Goal: Task Accomplishment & Management: Complete application form

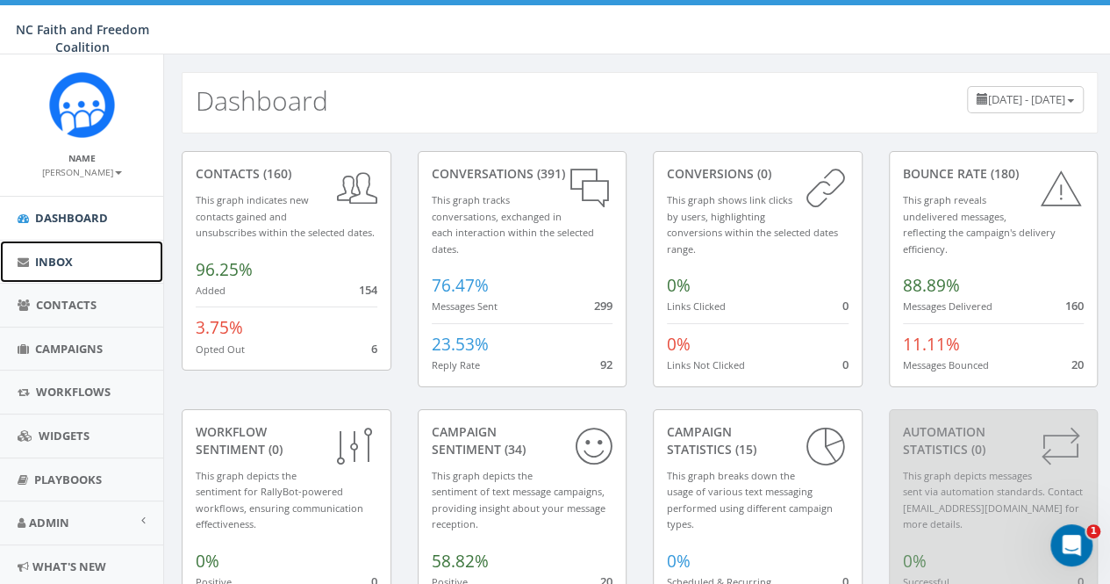
click at [49, 260] on span "Inbox" at bounding box center [54, 262] width 38 height 16
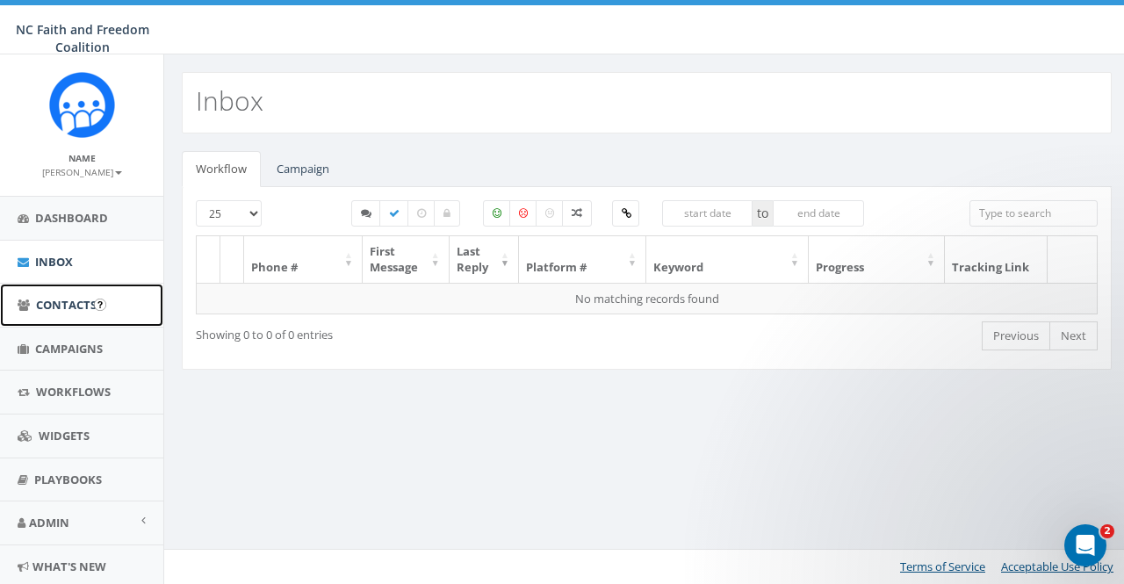
click at [74, 301] on span "Contacts" at bounding box center [66, 305] width 61 height 16
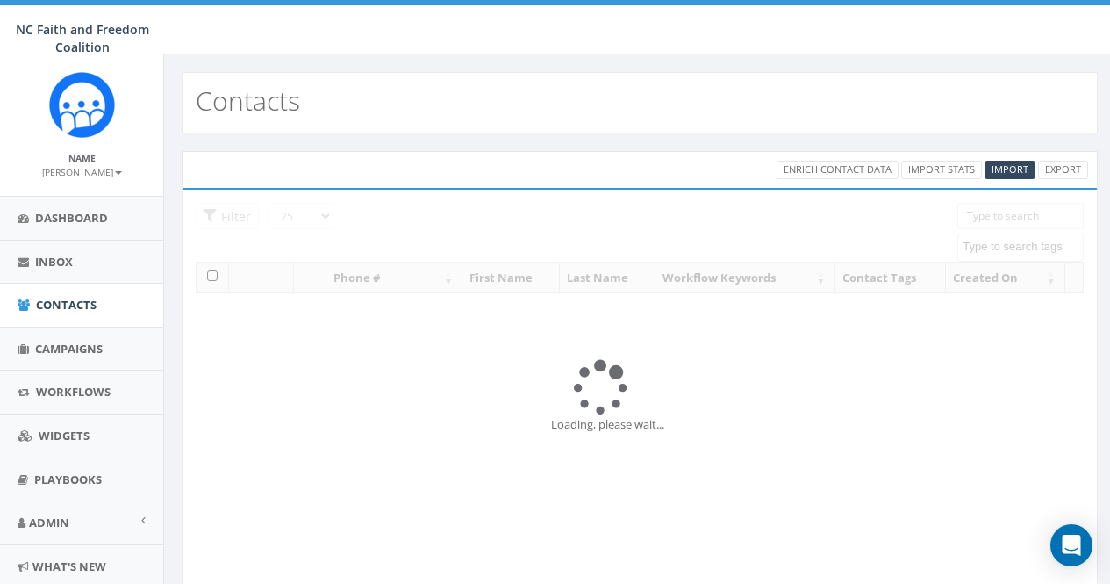
select select
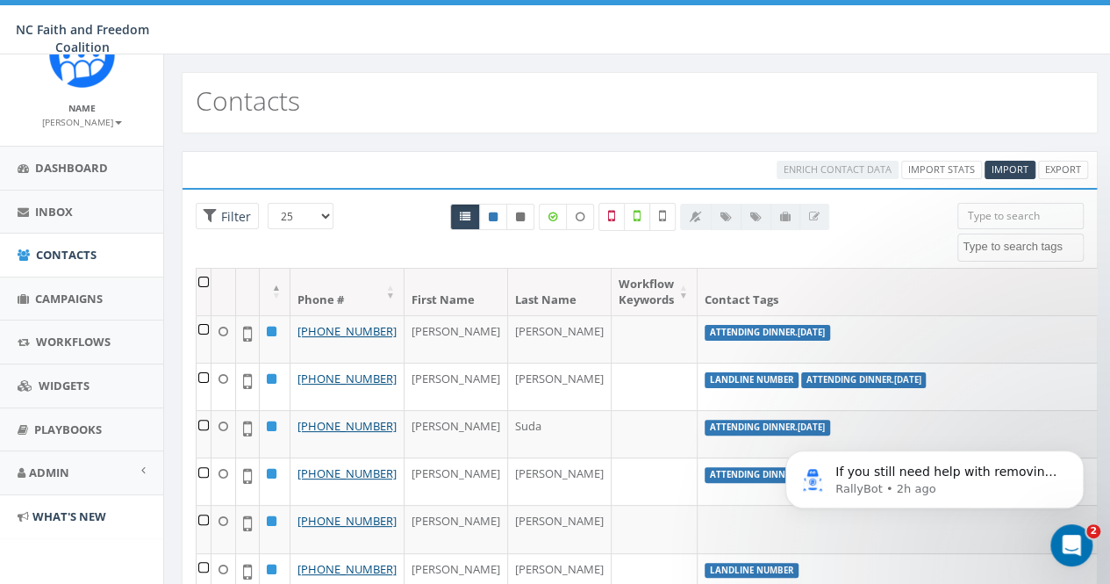
scroll to position [88, 0]
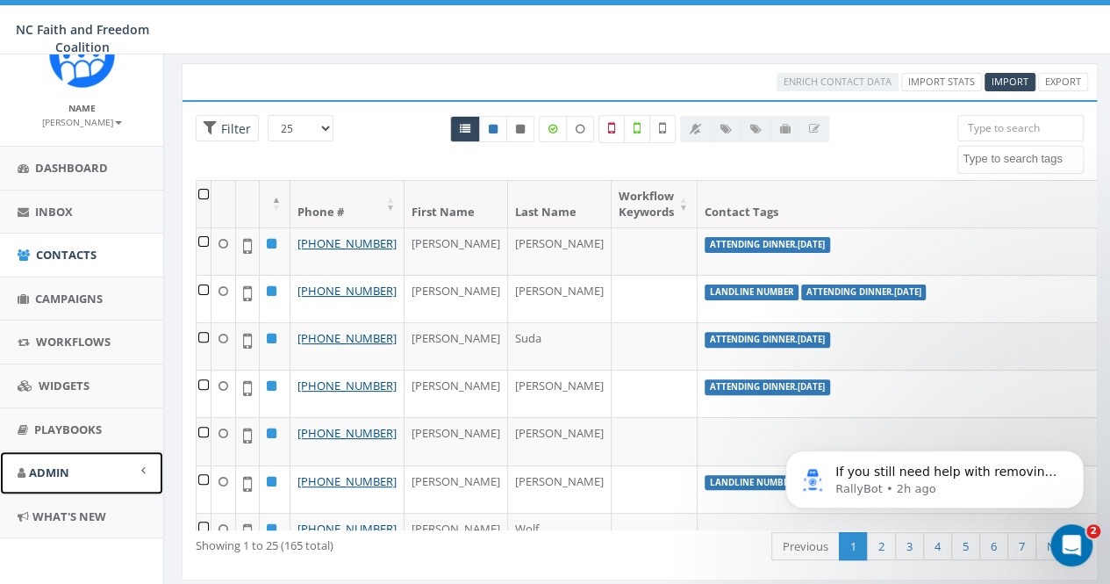
click at [67, 464] on span "Admin" at bounding box center [49, 472] width 40 height 16
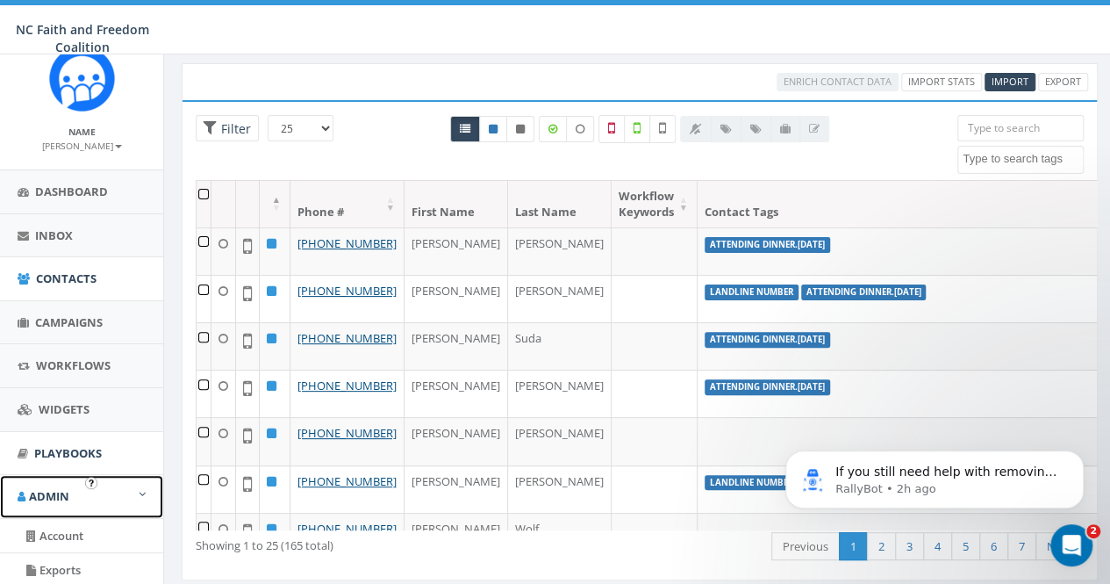
scroll to position [0, 0]
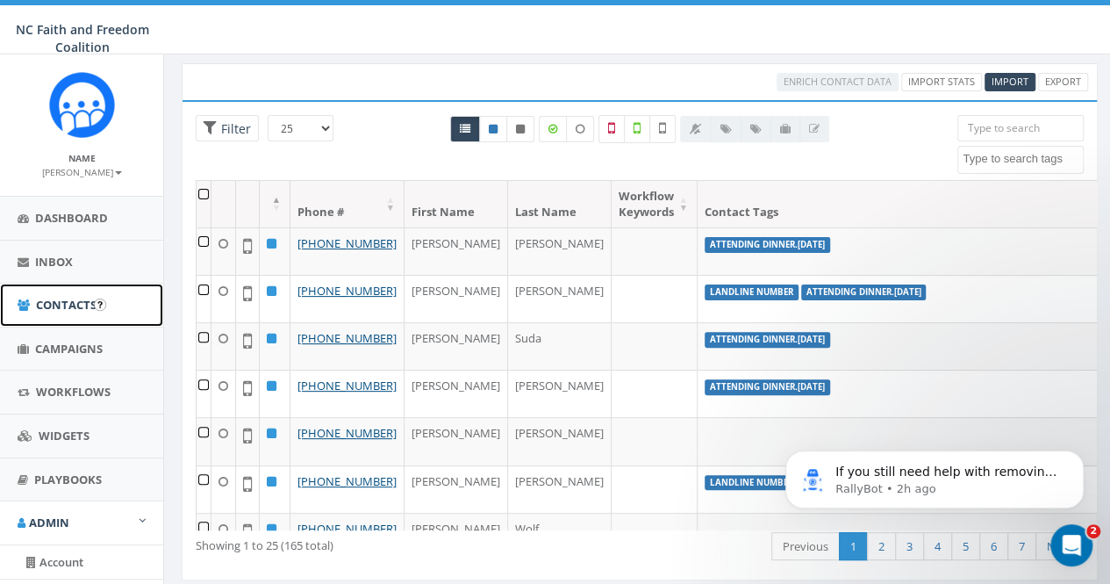
click at [65, 297] on span "Contacts" at bounding box center [66, 305] width 61 height 16
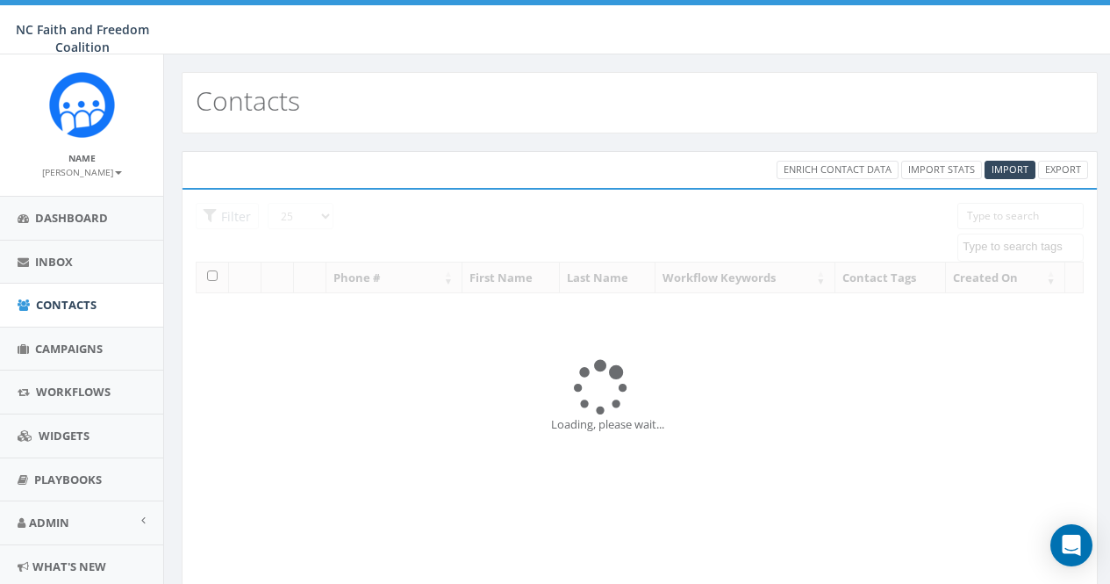
select select
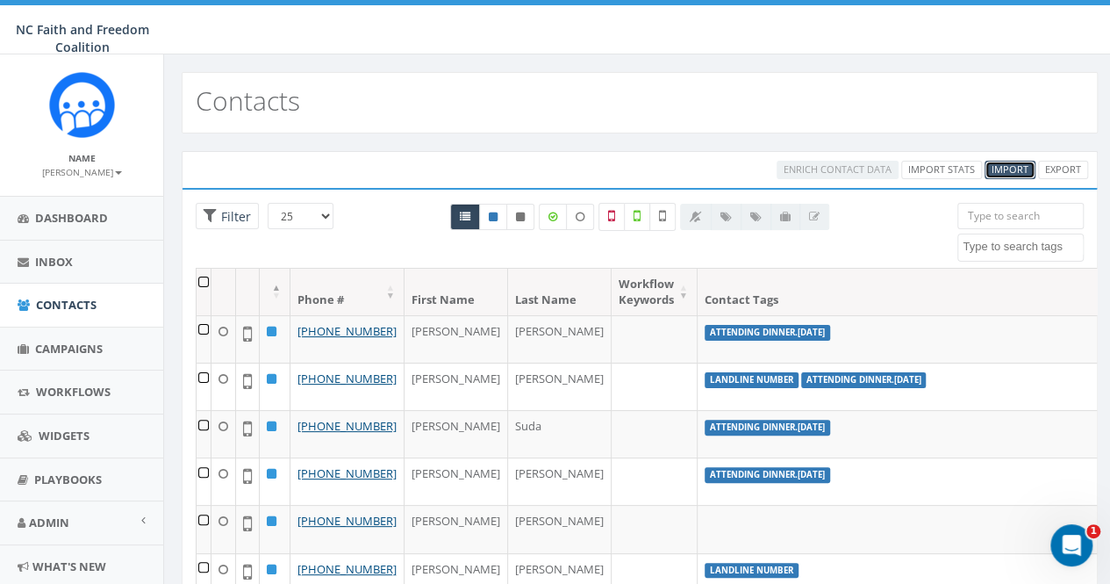
click at [1010, 168] on span "Import" at bounding box center [1010, 168] width 37 height 13
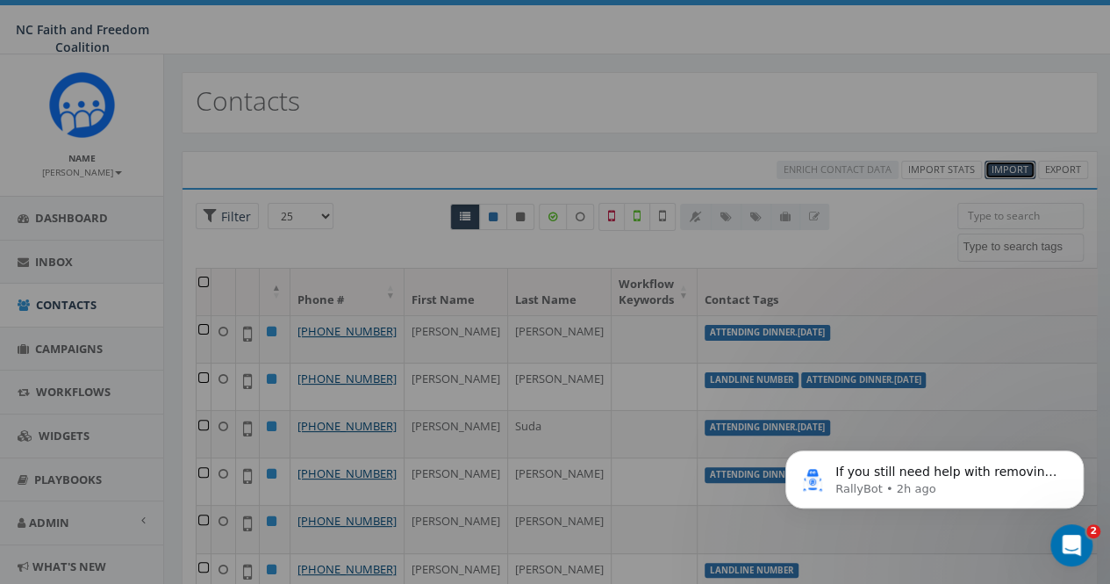
select select
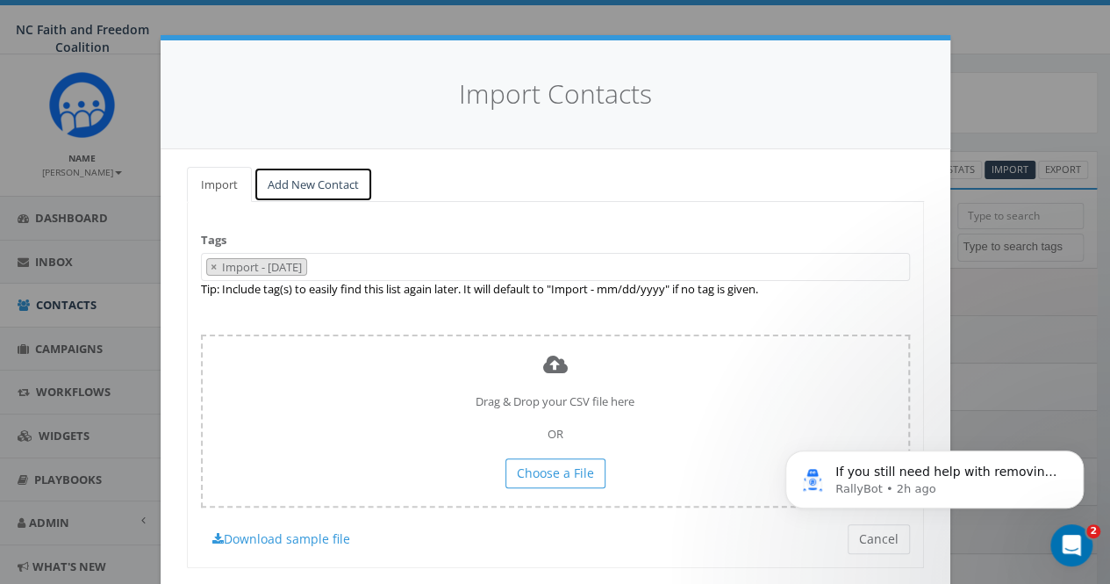
click at [306, 181] on link "Add New Contact" at bounding box center [313, 185] width 119 height 36
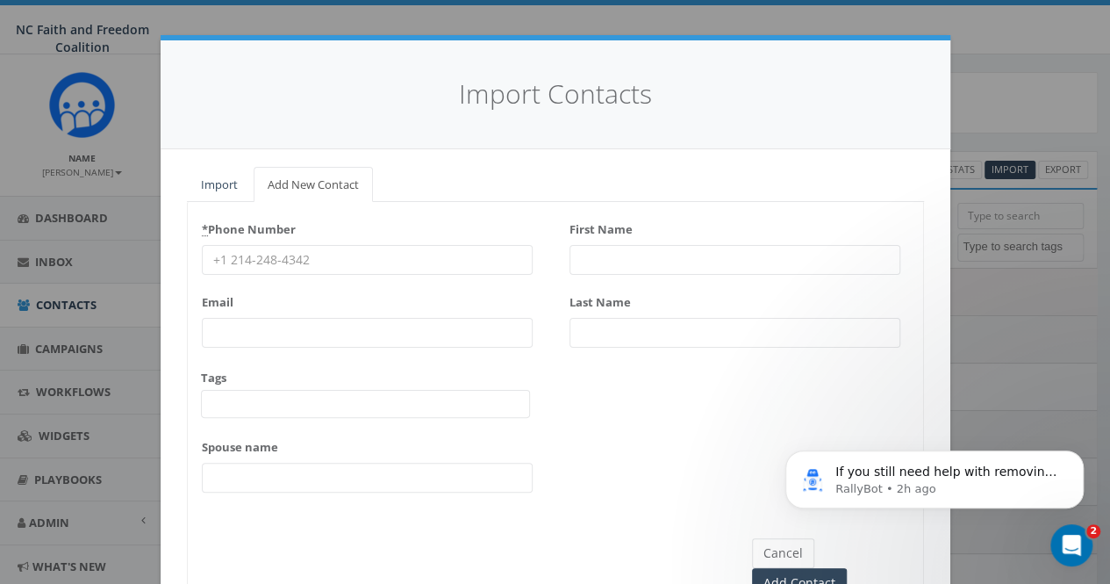
click at [339, 266] on input "* Phone Number" at bounding box center [367, 260] width 331 height 30
click at [276, 260] on input "* Phone Number" at bounding box center [367, 260] width 331 height 30
paste input "(828) 674-6313"
type input "(828) 674-6313"
click at [666, 262] on input "First Name" at bounding box center [735, 260] width 331 height 30
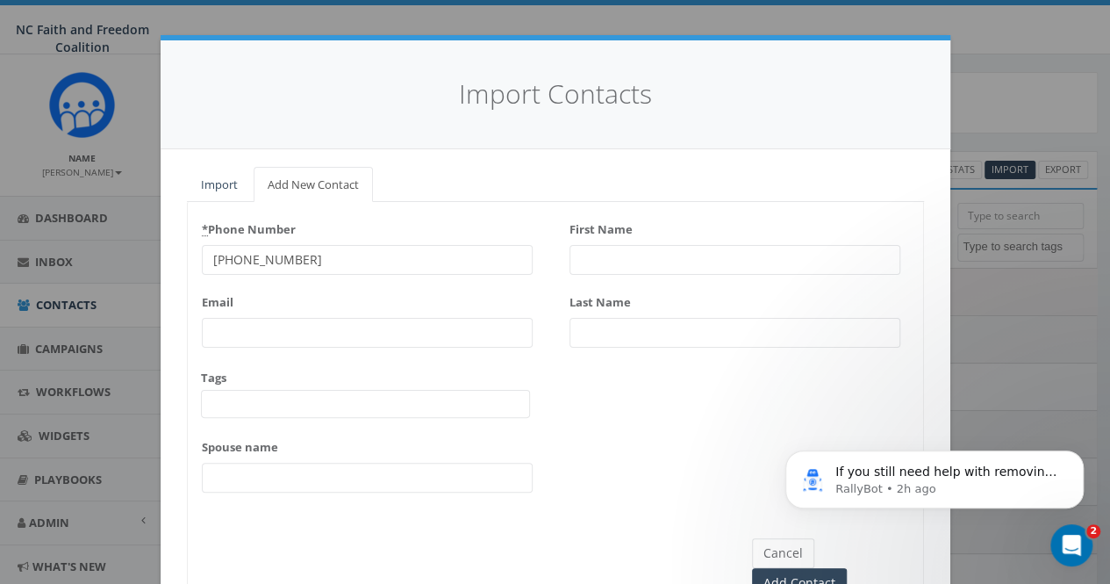
paste input "[PERSON_NAME]"
type input "[PERSON_NAME]"
click at [610, 335] on input "Last Name" at bounding box center [735, 333] width 331 height 30
paste input "[PERSON_NAME]"
type input "[PERSON_NAME]"
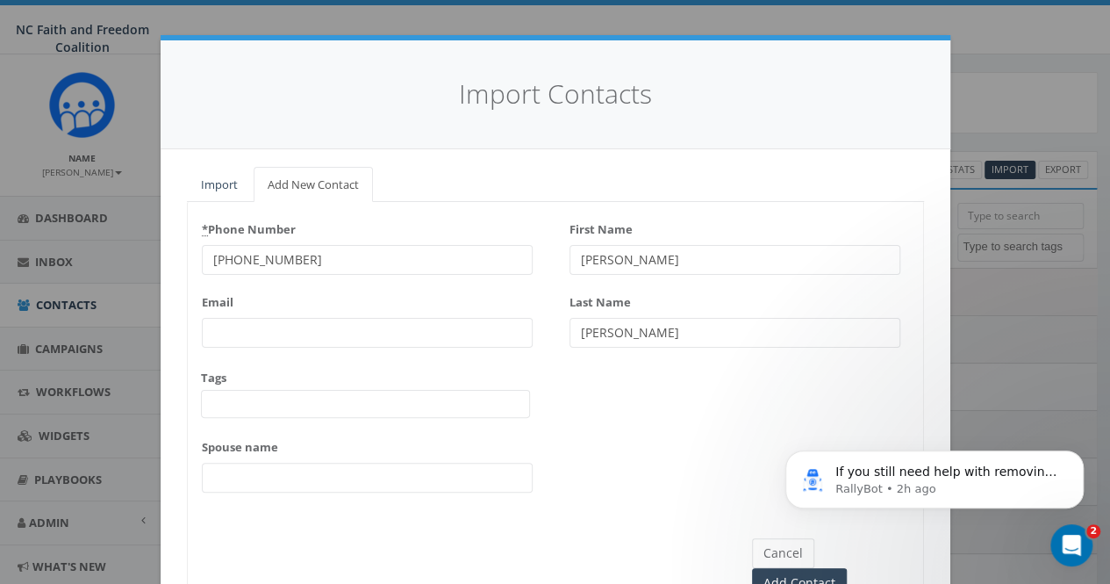
click at [241, 337] on input "Email" at bounding box center [367, 333] width 331 height 30
click at [251, 334] on input "Email" at bounding box center [367, 333] width 331 height 30
paste input "[EMAIL_ADDRESS][DOMAIN_NAME]"
type input "[EMAIL_ADDRESS][DOMAIN_NAME]"
click at [247, 407] on span at bounding box center [365, 404] width 329 height 28
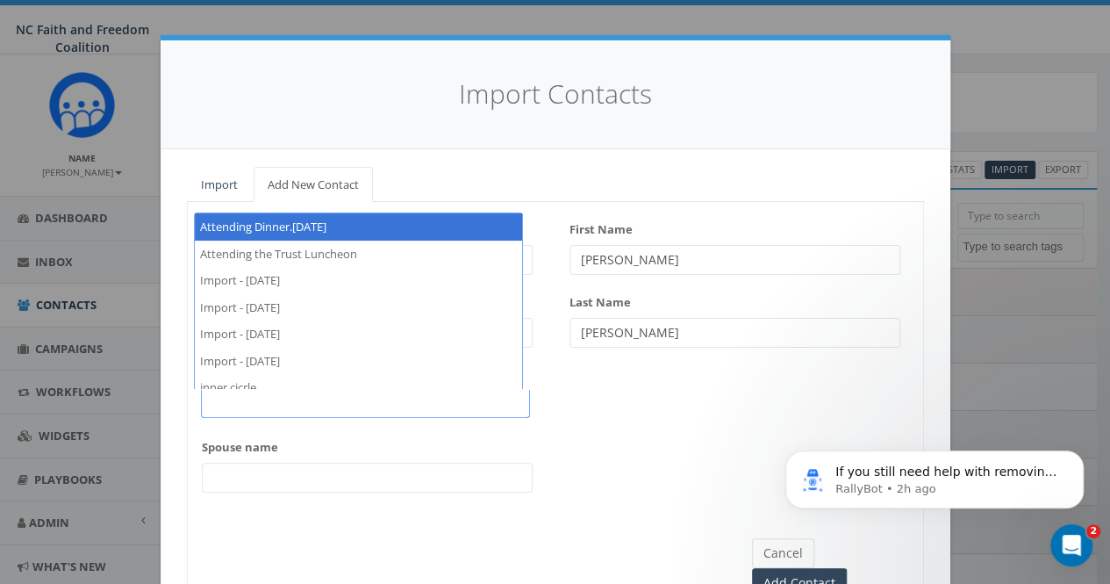
select select "Attending Dinner.9.23.25"
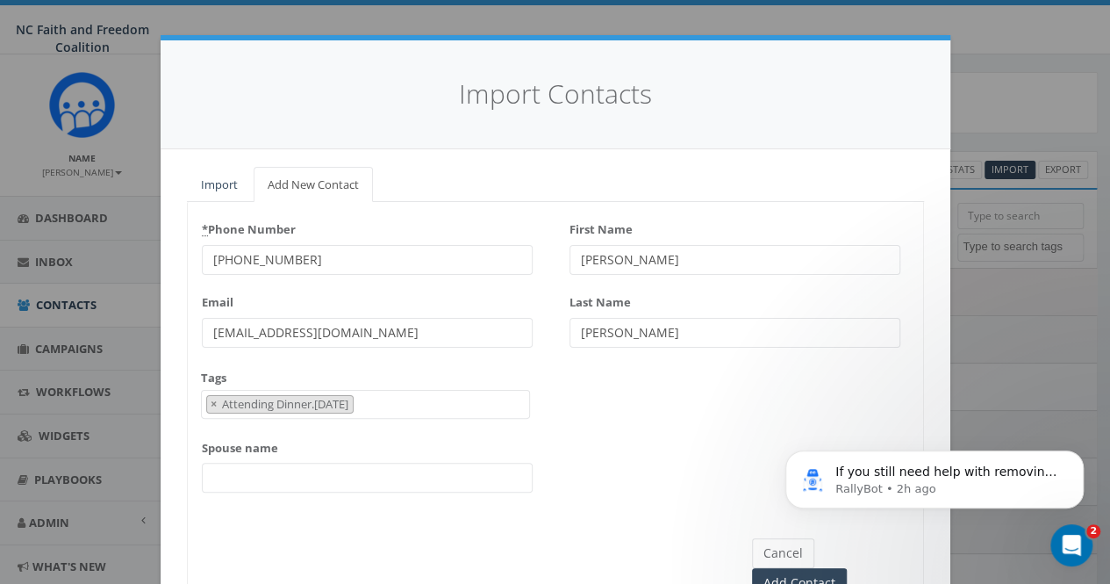
scroll to position [61, 0]
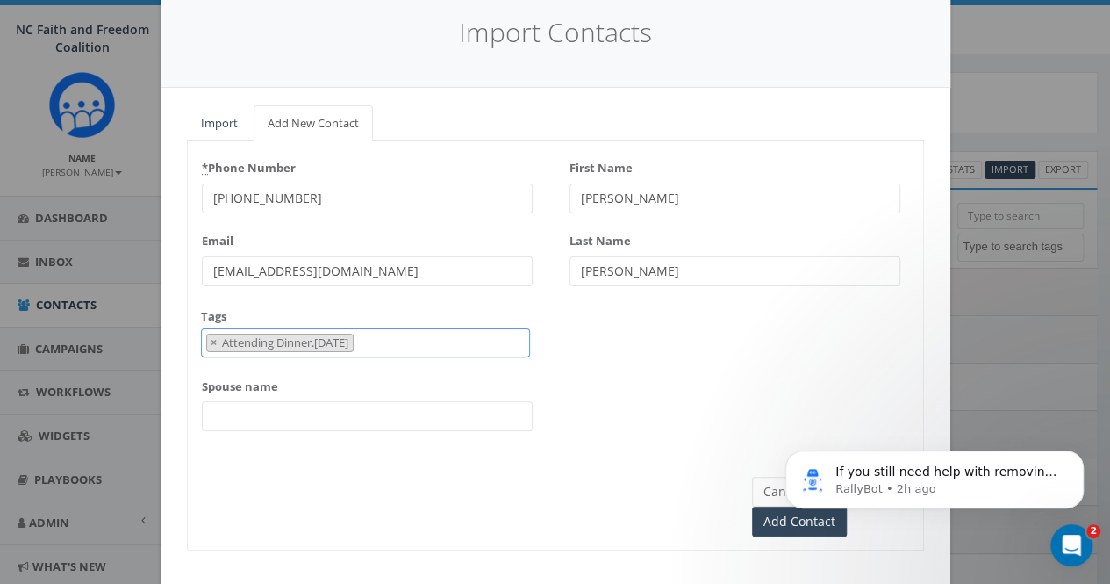
click at [368, 342] on span "× Attending Dinner.9.23.25" at bounding box center [365, 342] width 329 height 29
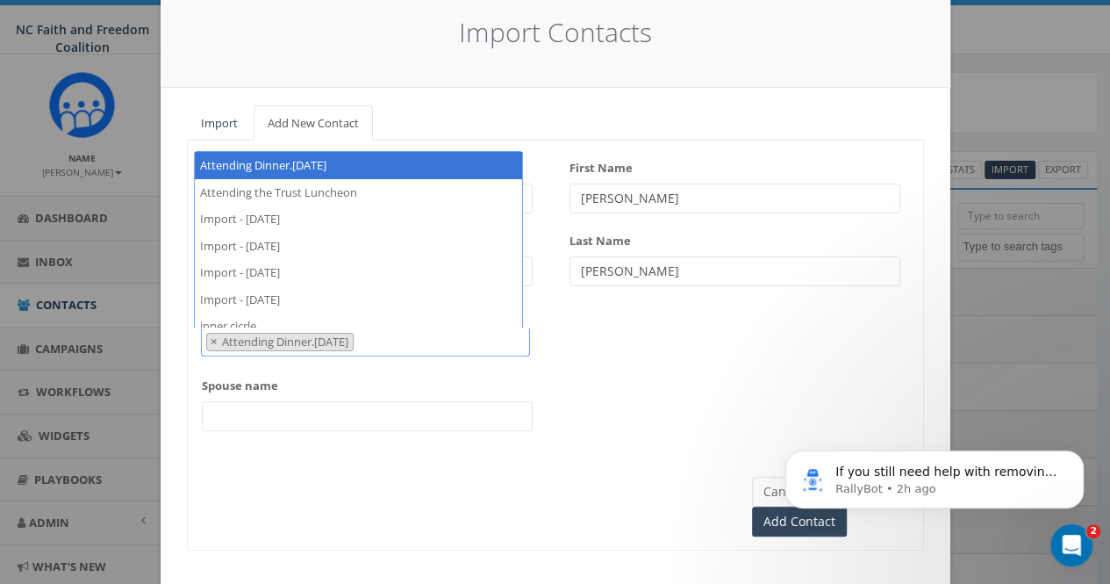
select select
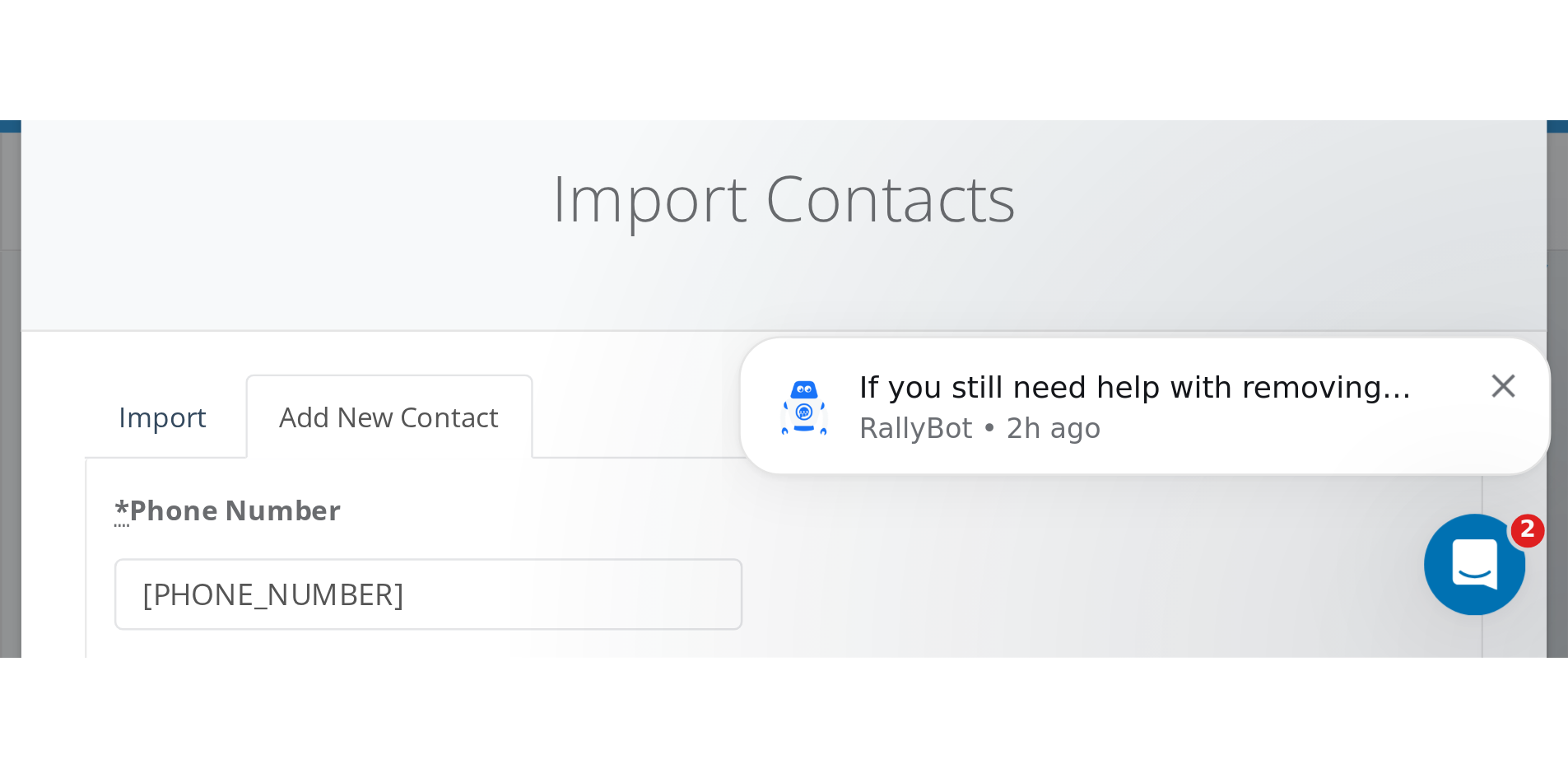
scroll to position [0, 0]
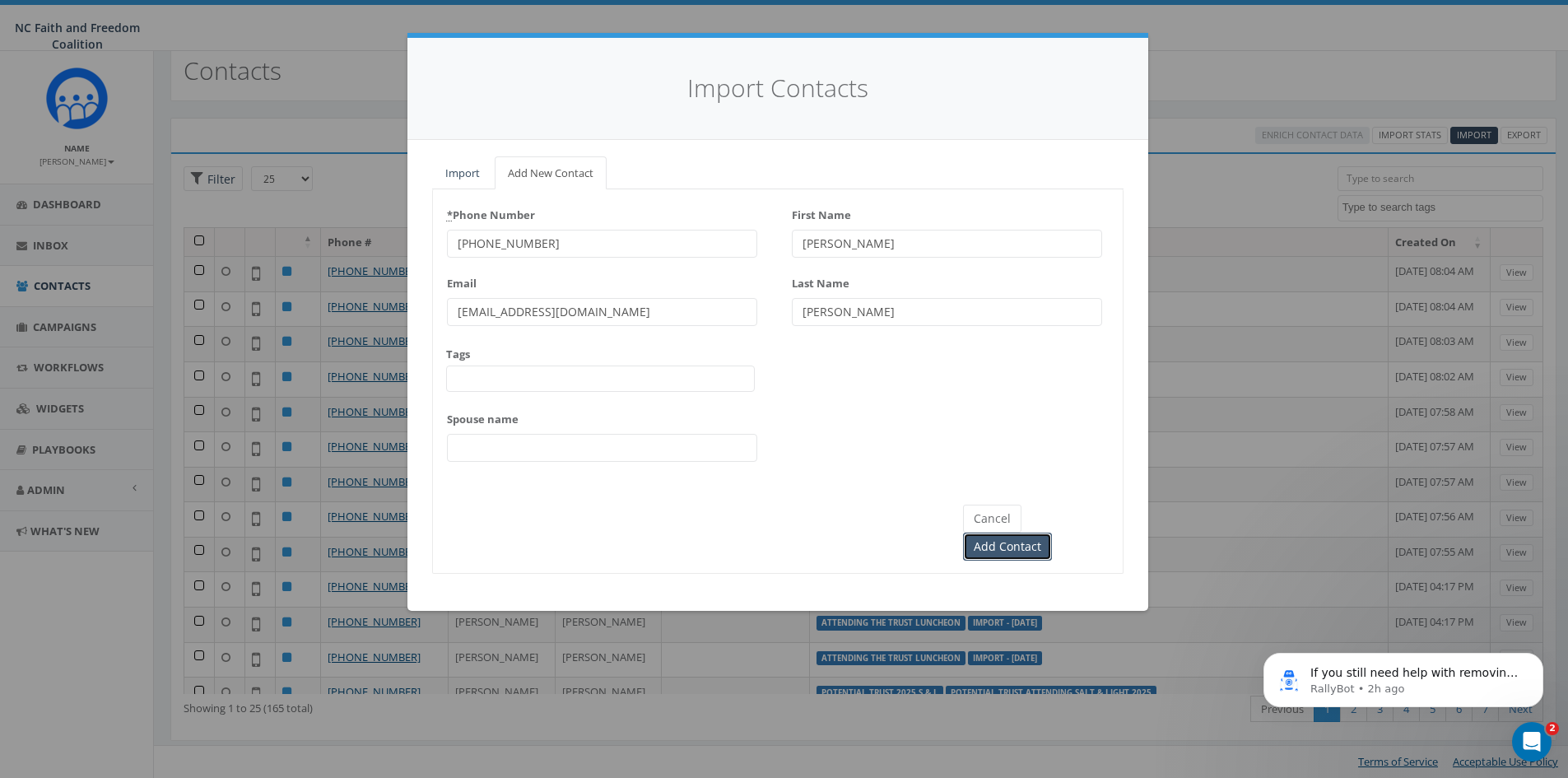
click at [1041, 532] on input "Add Contact" at bounding box center [1007, 546] width 89 height 28
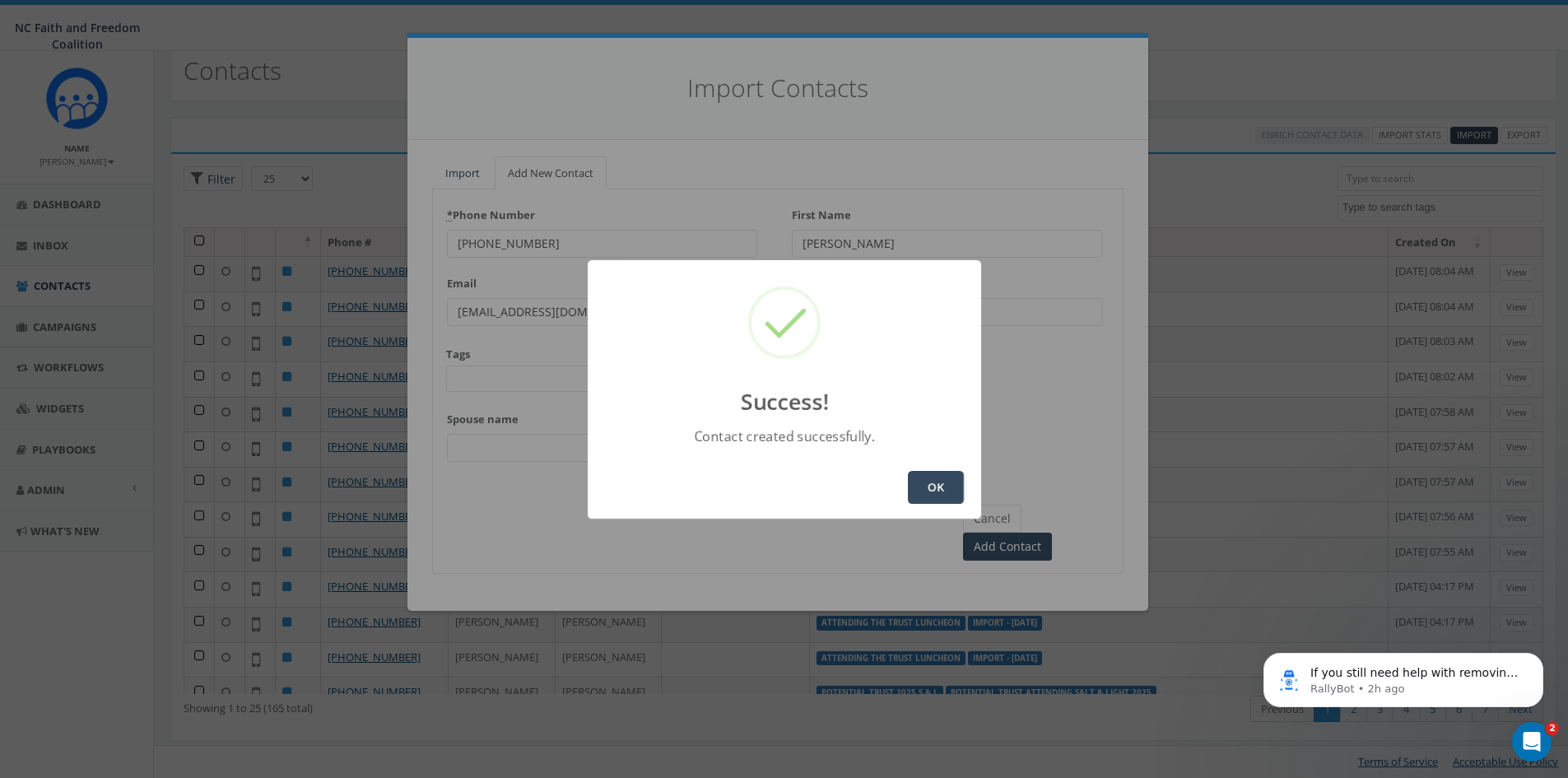
click at [918, 482] on button "OK" at bounding box center [936, 486] width 56 height 33
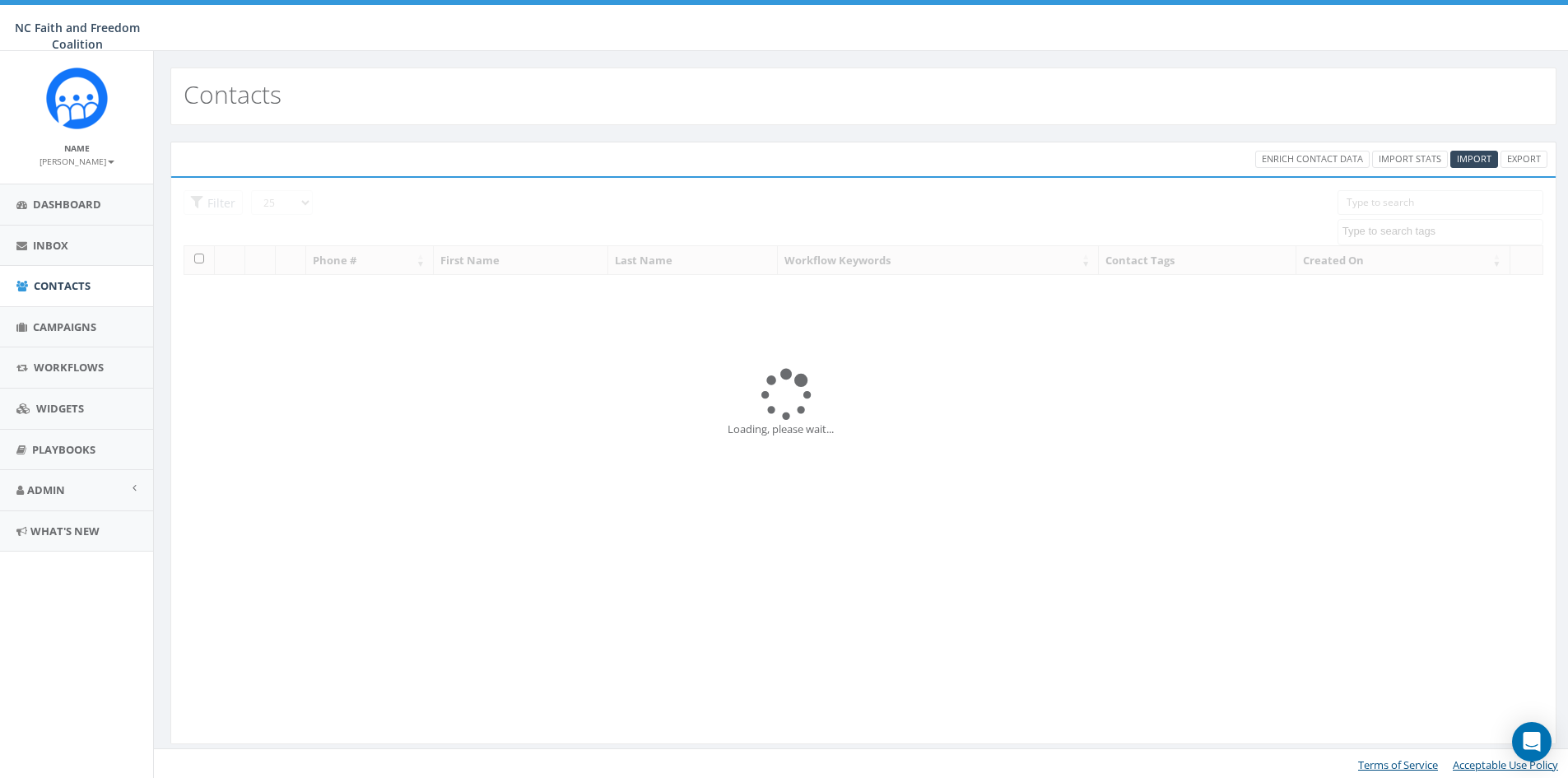
select select
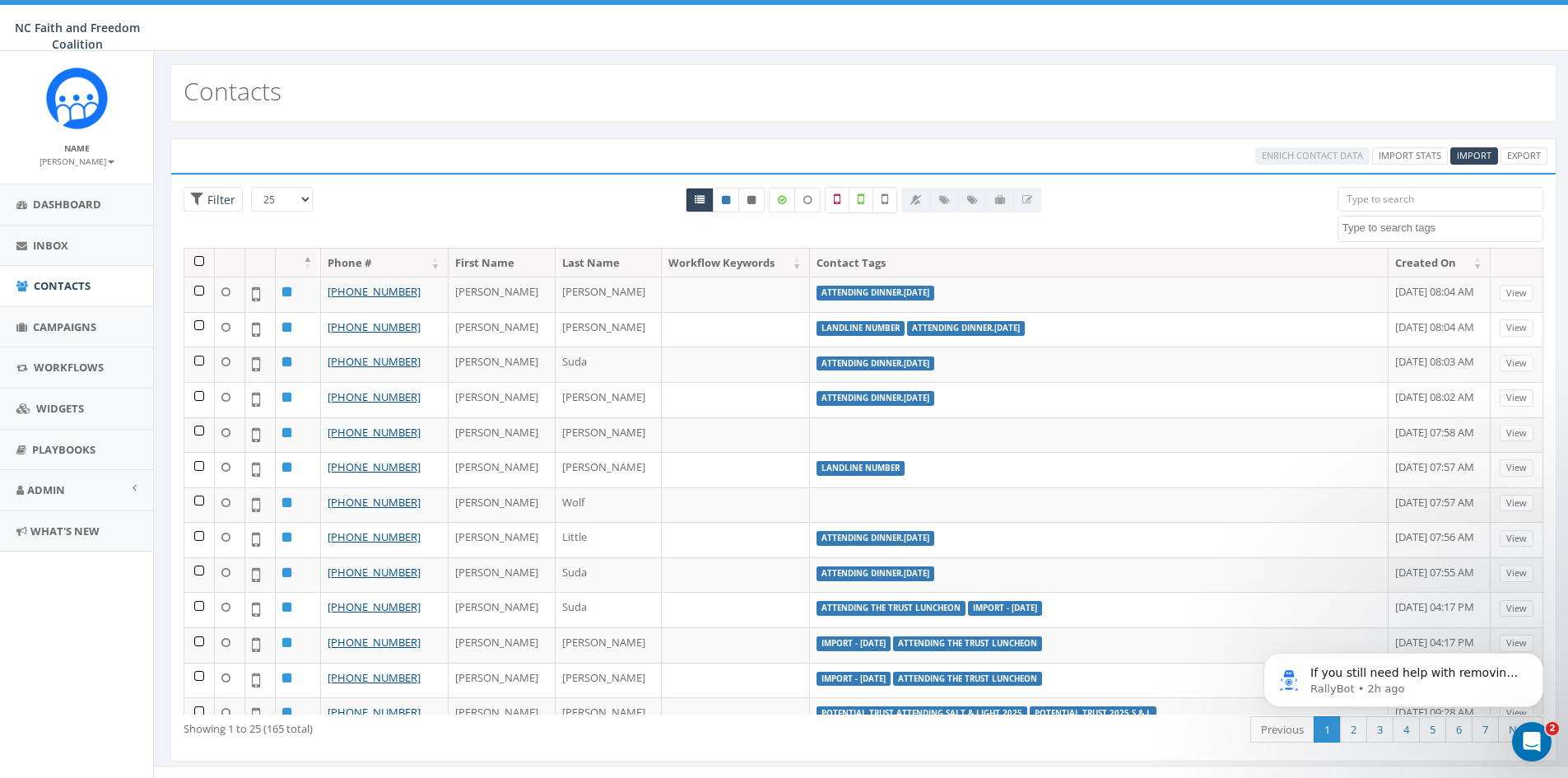
click at [1416, 195] on input "search" at bounding box center [1440, 199] width 205 height 24
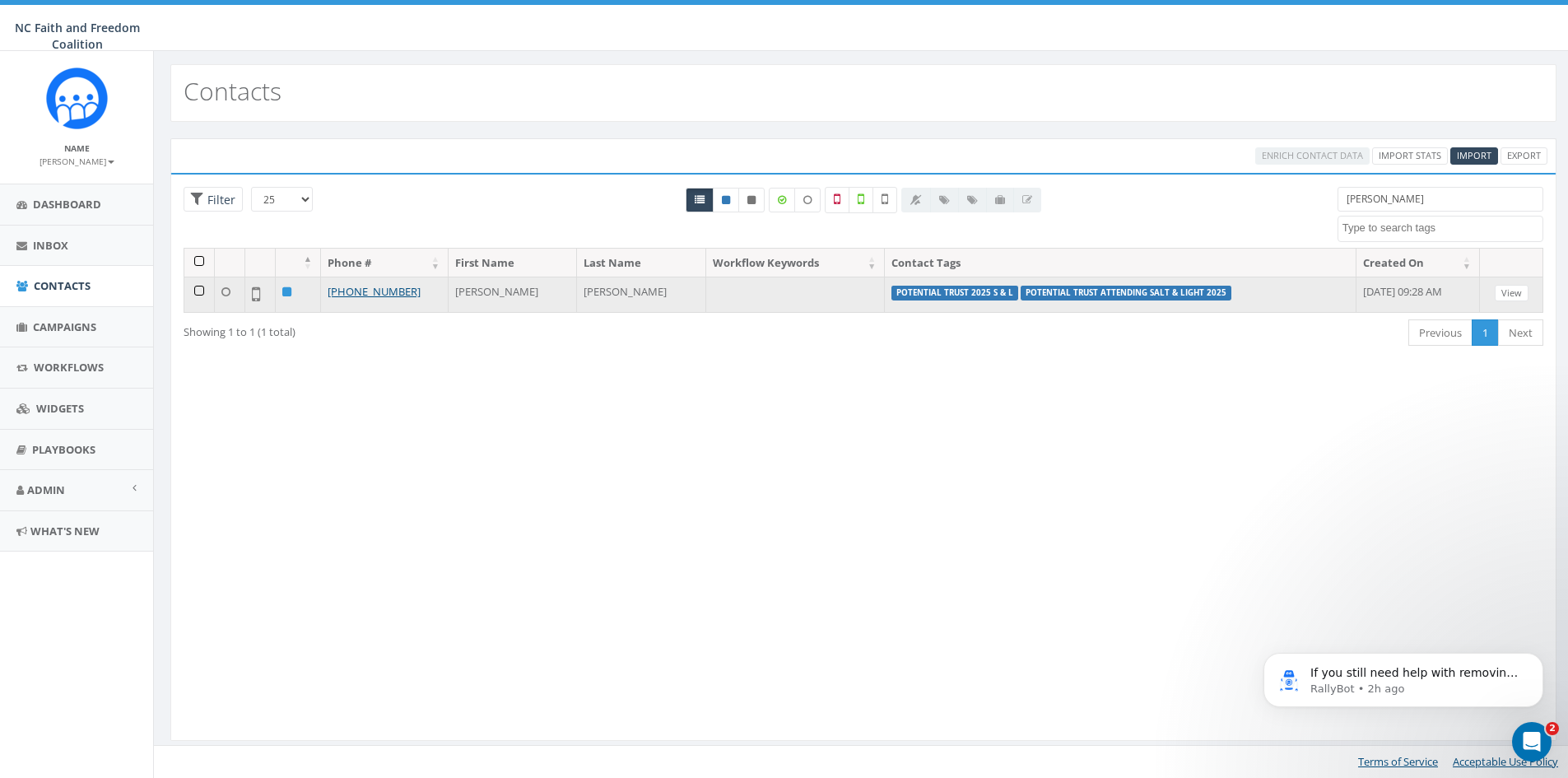
type input "holly"
click at [1021, 293] on label "Potential Trust attending Salt & Light 2025" at bounding box center [1126, 293] width 211 height 15
click at [384, 293] on link "[PHONE_NUMBER]" at bounding box center [373, 292] width 93 height 15
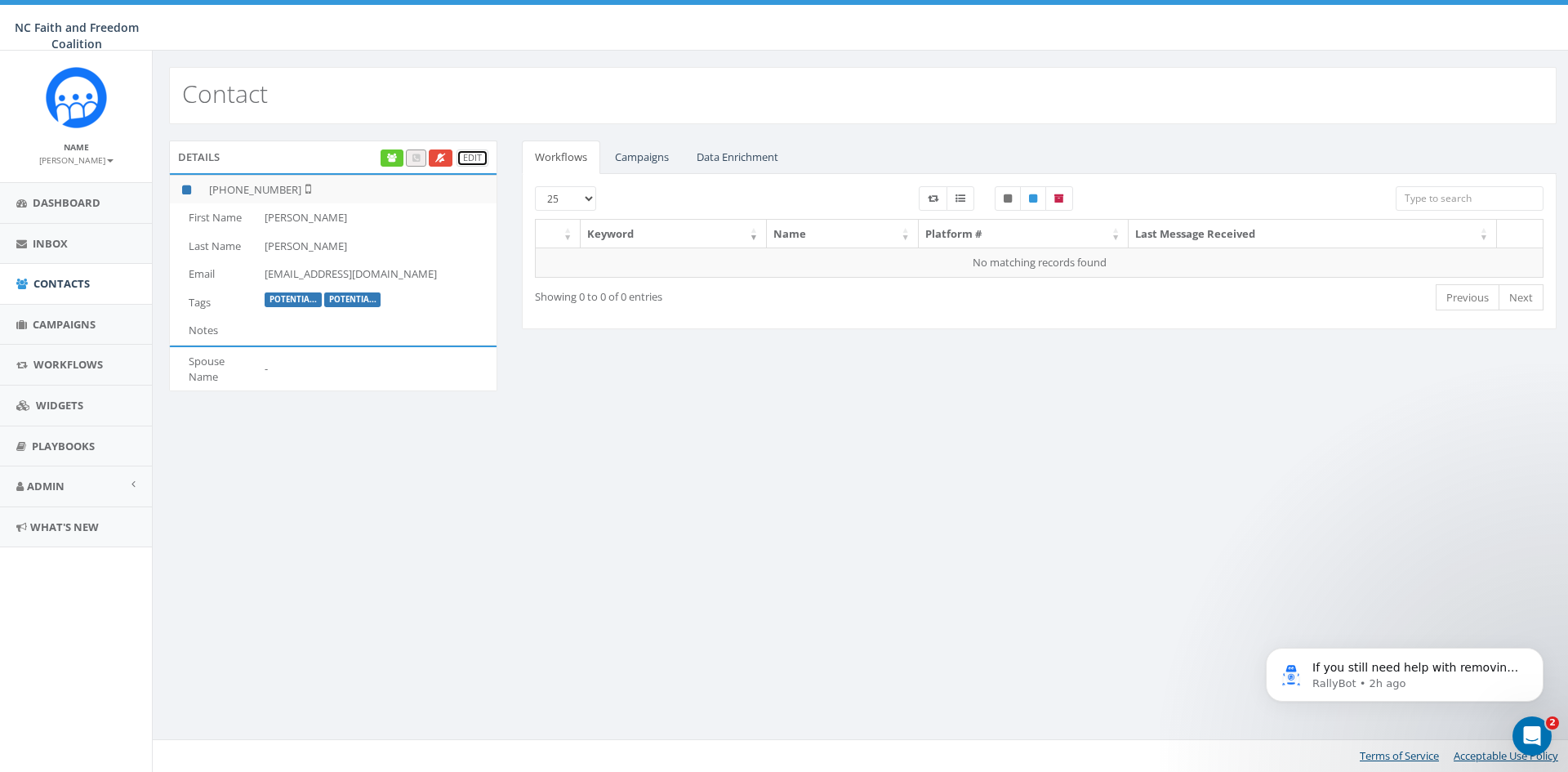
click at [474, 153] on link "Edit" at bounding box center [473, 158] width 32 height 17
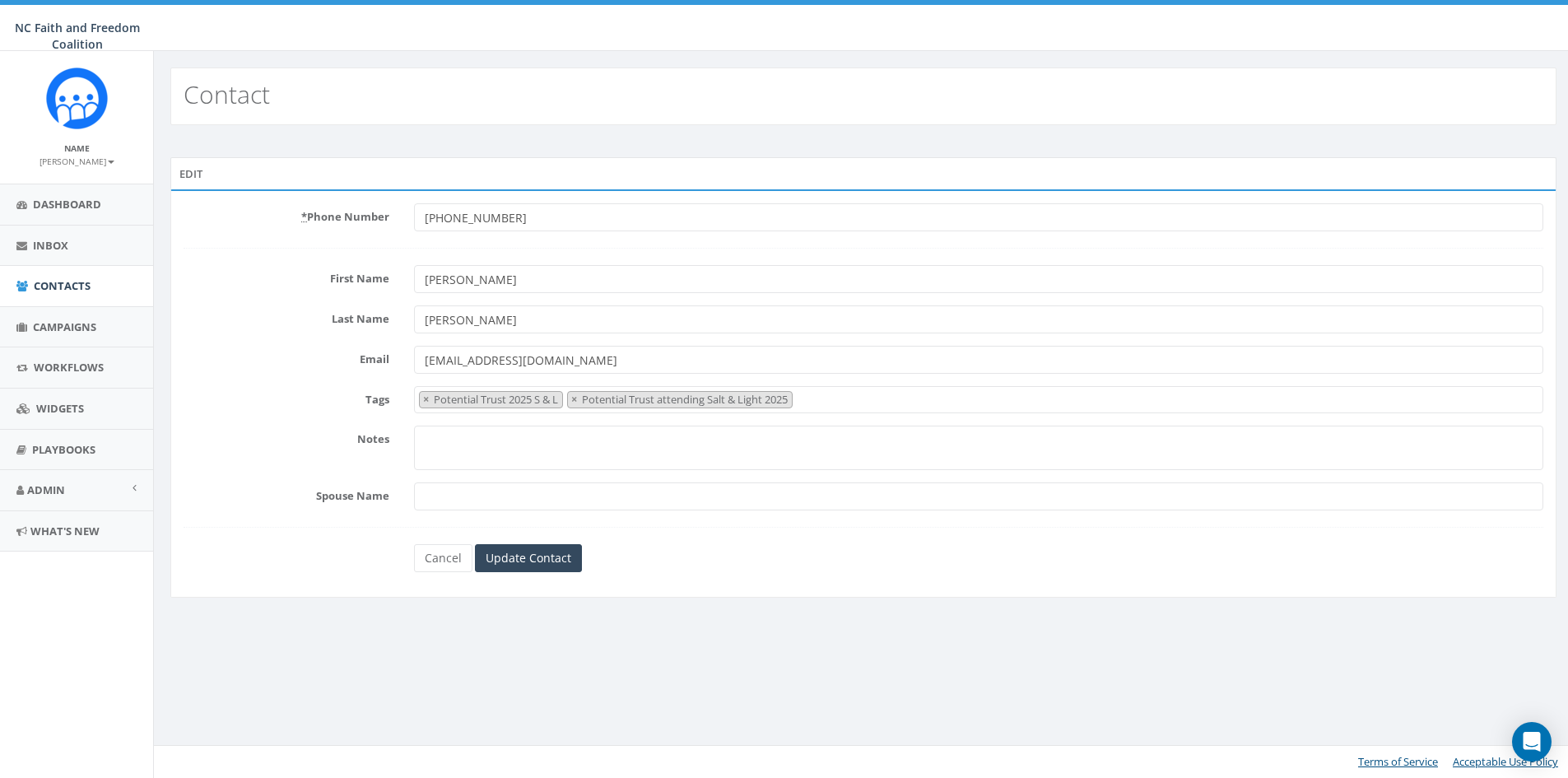
select select "Potential Trust 2025 S & L"
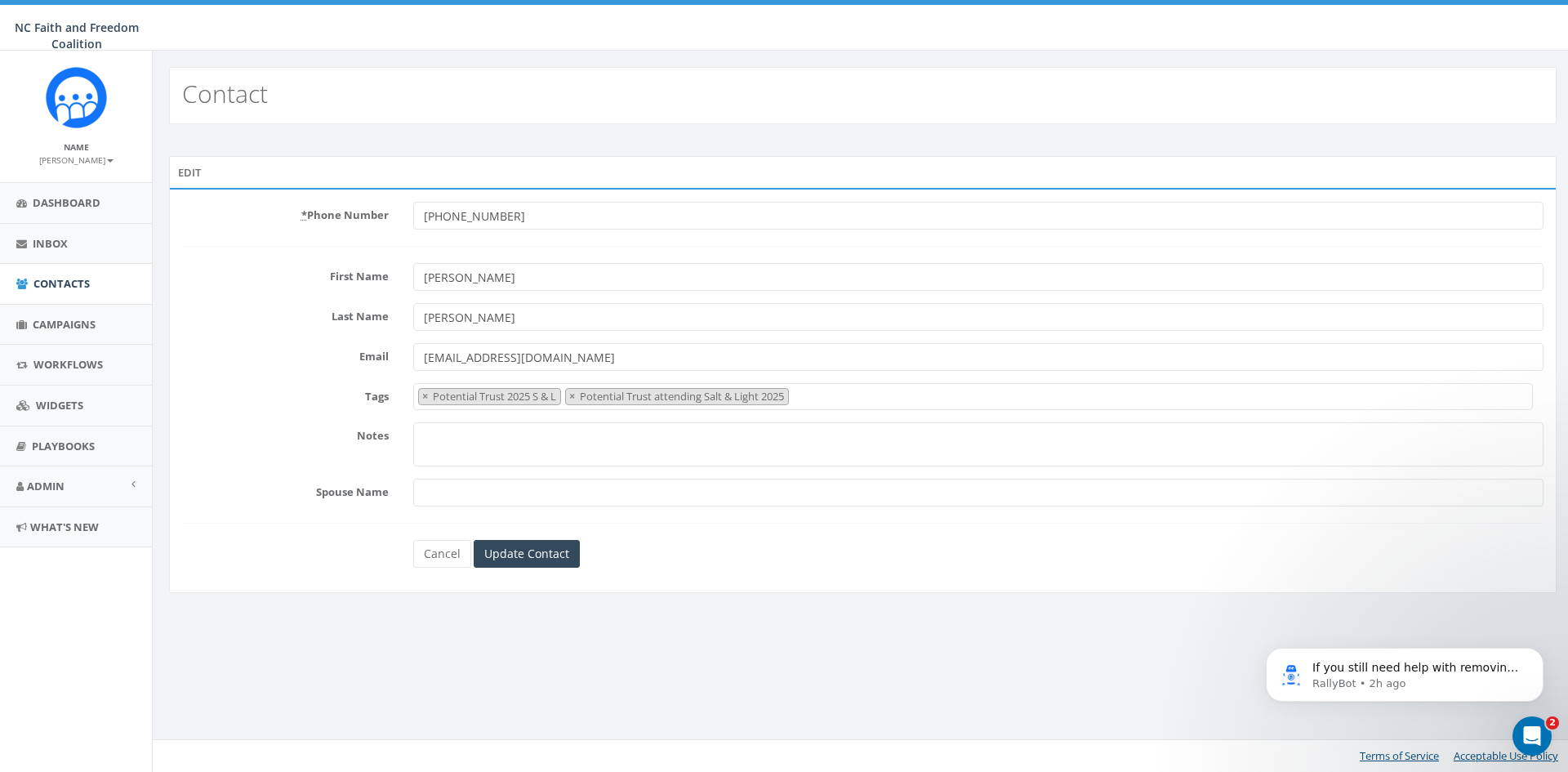
click at [810, 401] on span "× Potential Trust 2025 S & L × Potential Trust attending Salt & Light 2025" at bounding box center [973, 396] width 1120 height 27
click at [229, 250] on form "* Phone Number [PHONE_NUMBER] First Name [PERSON_NAME] Last Name [PERSON_NAME] …" at bounding box center [863, 384] width 1361 height 366
click at [950, 396] on span "× Potential Trust 2025 S & L × Potential Trust attending Salt & Light 2025" at bounding box center [973, 396] width 1120 height 27
click at [307, 366] on div "Email [EMAIL_ADDRESS][DOMAIN_NAME]" at bounding box center [864, 357] width 1387 height 28
click at [76, 315] on link "Campaigns" at bounding box center [75, 324] width 152 height 40
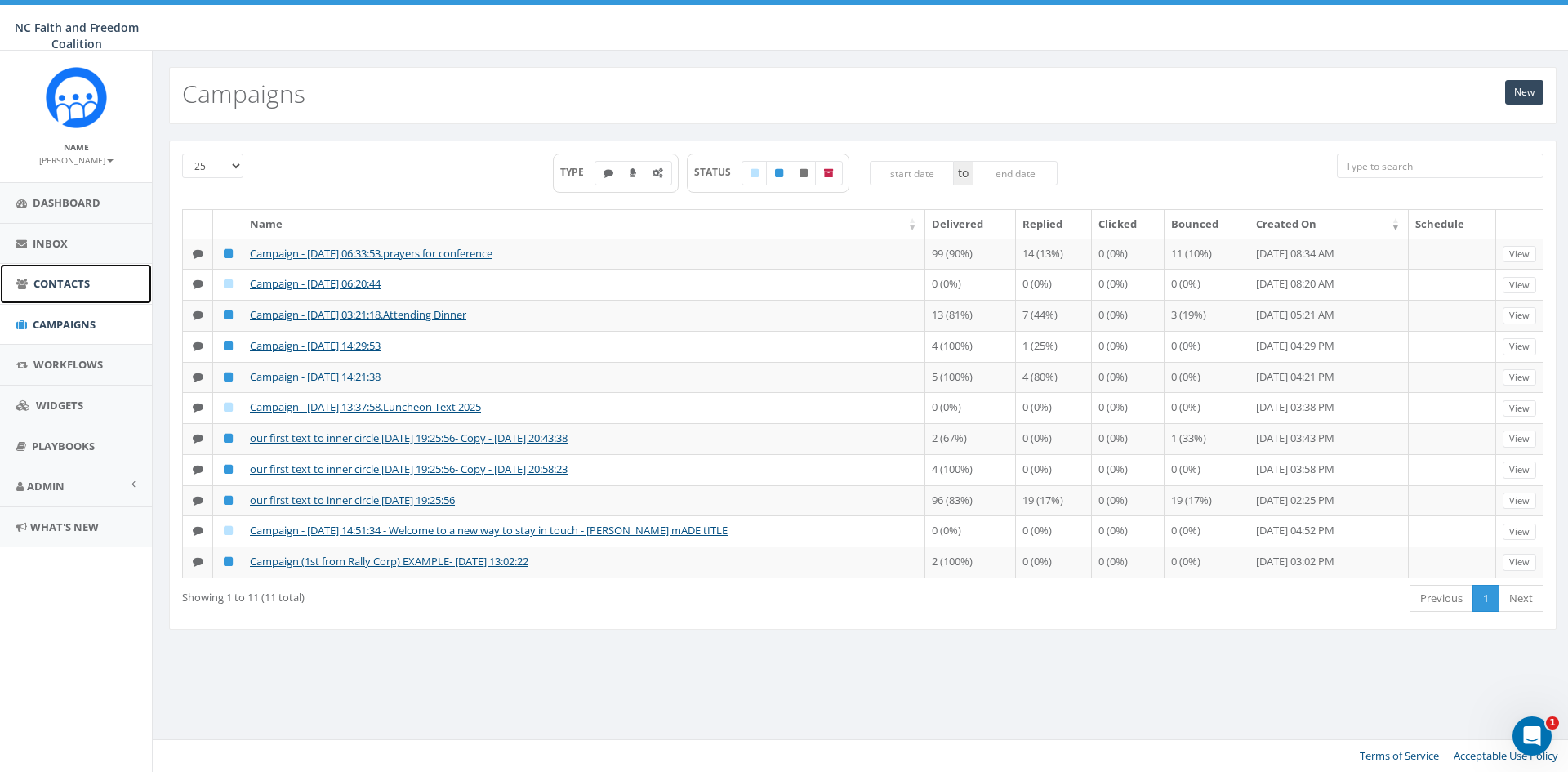
click at [60, 284] on span "Contacts" at bounding box center [61, 284] width 57 height 15
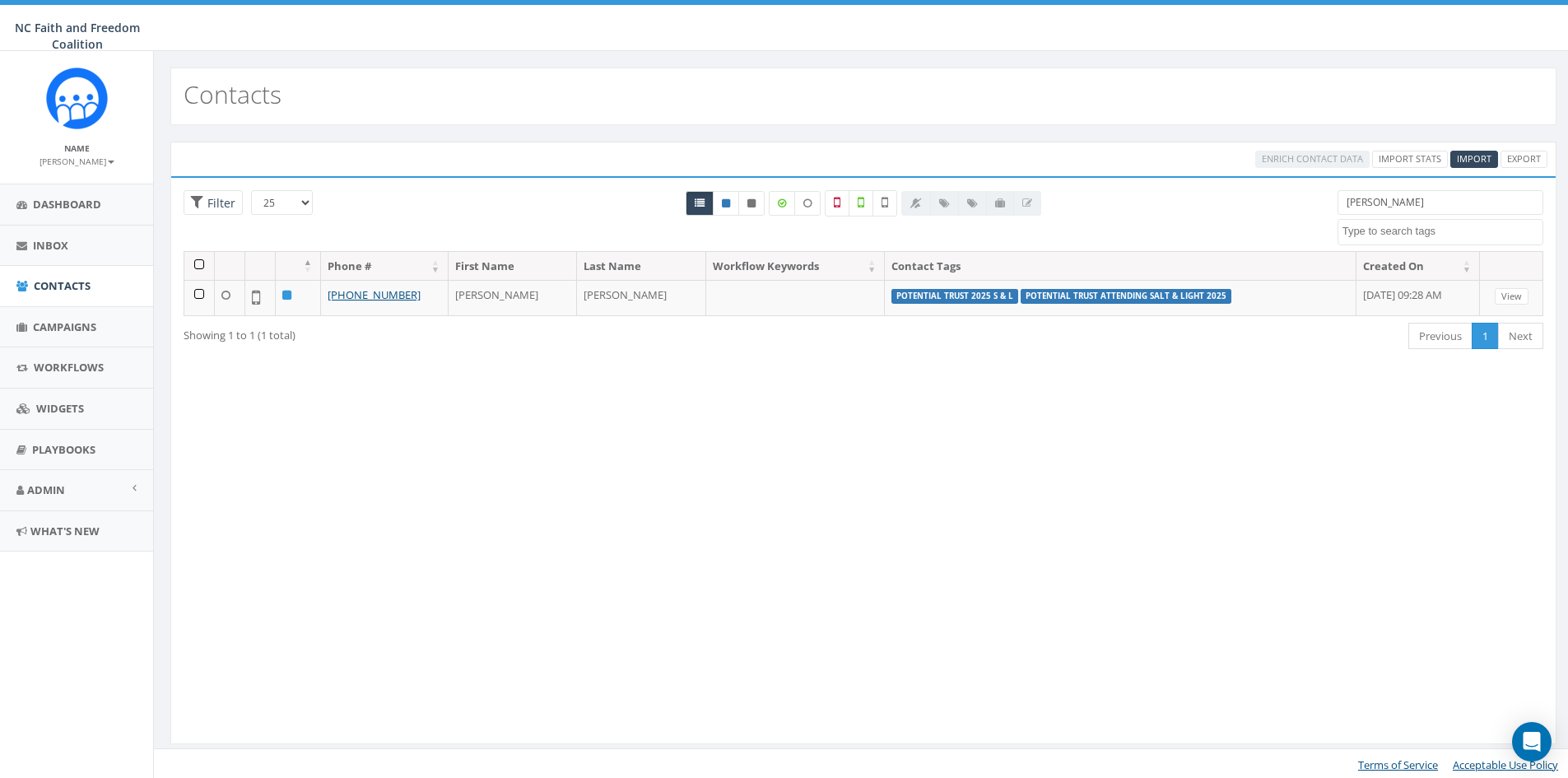
select select
click at [1403, 201] on input "[PERSON_NAME]" at bounding box center [1440, 202] width 205 height 24
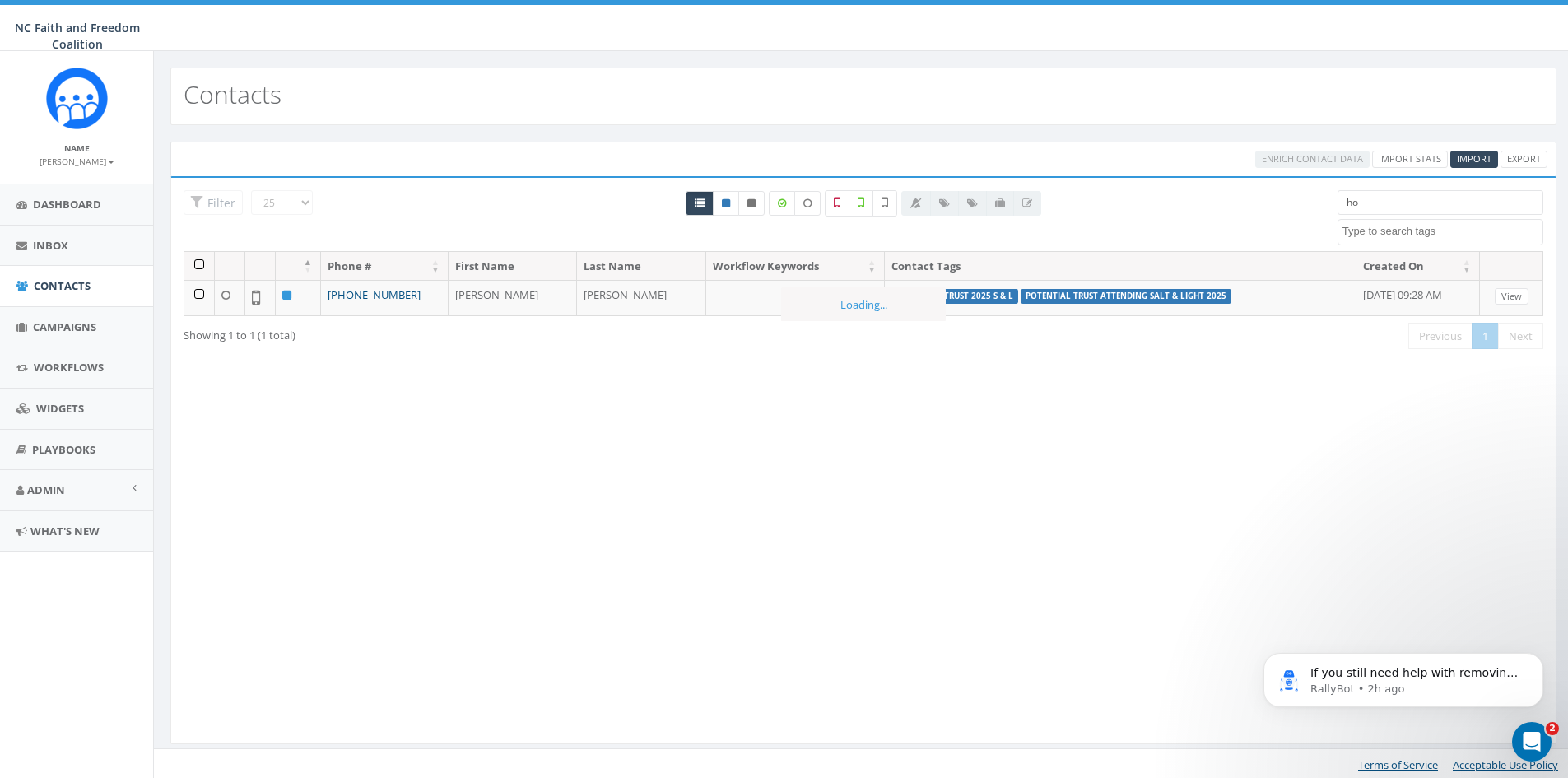
type input "h"
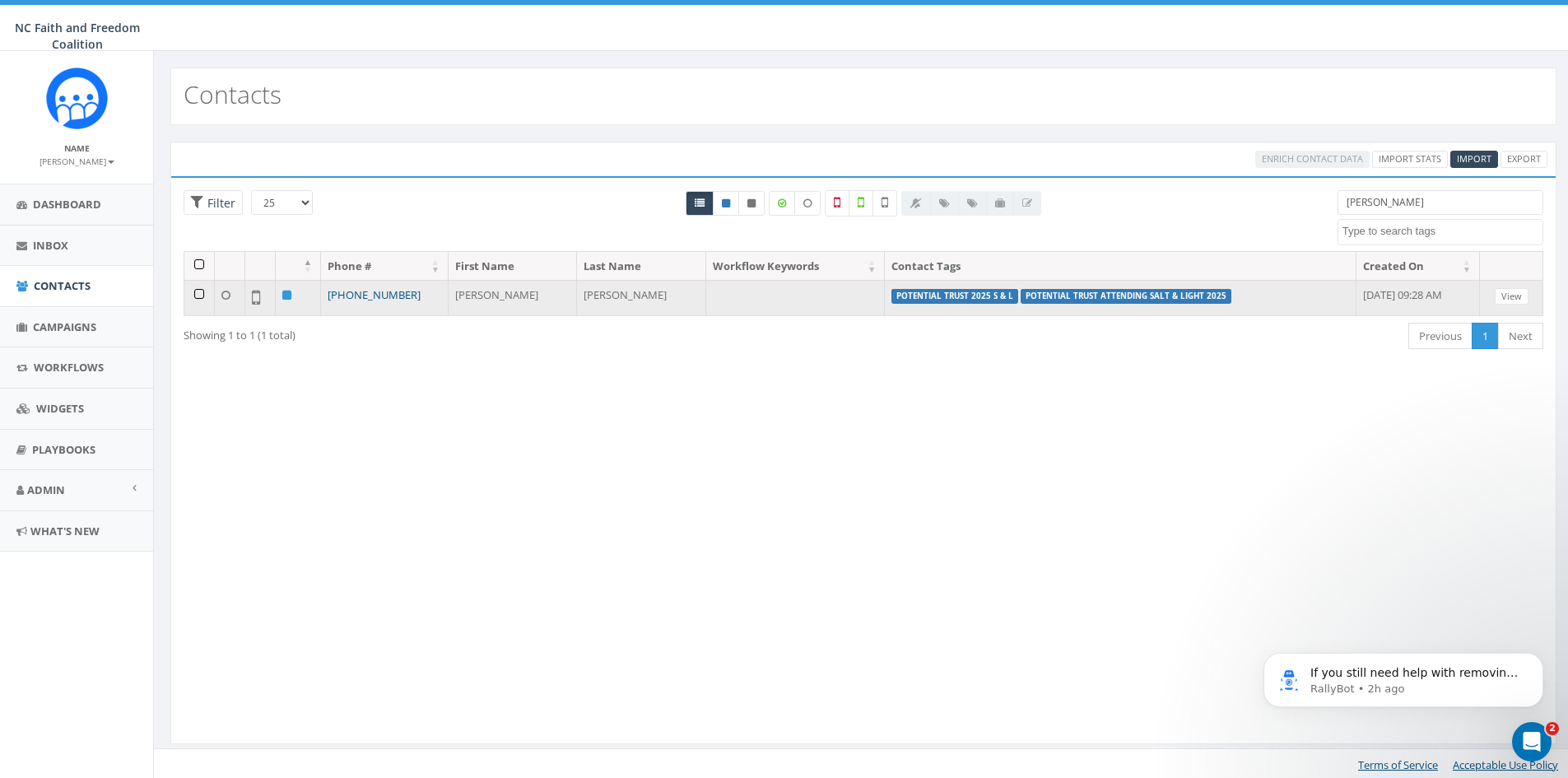
type input "holl"
click at [380, 292] on link "[PHONE_NUMBER]" at bounding box center [373, 294] width 93 height 15
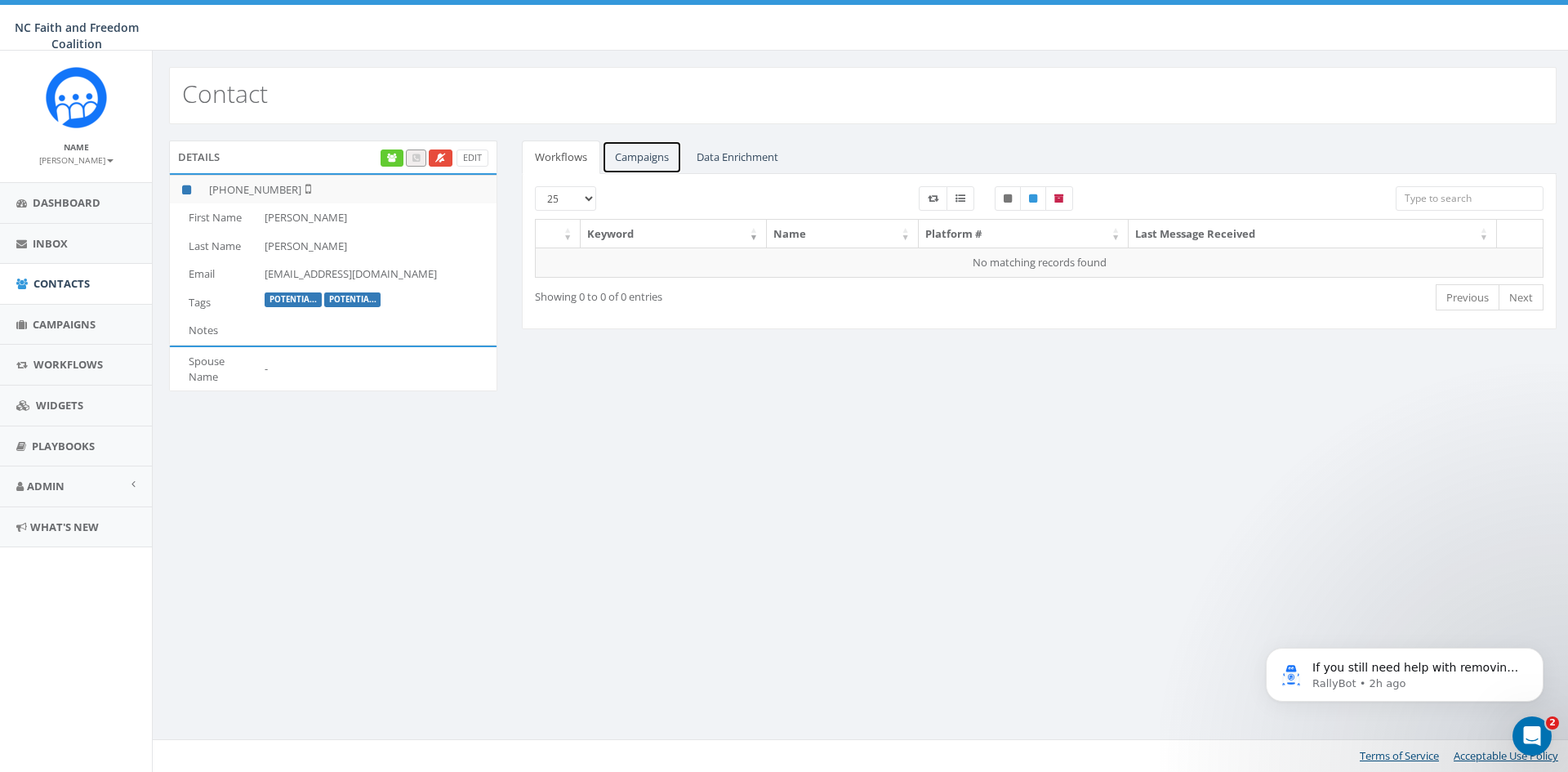
click at [656, 156] on link "Campaigns" at bounding box center [642, 157] width 80 height 33
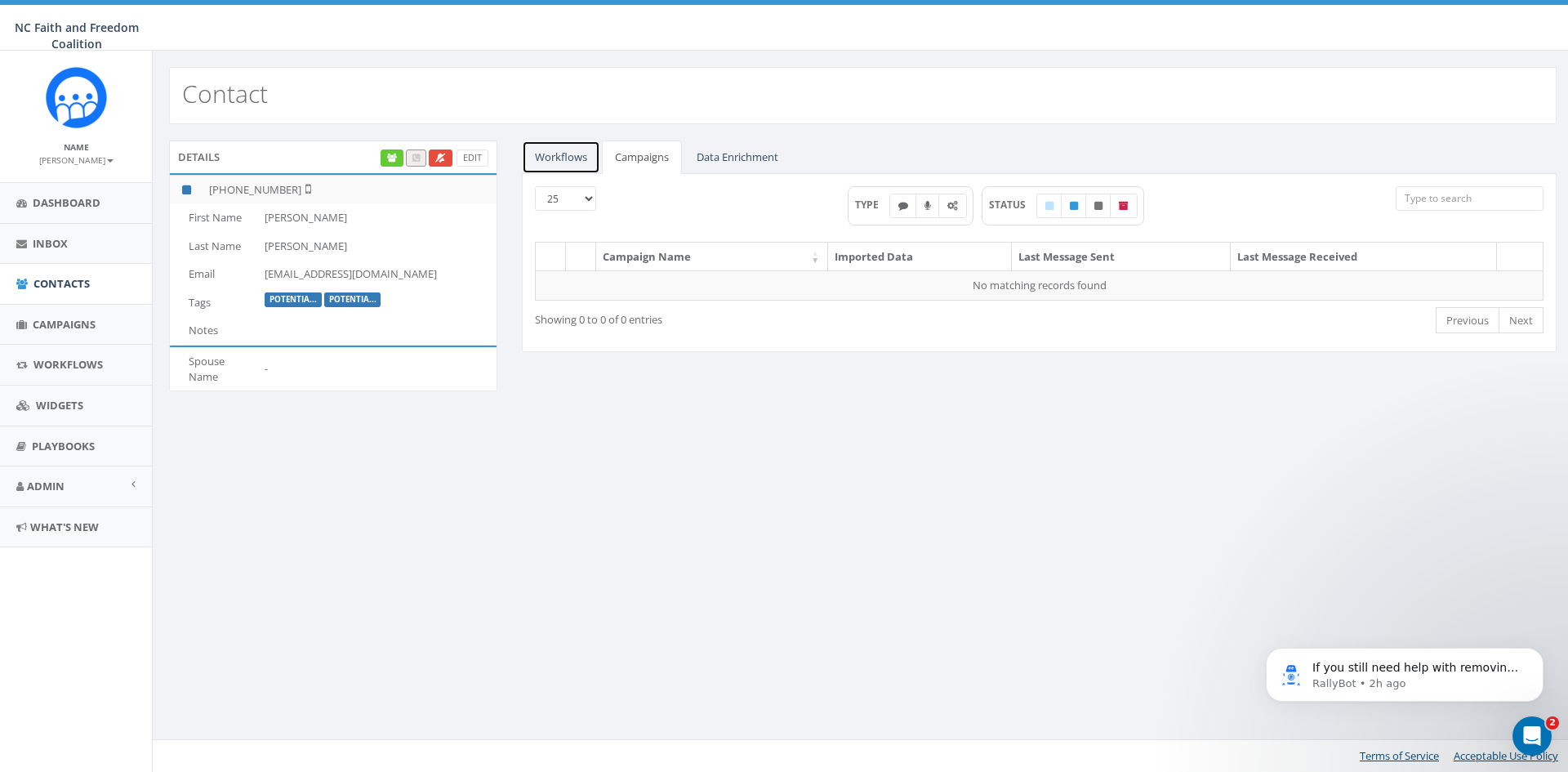
click at [552, 157] on link "Workflows" at bounding box center [561, 157] width 78 height 33
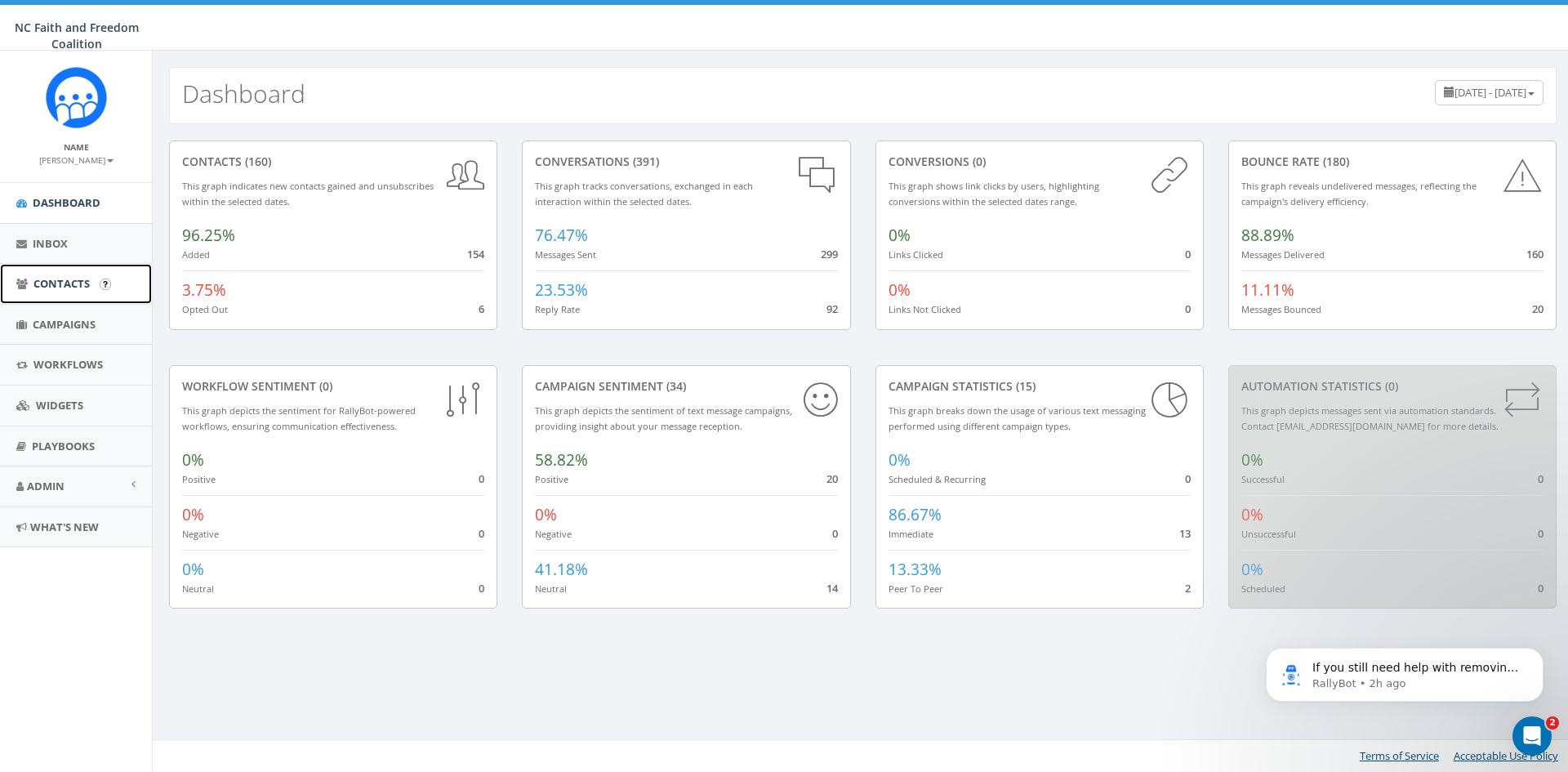
click at [74, 285] on span "Contacts" at bounding box center [61, 284] width 57 height 15
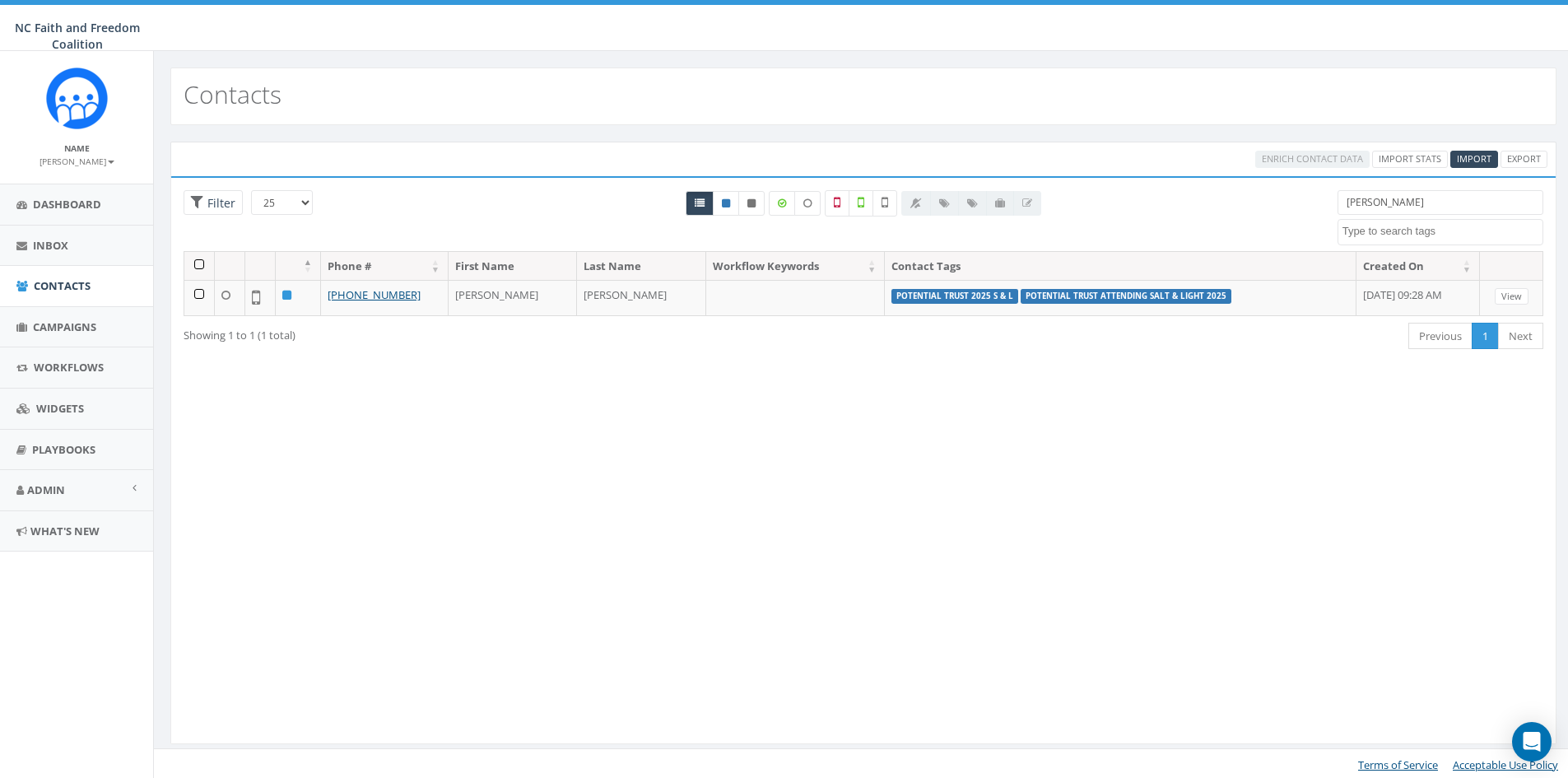
select select
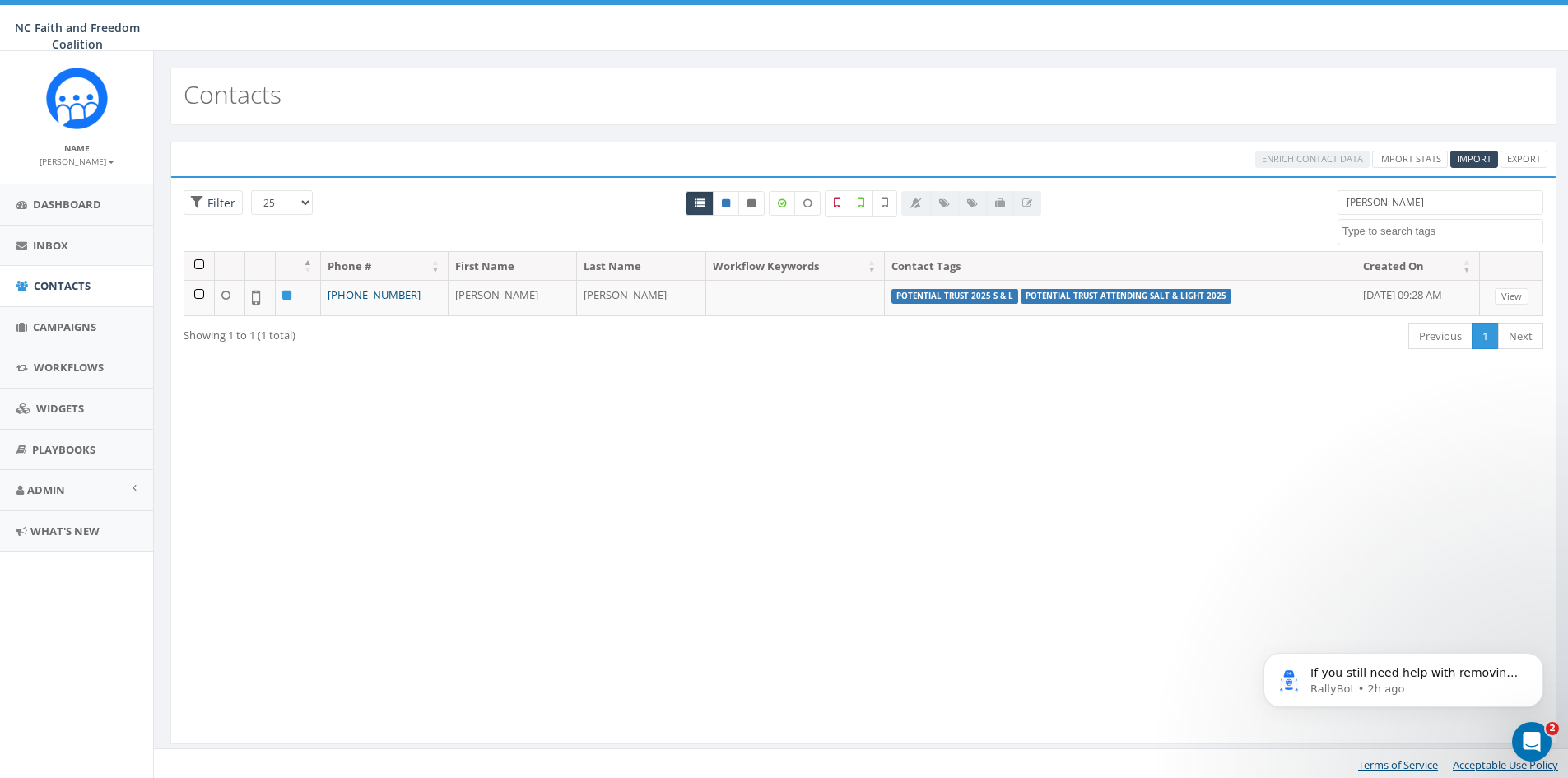
click at [1367, 205] on input "holl" at bounding box center [1440, 202] width 205 height 24
type input "h"
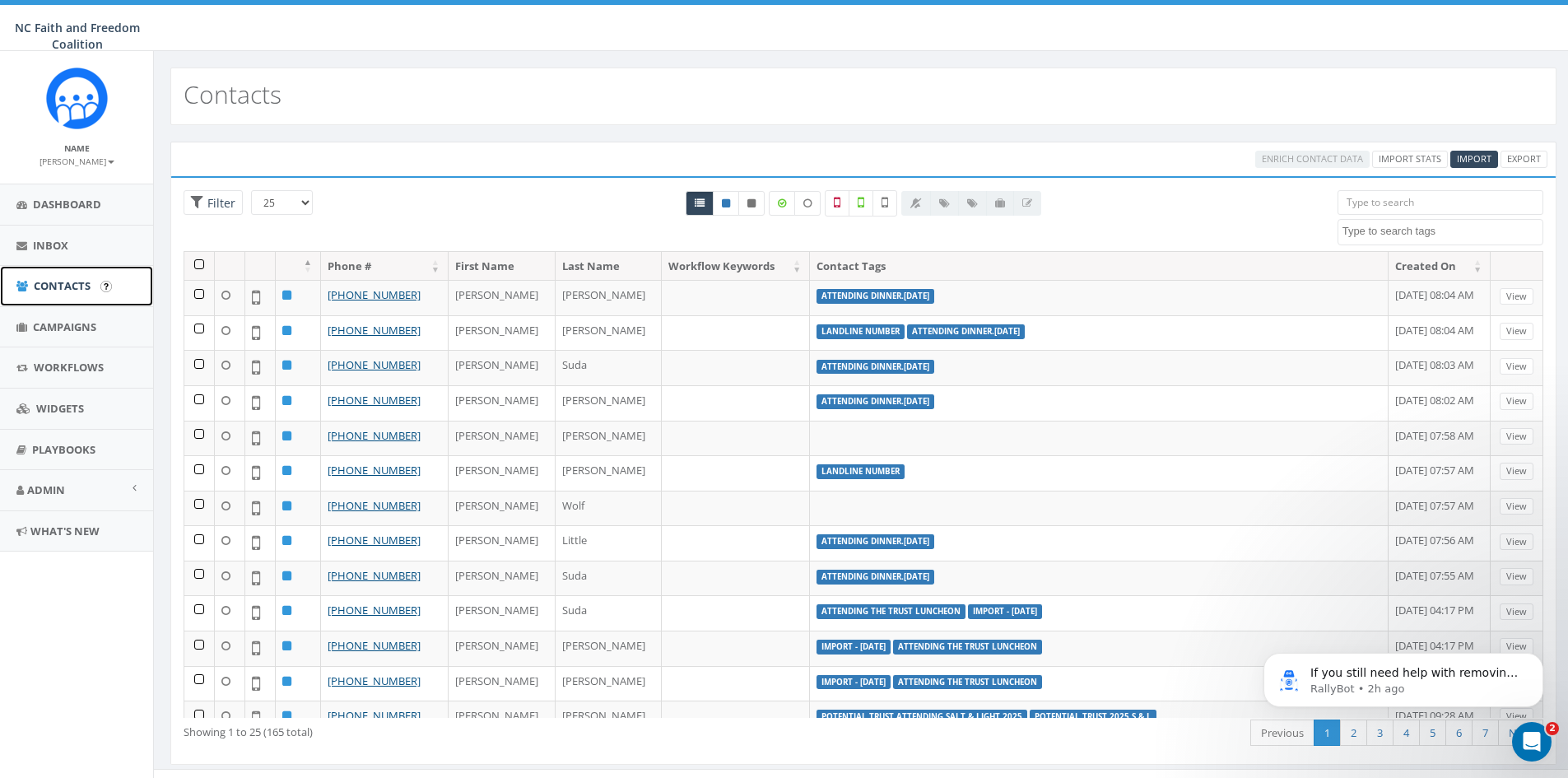
click at [77, 285] on span "Contacts" at bounding box center [62, 286] width 57 height 15
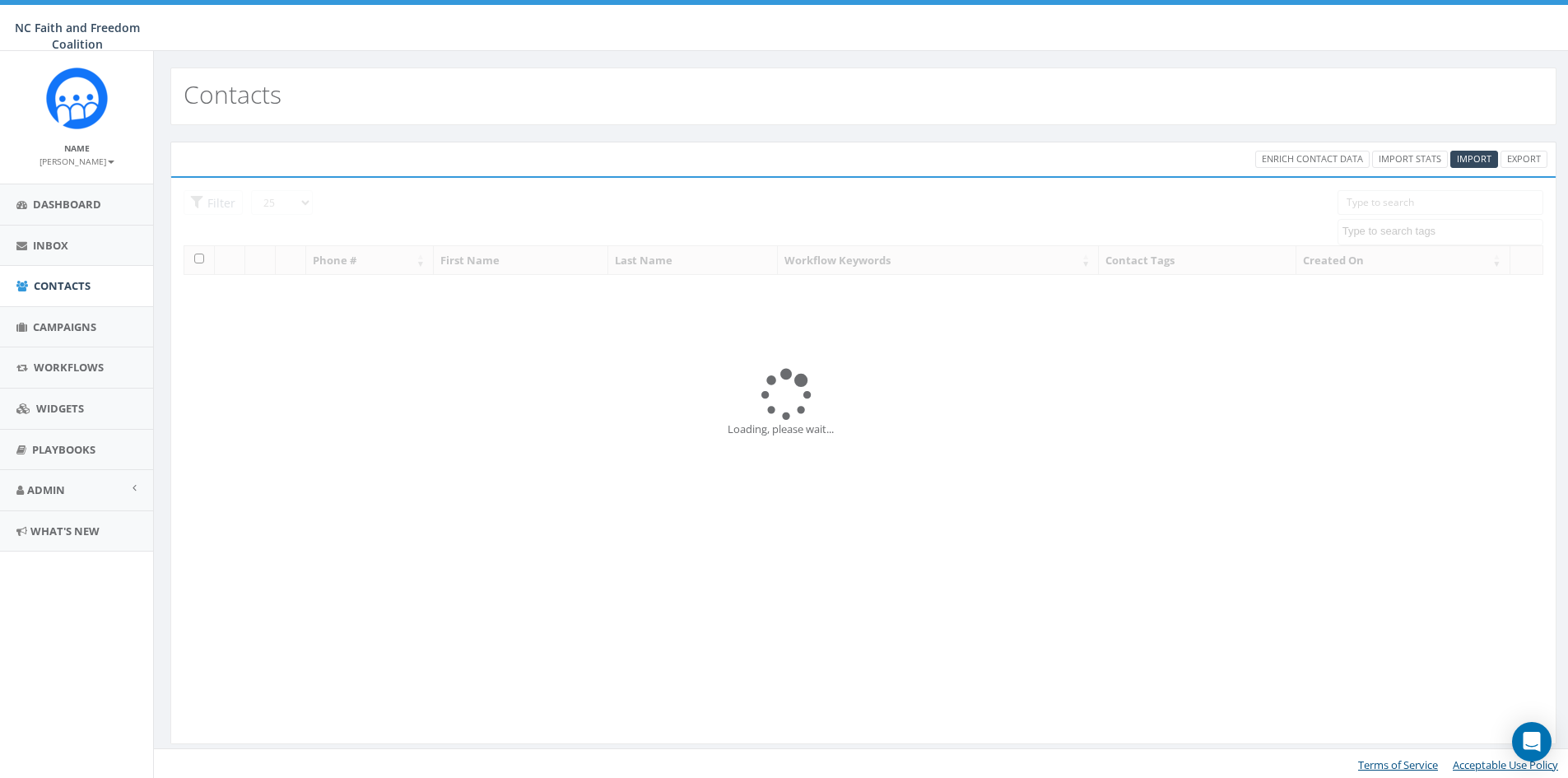
select select
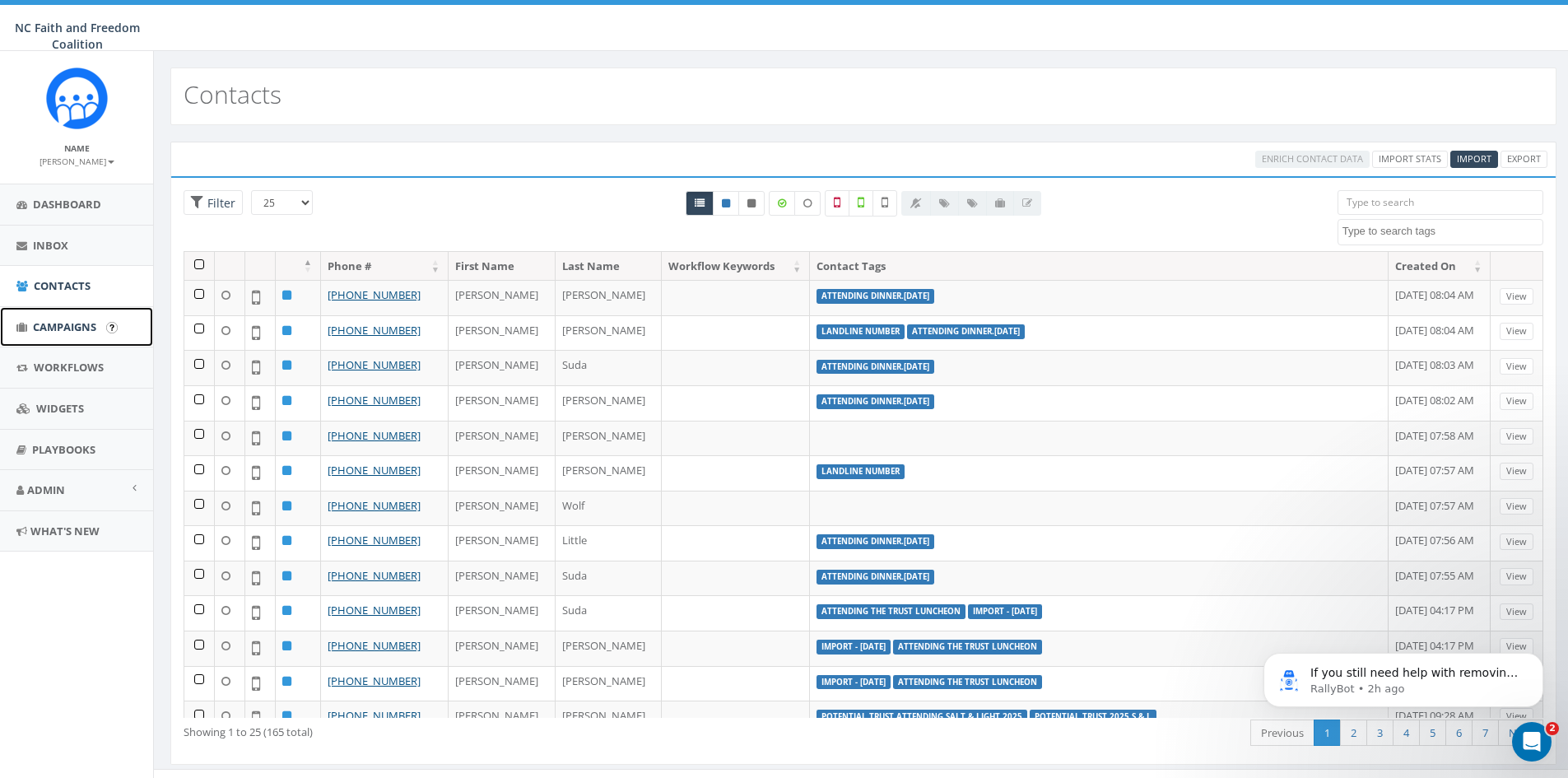
click at [68, 330] on span "Campaigns" at bounding box center [65, 327] width 64 height 15
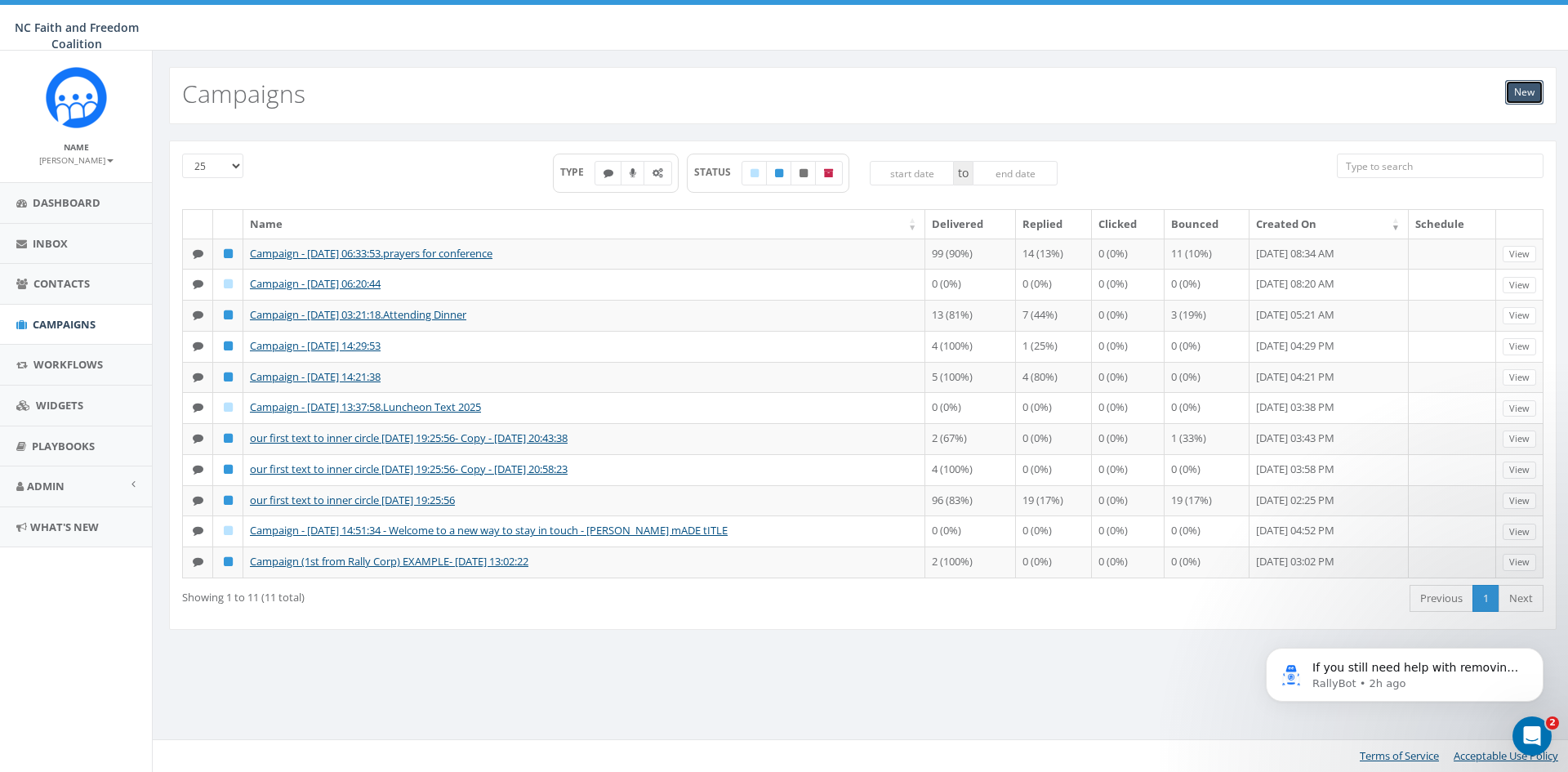
click at [1521, 96] on link "New" at bounding box center [1524, 92] width 38 height 24
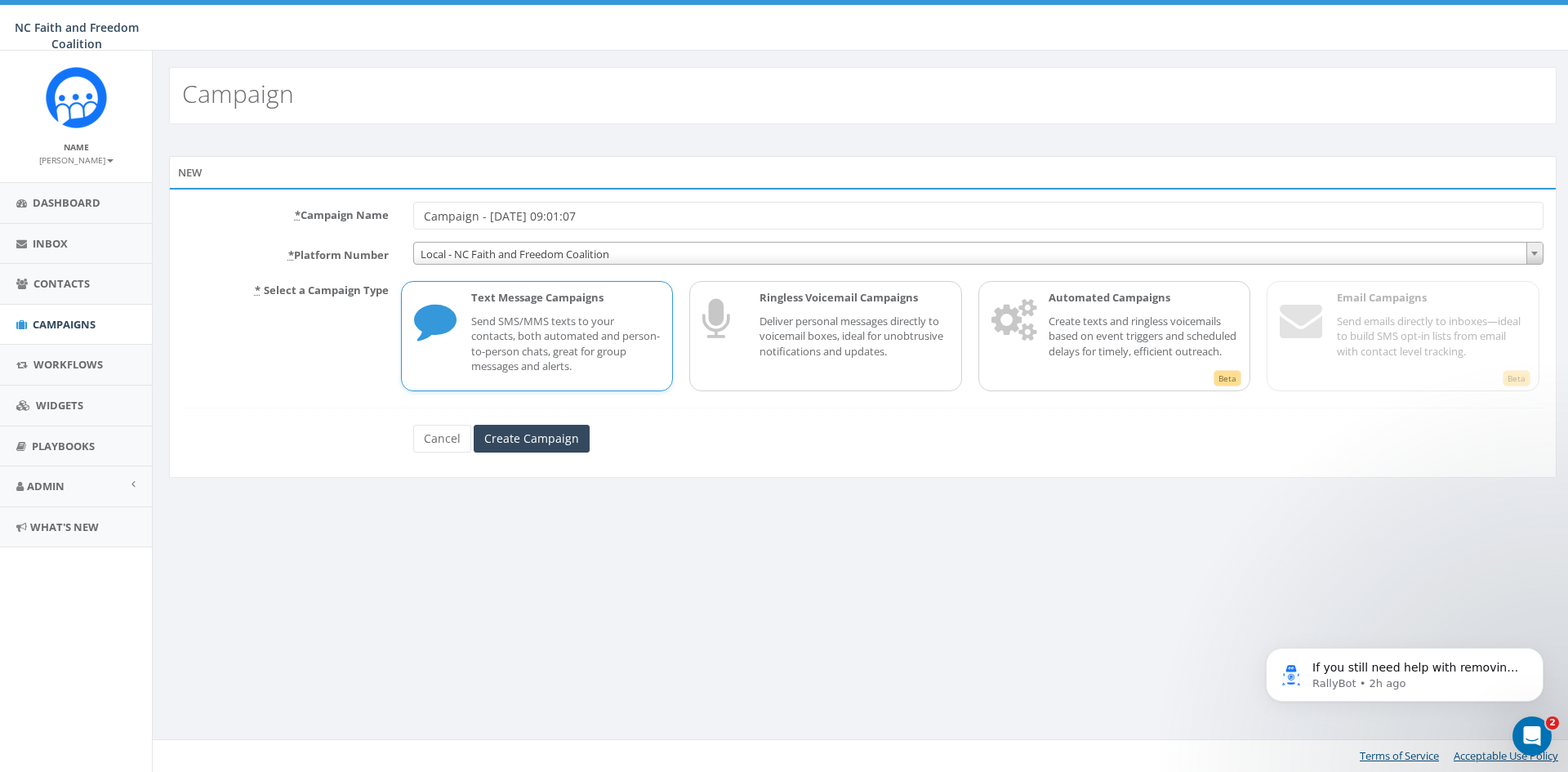
click at [516, 344] on p "Send SMS/MMS texts to your contacts, both automated and person-to-person chats,…" at bounding box center [567, 343] width 190 height 60
click at [632, 210] on input "Campaign - [DATE] 09:01:07" at bounding box center [978, 216] width 1131 height 28
type input "Campaign - [DATE] 09:01:07.dinner at [GEOGRAPHIC_DATA]"
click at [541, 429] on input "Create Campaign" at bounding box center [531, 438] width 116 height 28
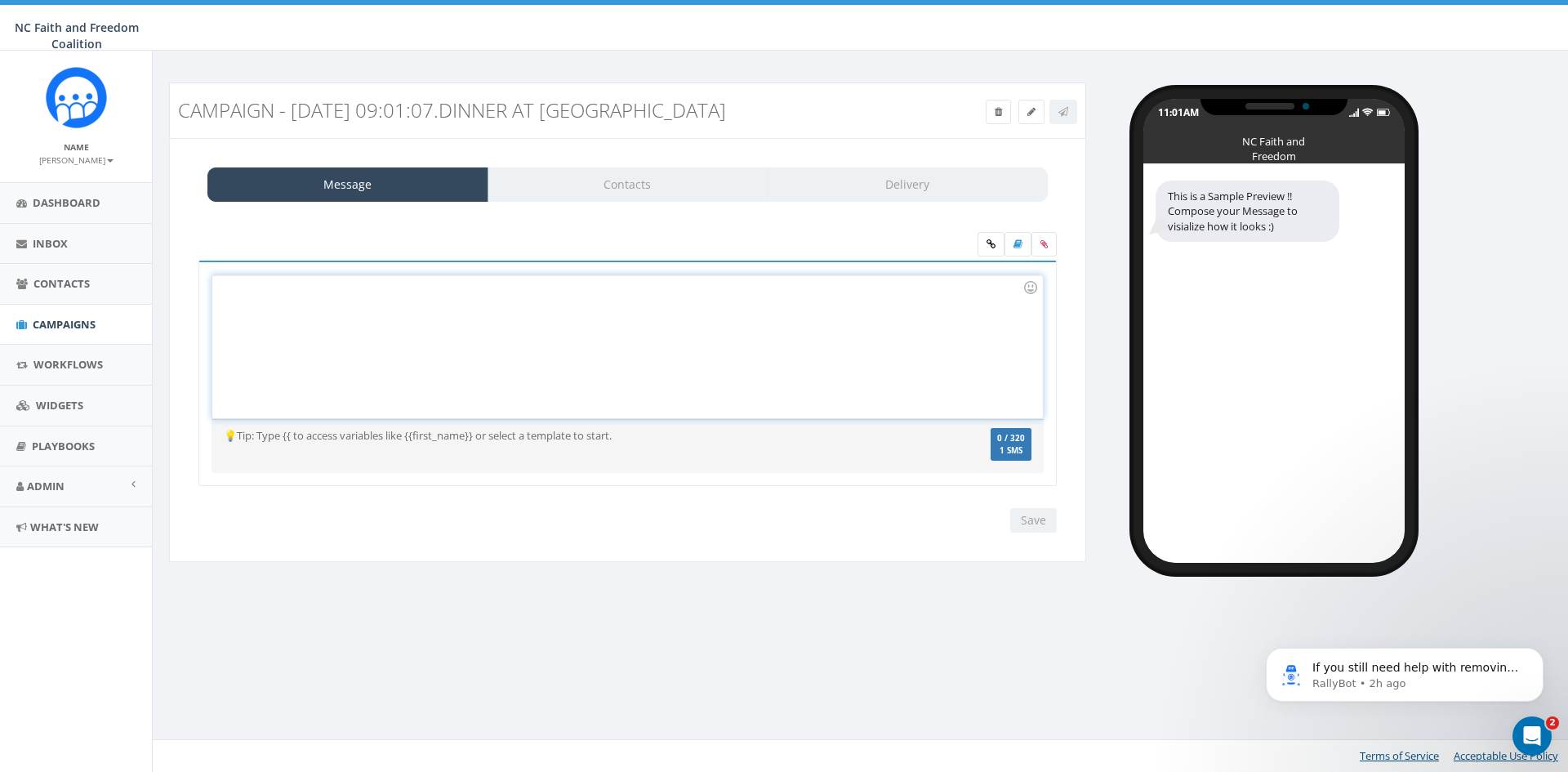
click at [367, 292] on div at bounding box center [627, 347] width 830 height 143
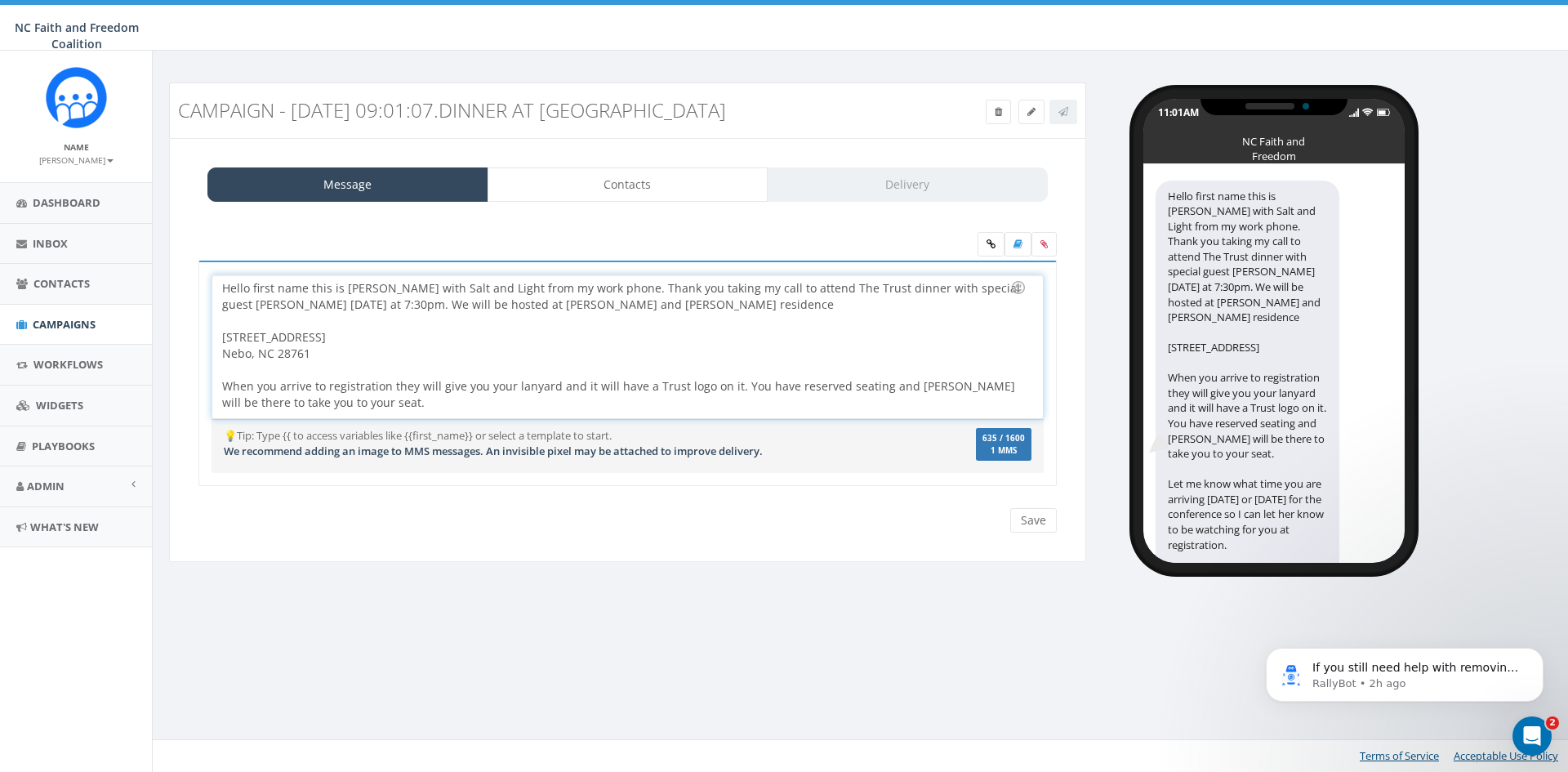
click at [307, 288] on div "Hello first name this is Dr. Paul with Salt and Light from my work phone. Thank…" at bounding box center [627, 347] width 830 height 143
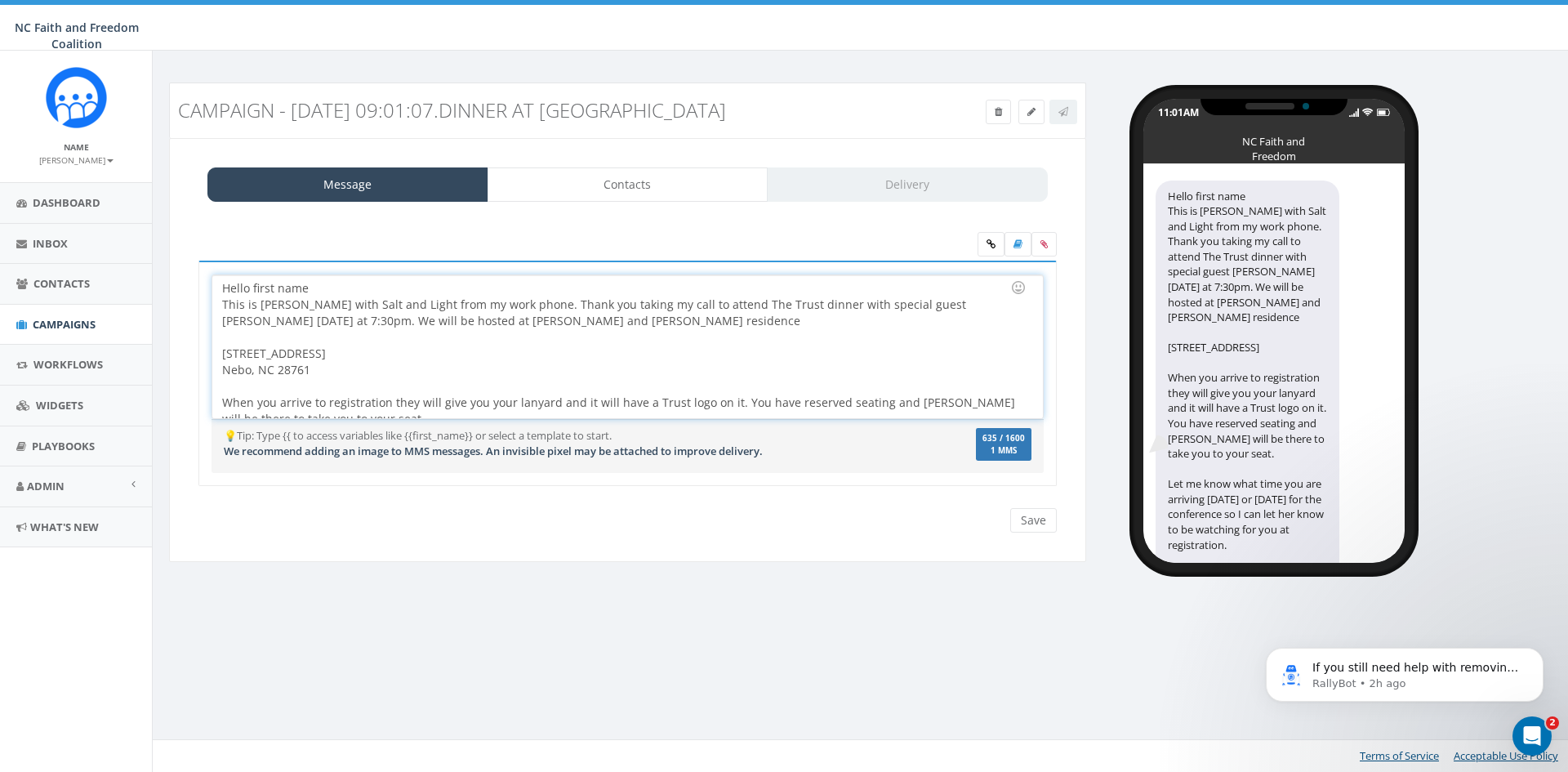
click at [308, 288] on div "Hello first name This is Dr. Paul with Salt and Light from my work phone. Thank…" at bounding box center [627, 347] width 830 height 143
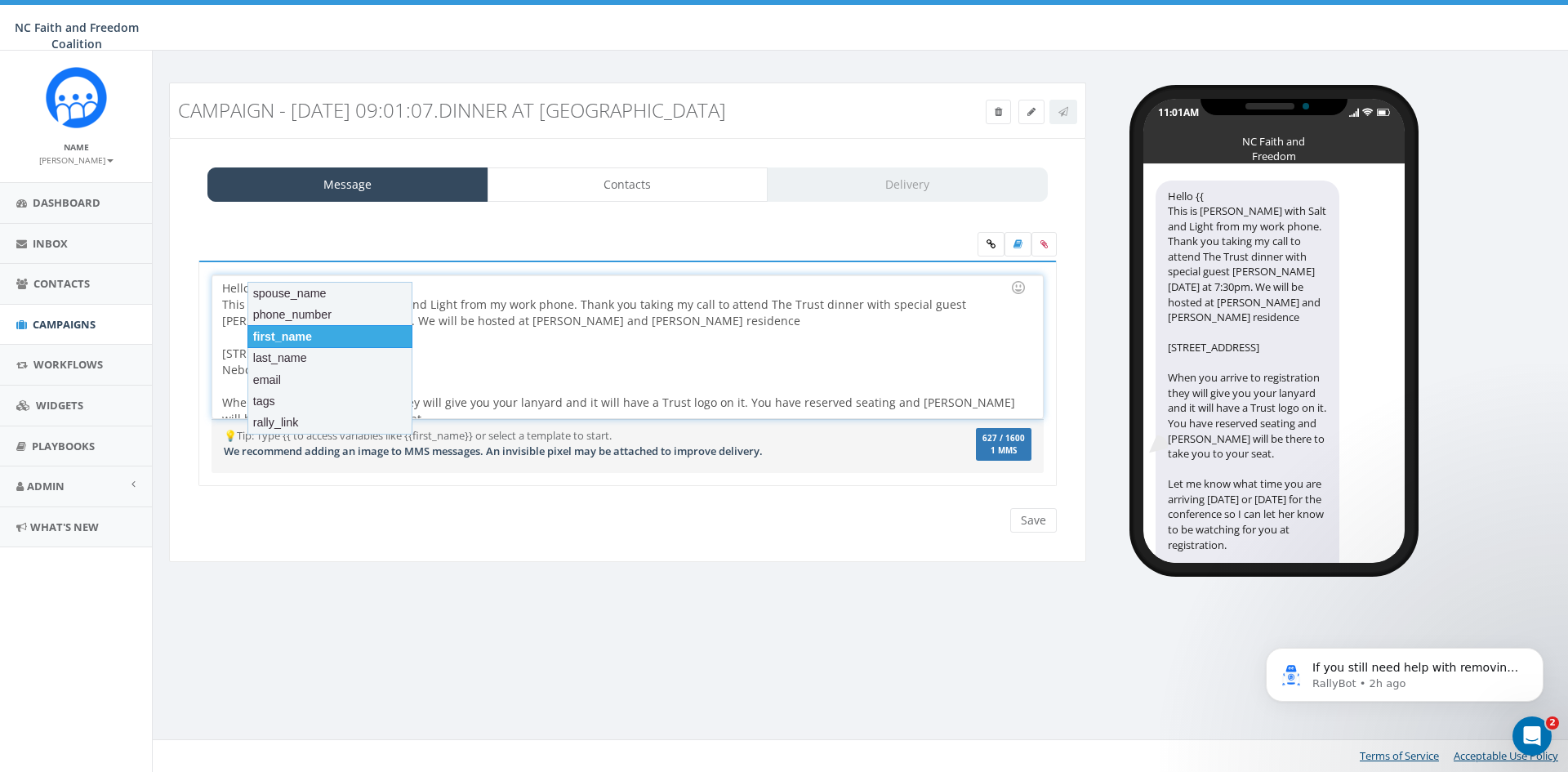
click at [304, 332] on div "first_name" at bounding box center [329, 336] width 165 height 23
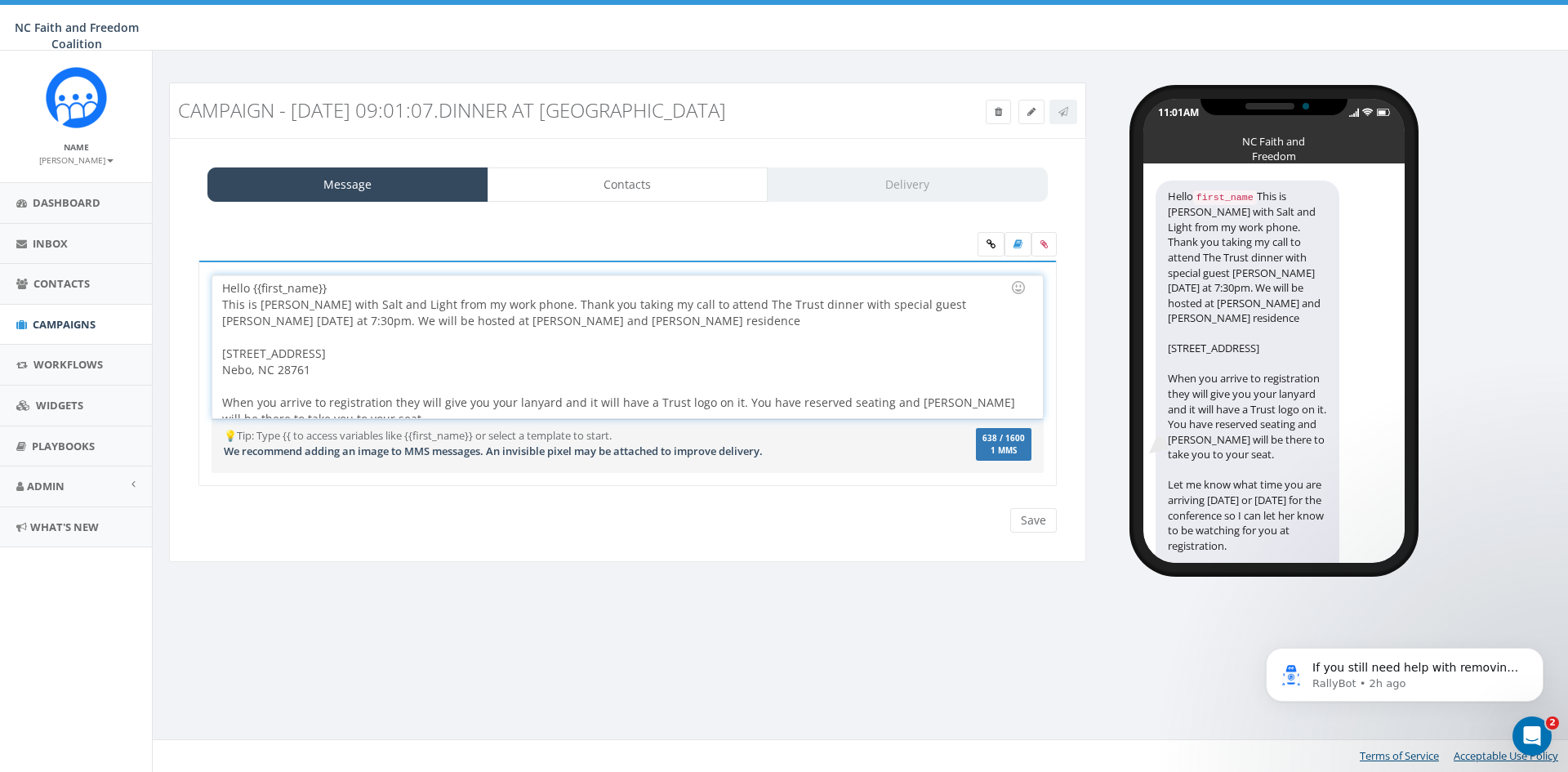
click at [333, 284] on div "Hello {{first_name}} This is Dr. Paul with Salt and Light from my work phone. T…" at bounding box center [627, 347] width 830 height 143
click at [580, 303] on div "This is Dr. Paul with Salt and Light from my work phone. Thank you taking my ca…" at bounding box center [623, 379] width 800 height 164
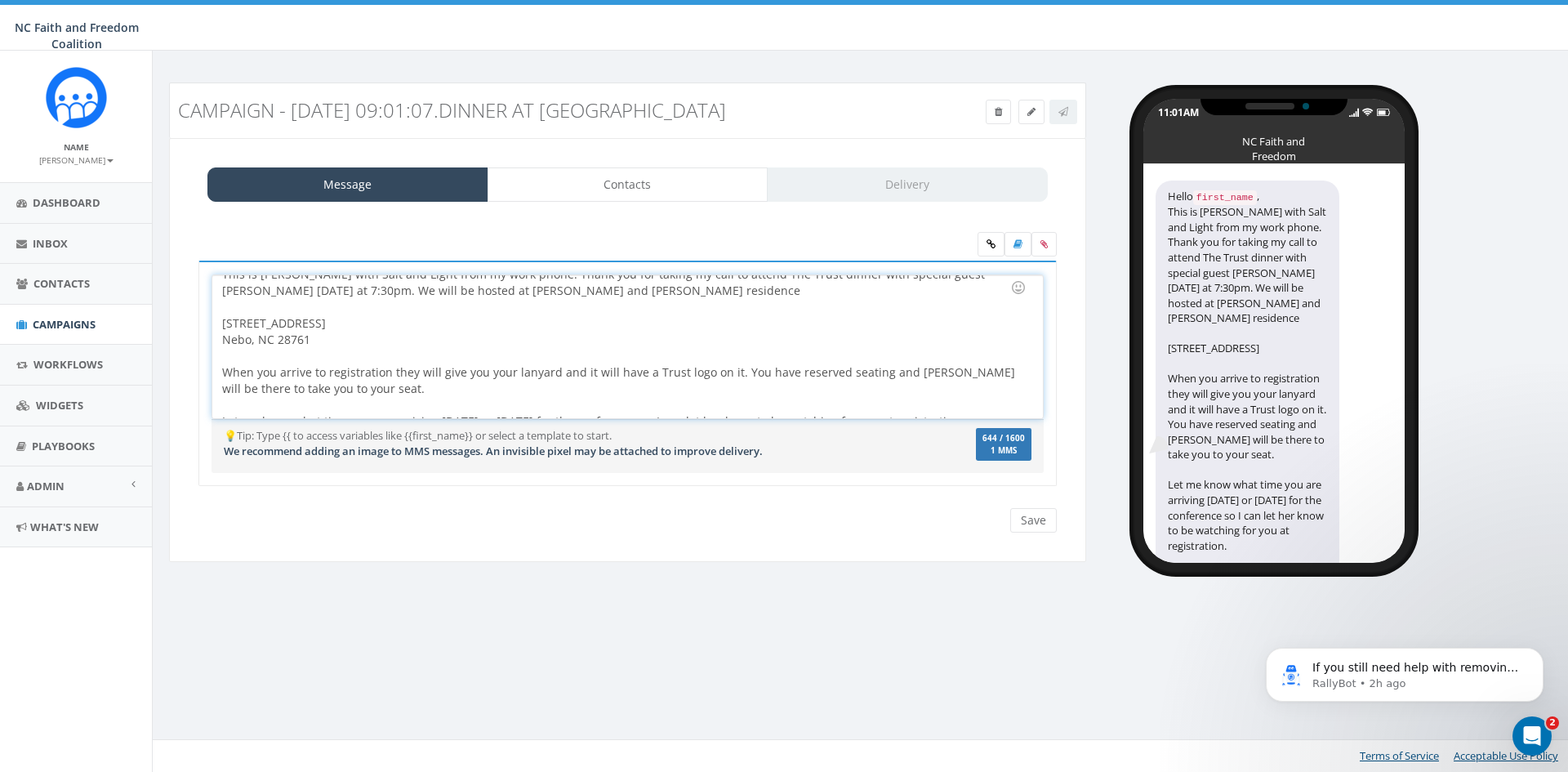
scroll to position [47, 0]
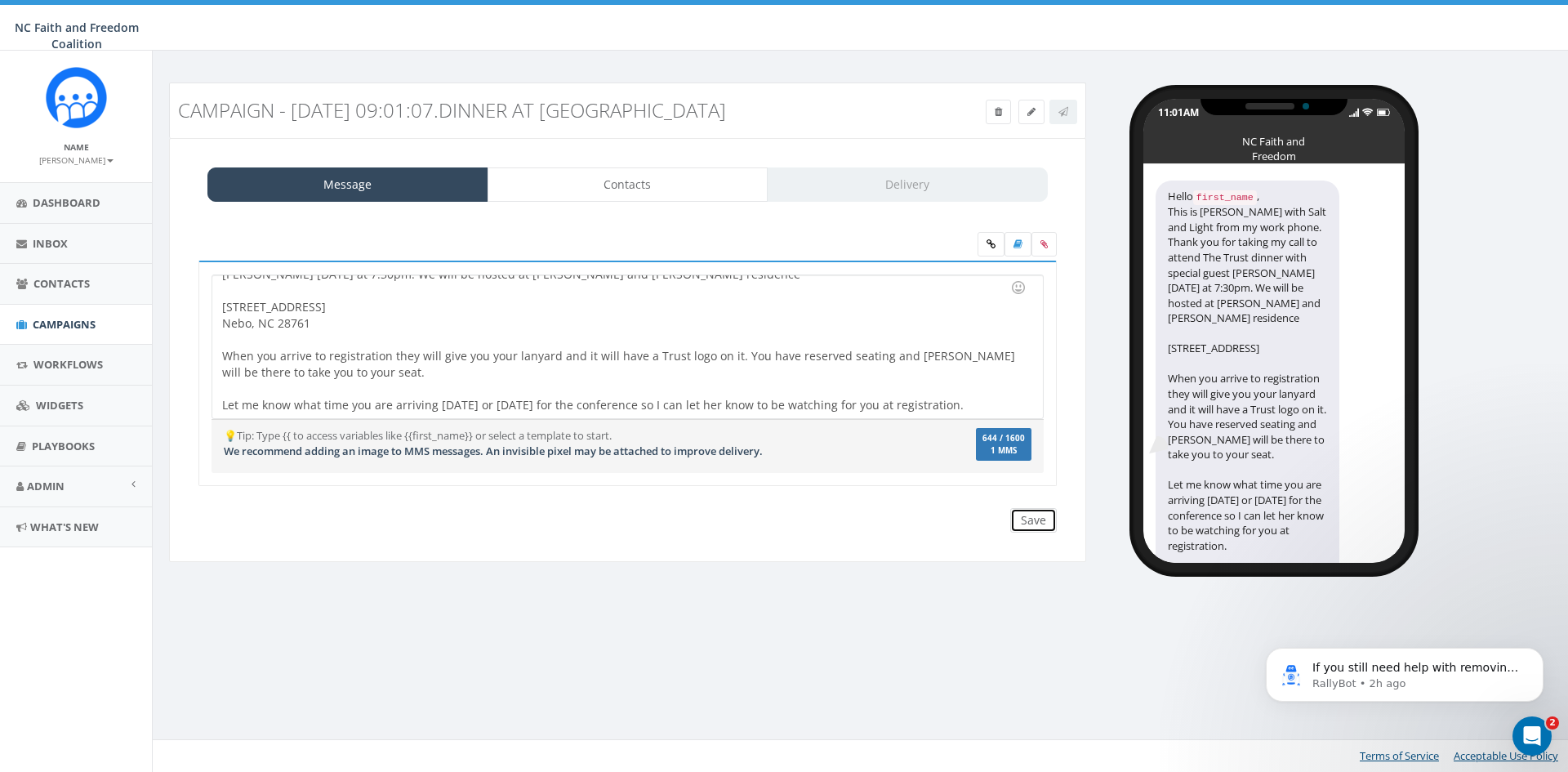
click at [1043, 526] on input "Save" at bounding box center [1034, 520] width 47 height 24
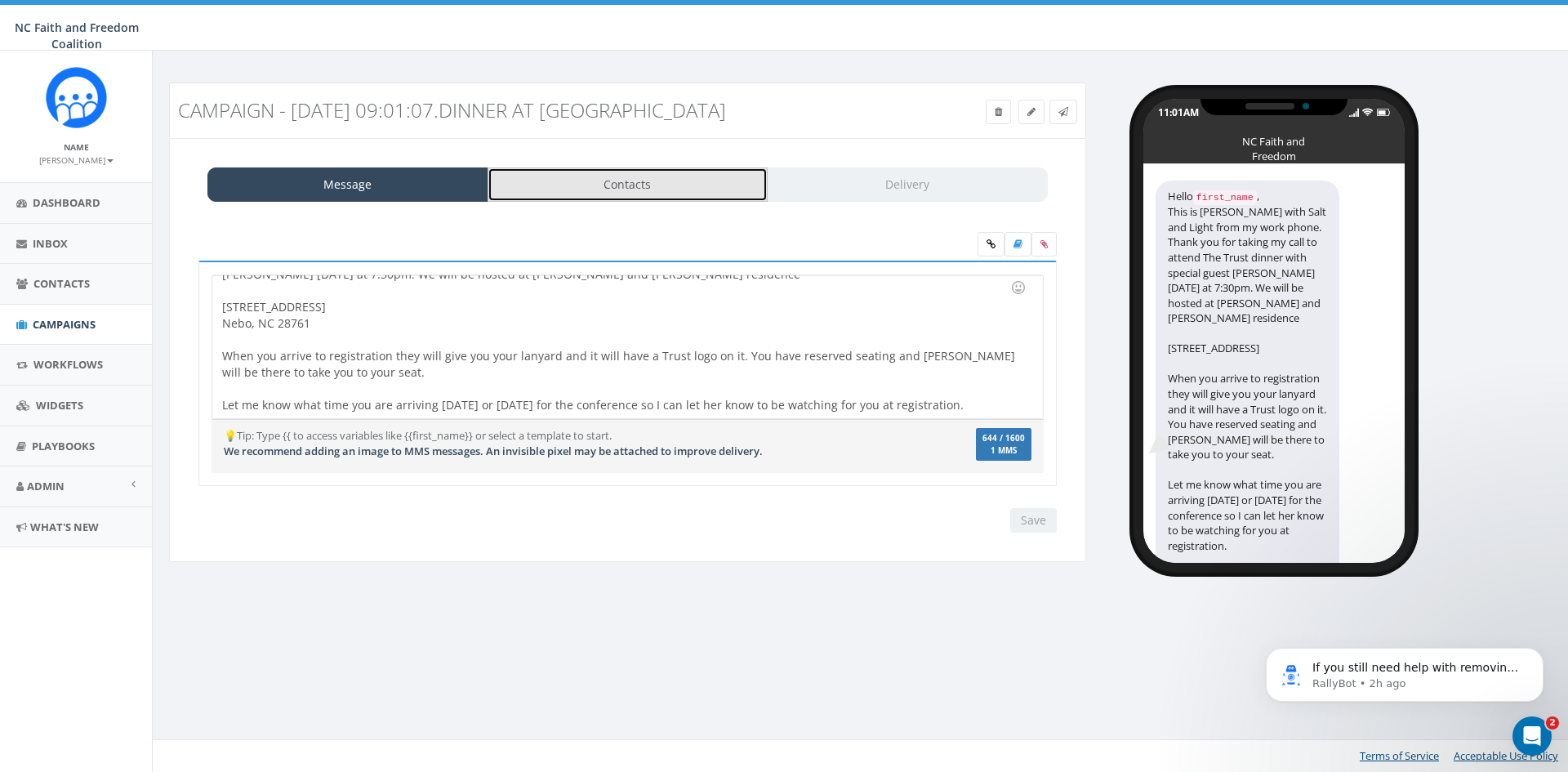
click at [625, 186] on link "Contacts" at bounding box center [628, 184] width 281 height 34
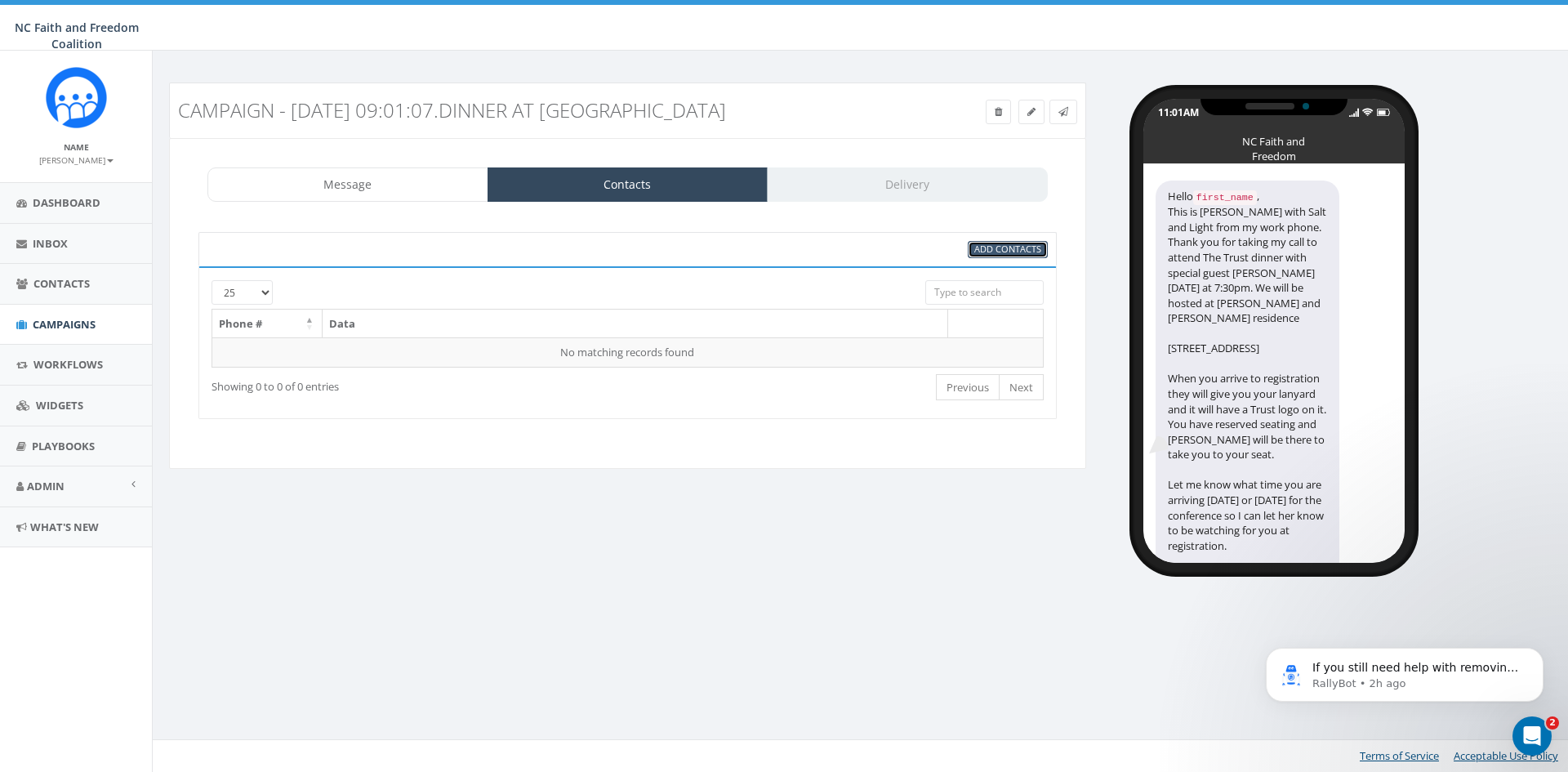
click at [979, 250] on span "Add Contacts" at bounding box center [1008, 248] width 67 height 12
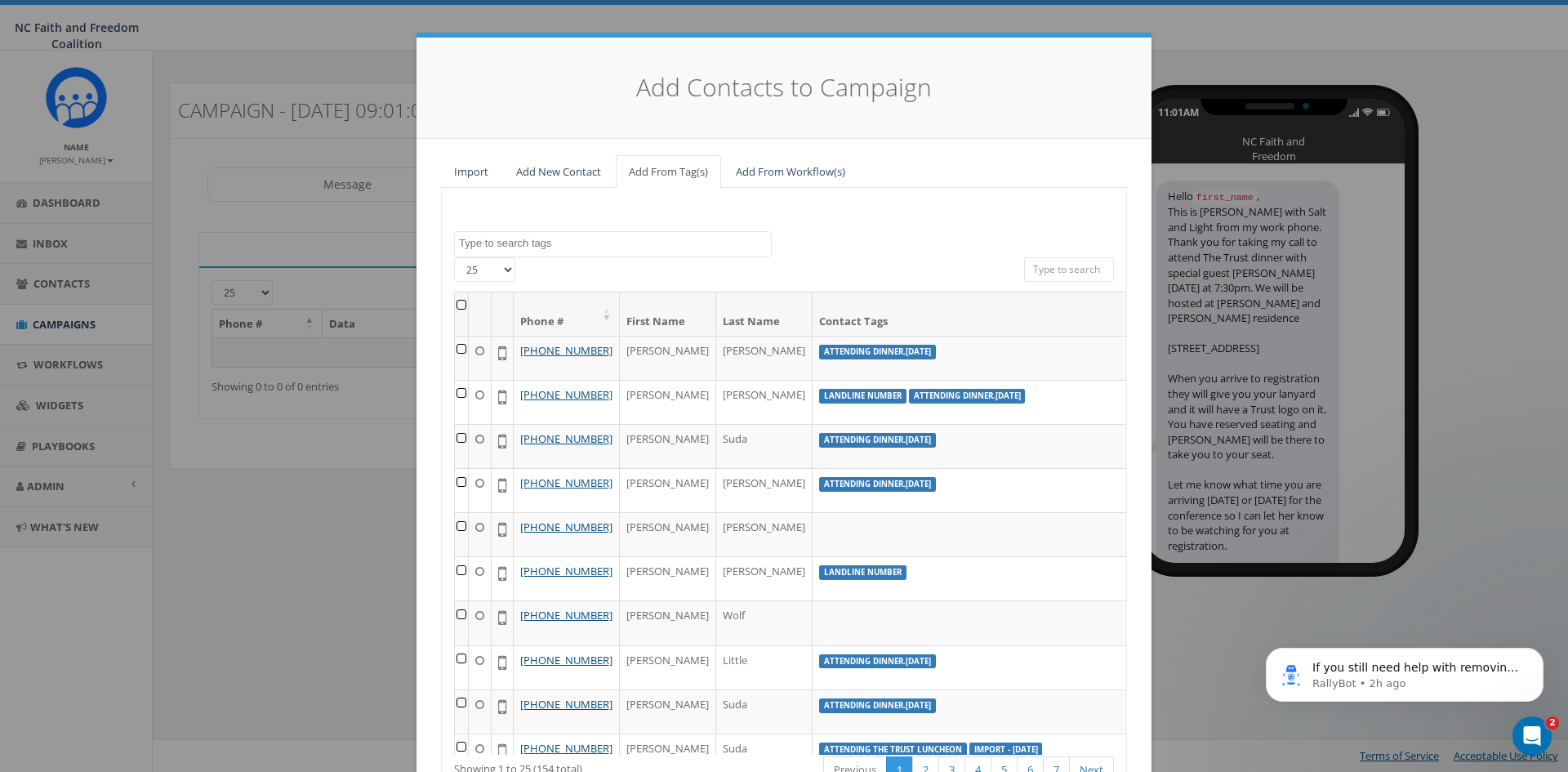
click at [552, 241] on textarea "Search" at bounding box center [614, 244] width 312 height 15
select select "Attending Dinner.[DATE]"
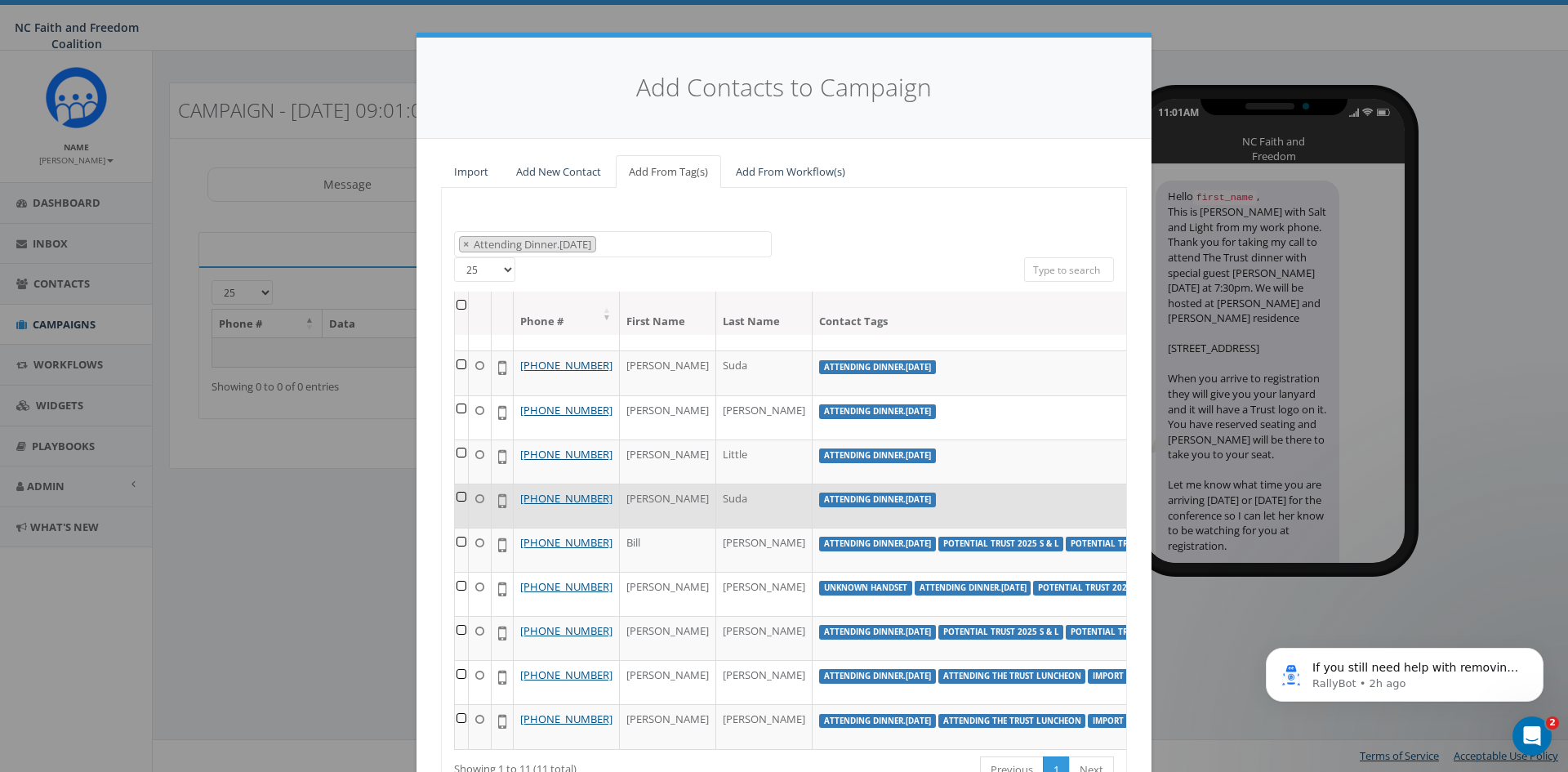
scroll to position [252, 0]
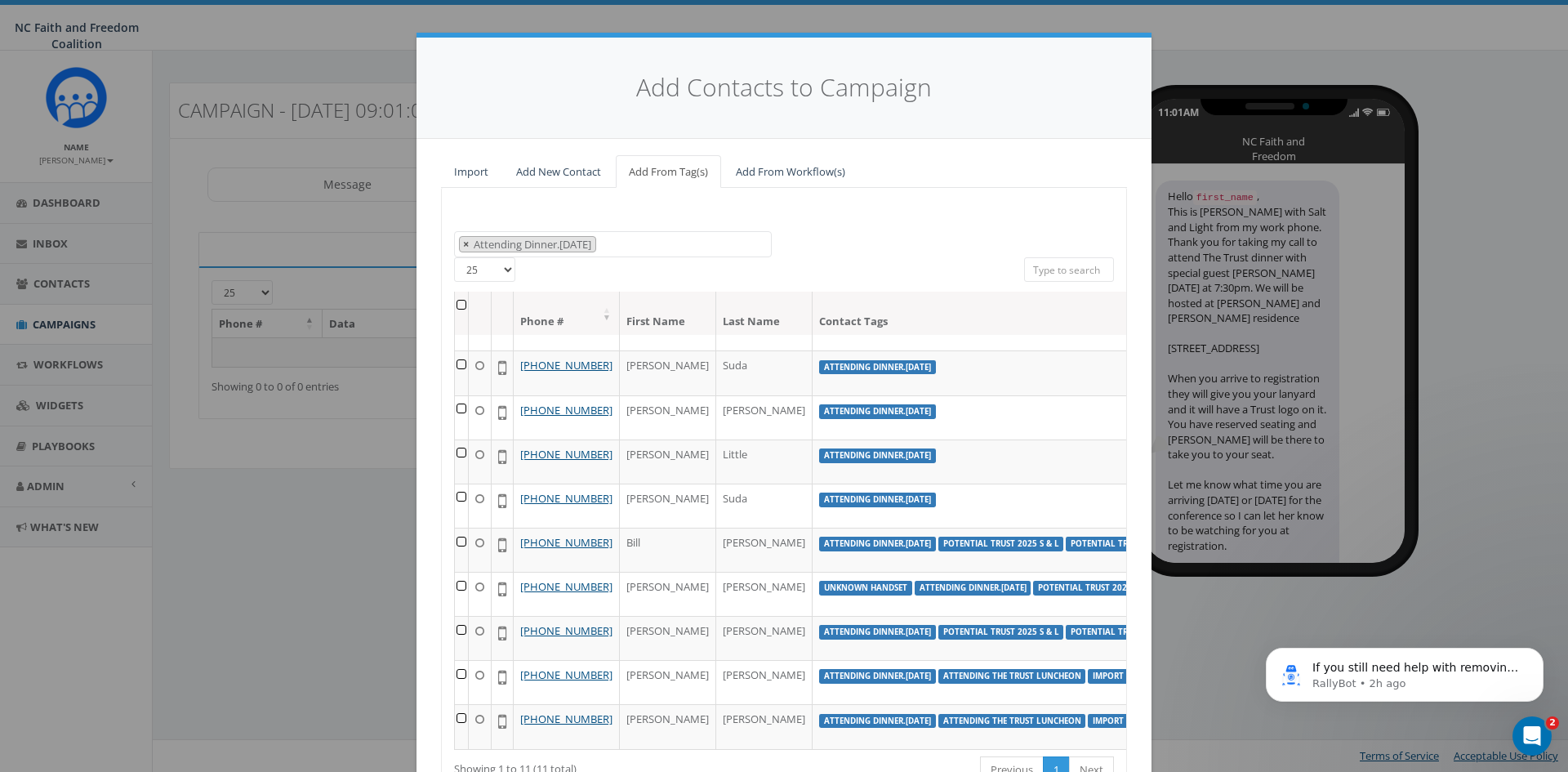
click at [463, 244] on span "×" at bounding box center [466, 245] width 6 height 15
select select
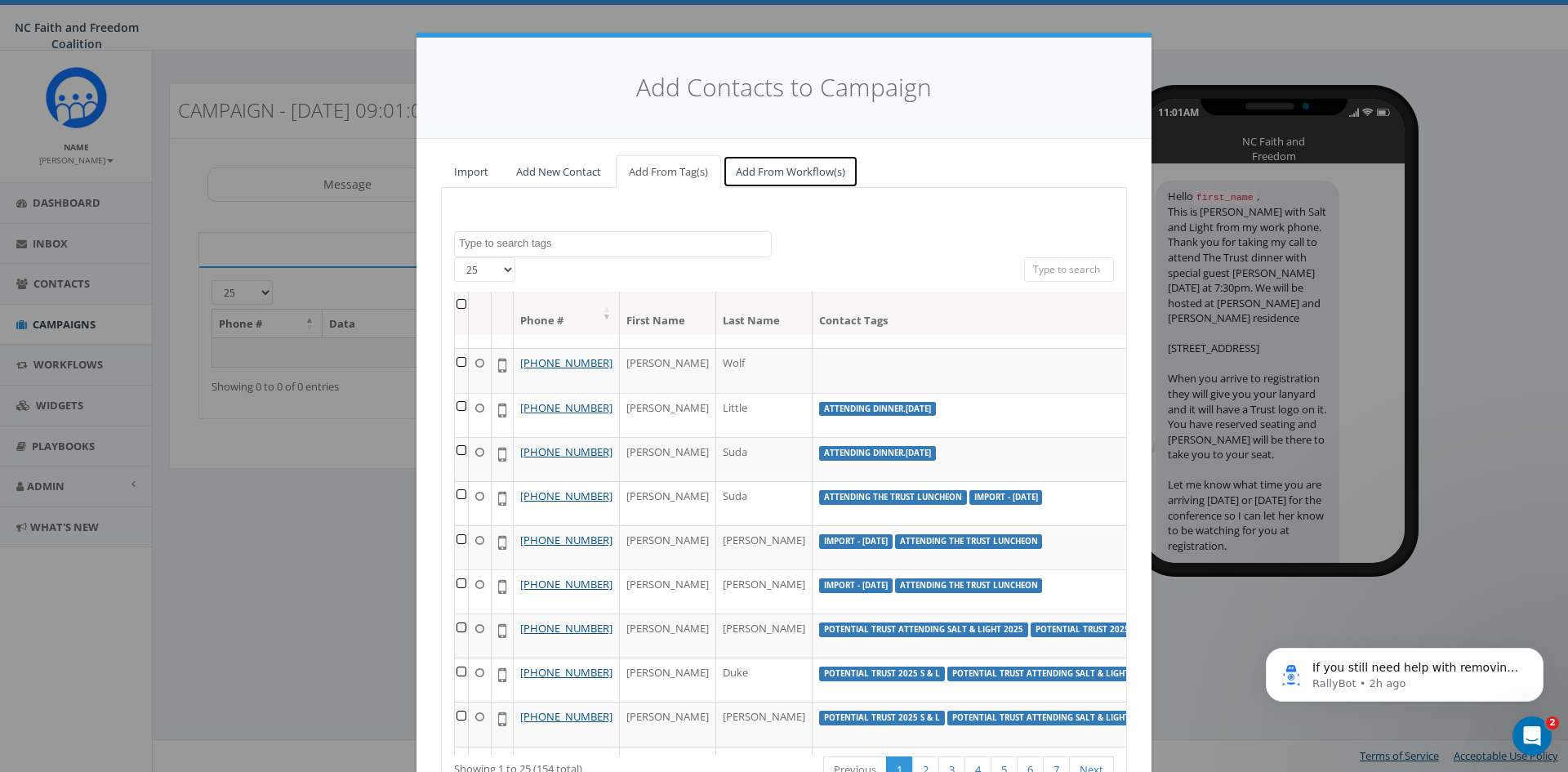
click at [756, 176] on link "Add From Workflow(s)" at bounding box center [791, 172] width 136 height 33
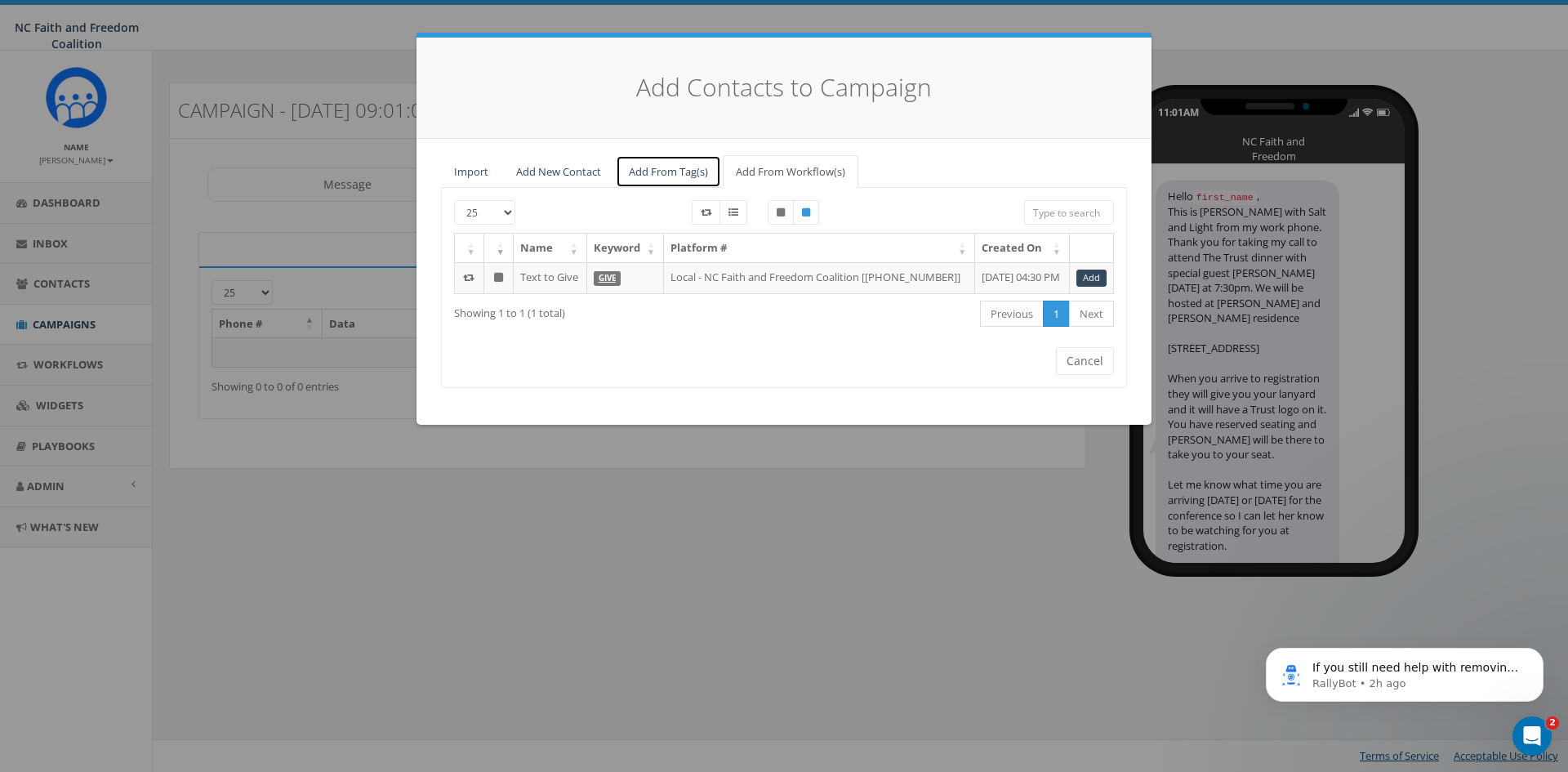
click at [650, 166] on link "Add From Tag(s)" at bounding box center [668, 172] width 105 height 33
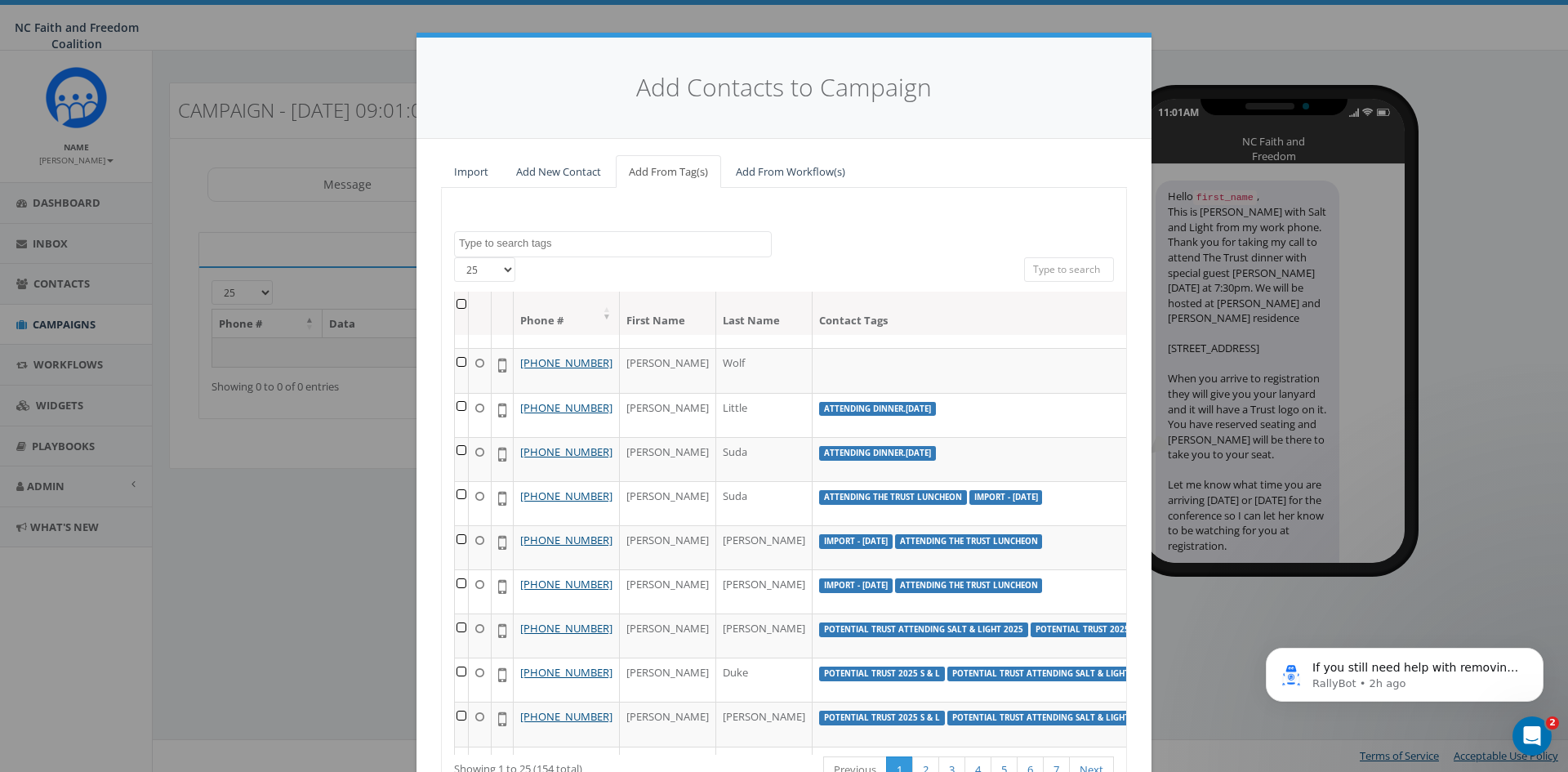
click at [1039, 272] on input "search" at bounding box center [1069, 270] width 90 height 24
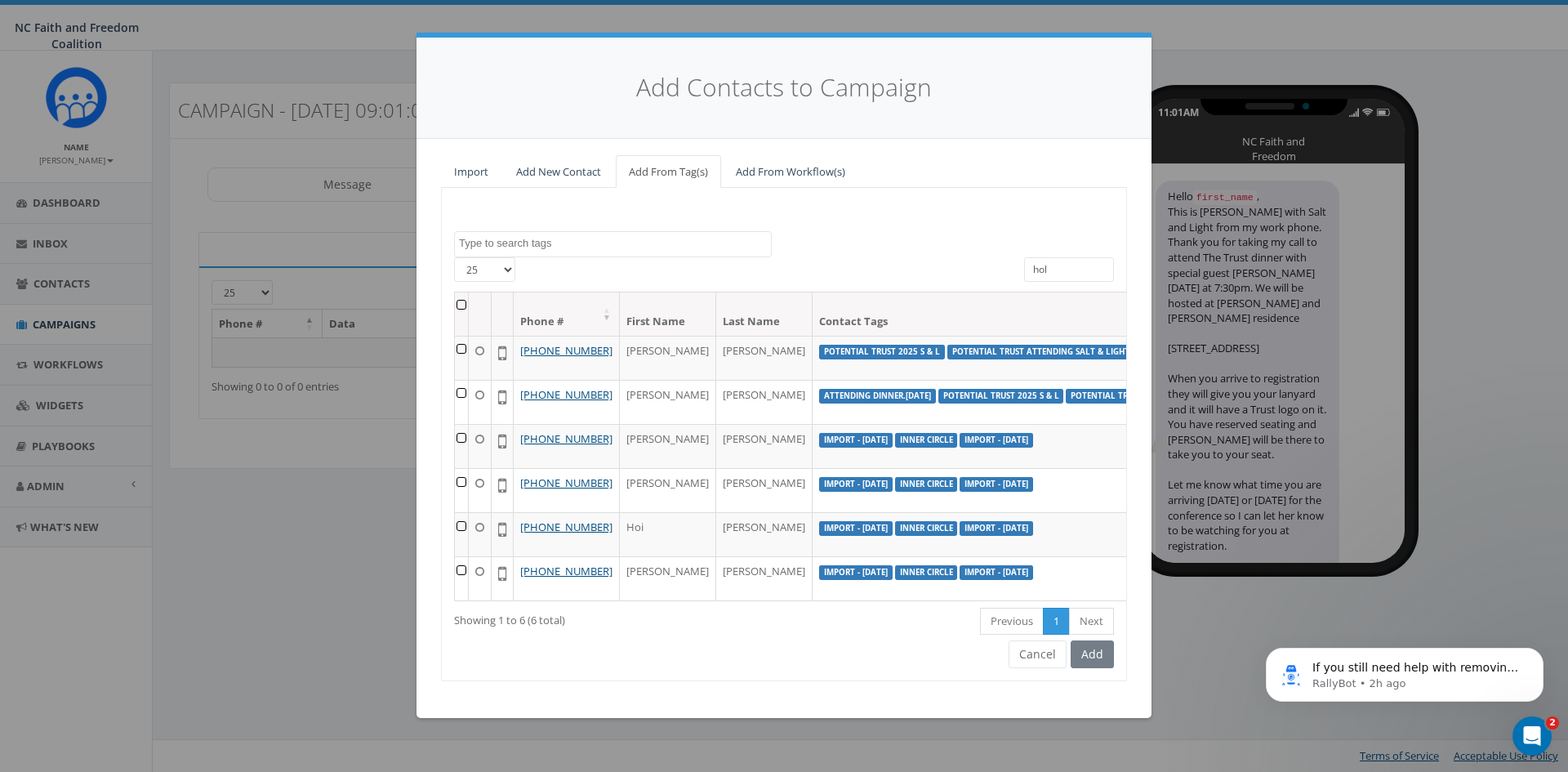
scroll to position [0, 0]
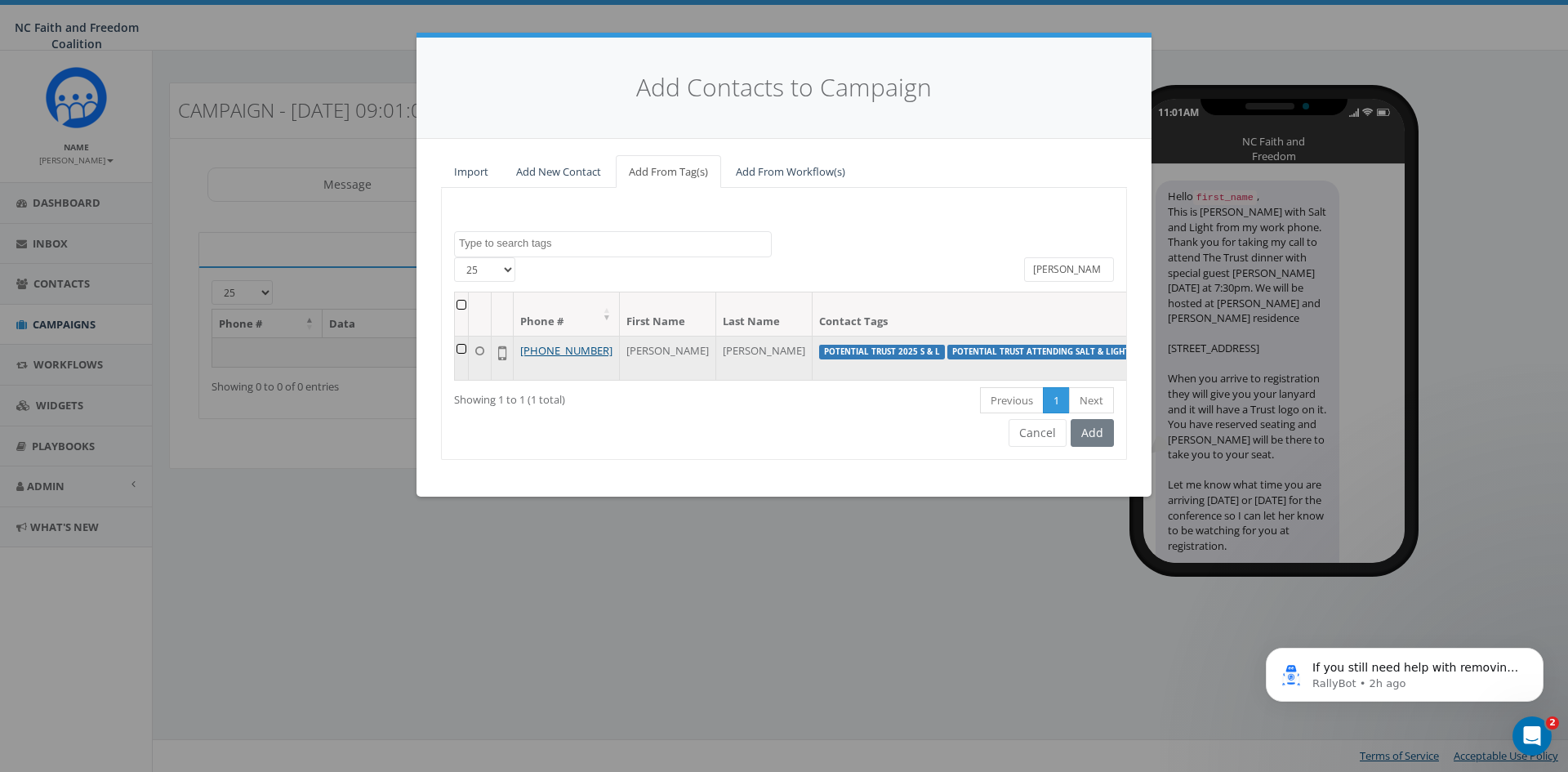
type input "holl"
click at [466, 348] on td at bounding box center [462, 357] width 14 height 44
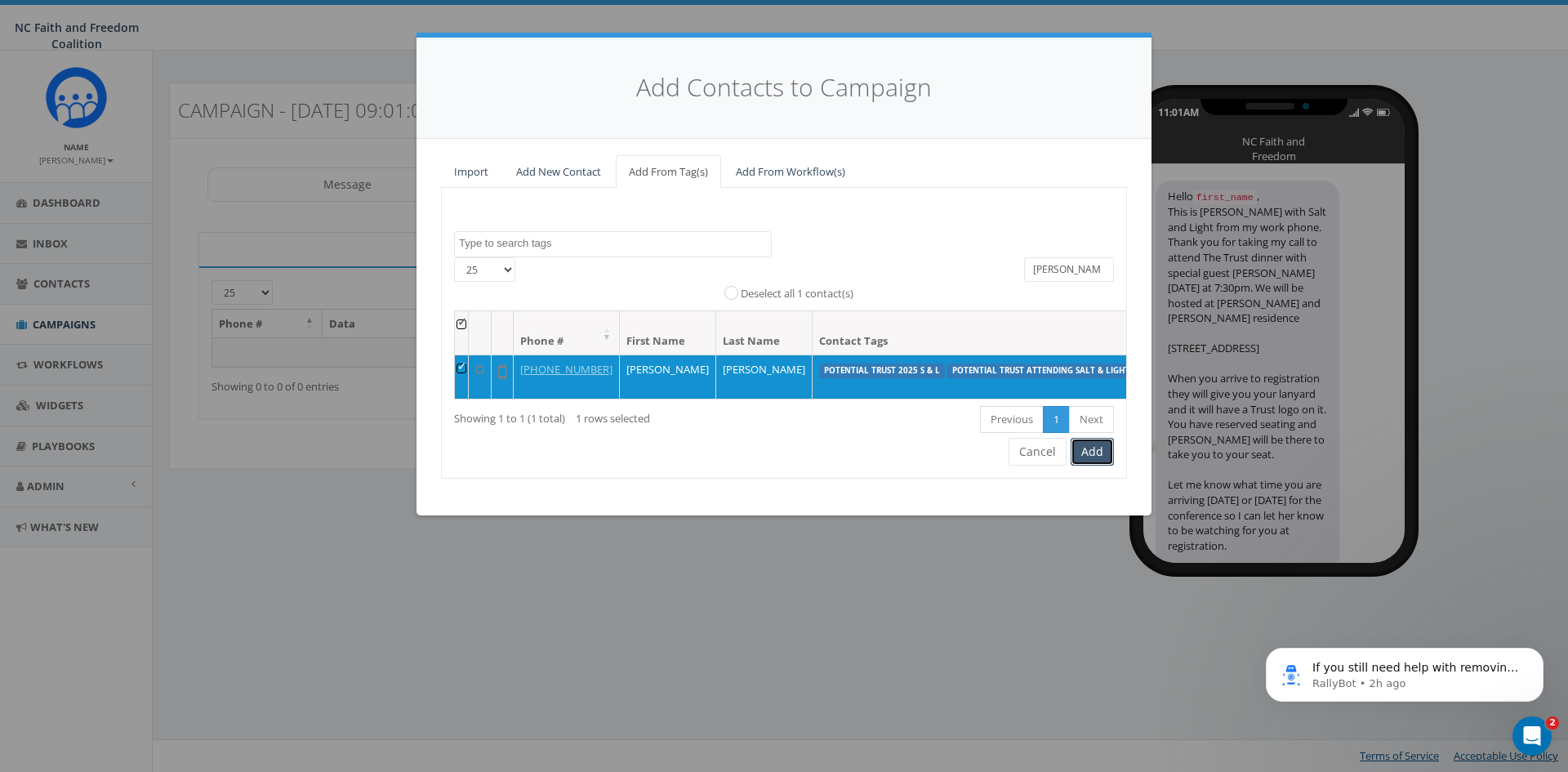
click at [1094, 464] on button "Add" at bounding box center [1092, 452] width 44 height 28
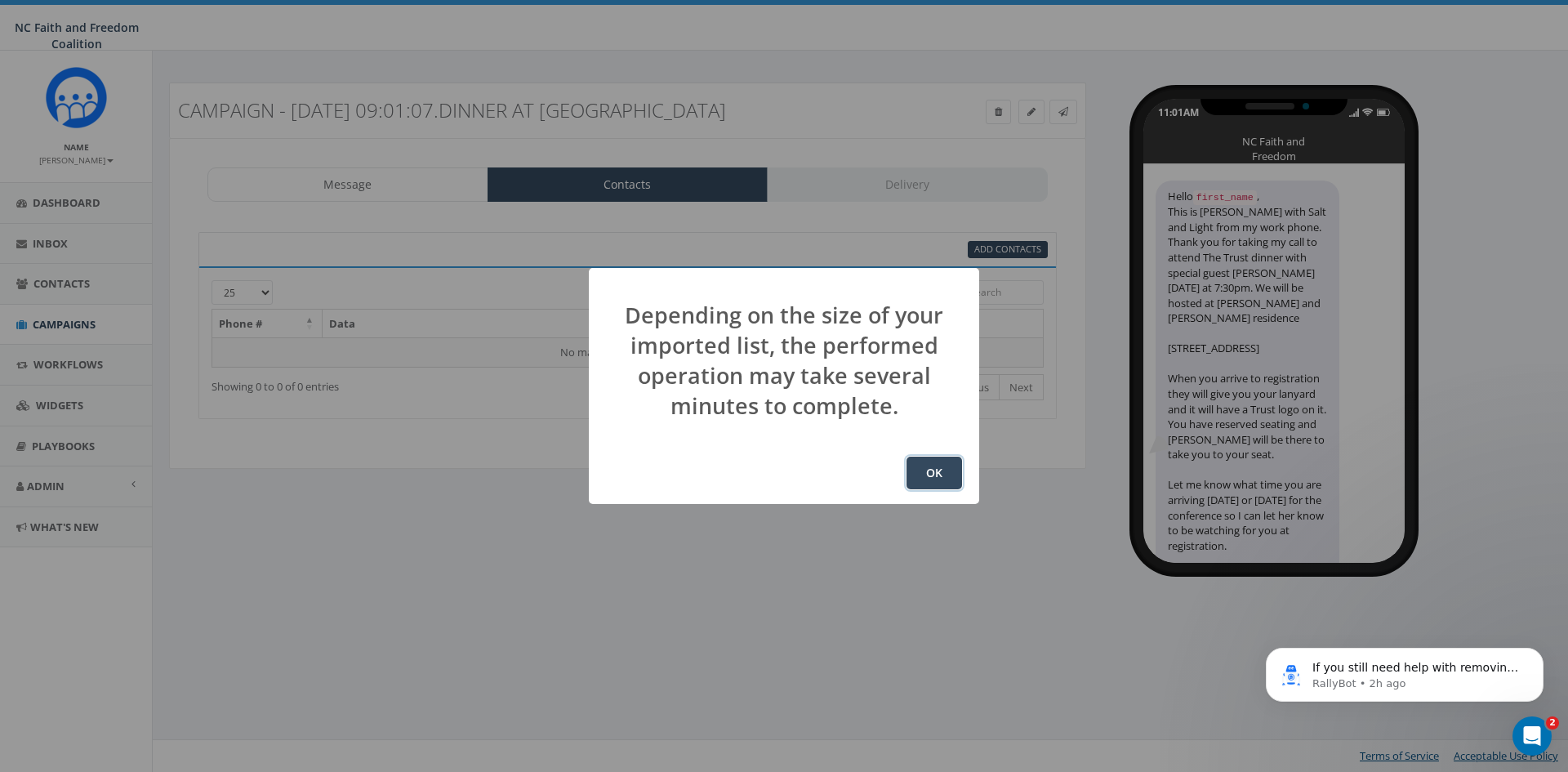
click at [952, 473] on button "OK" at bounding box center [934, 473] width 56 height 33
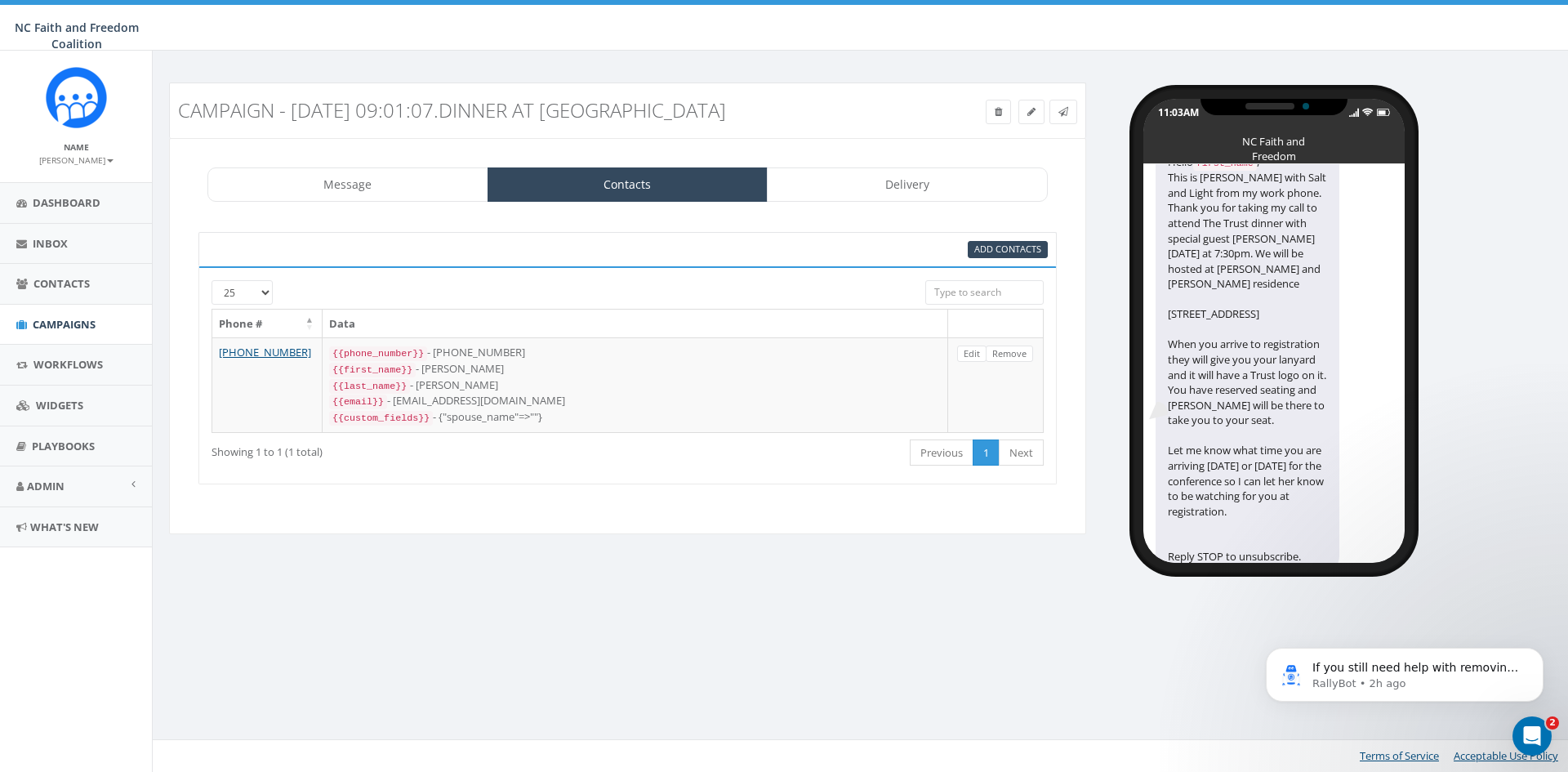
scroll to position [66, 0]
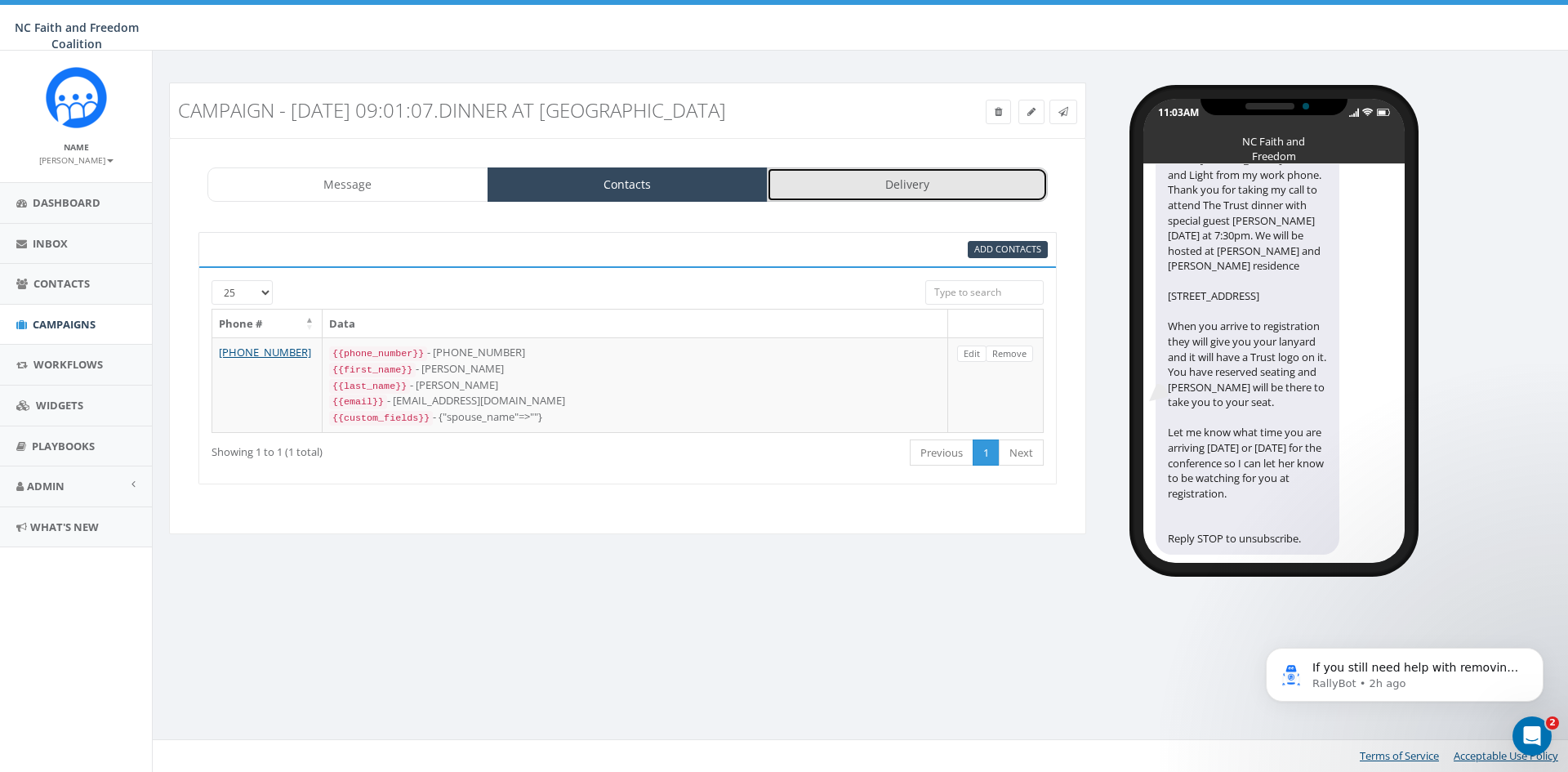
click at [864, 187] on link "Delivery" at bounding box center [907, 184] width 281 height 34
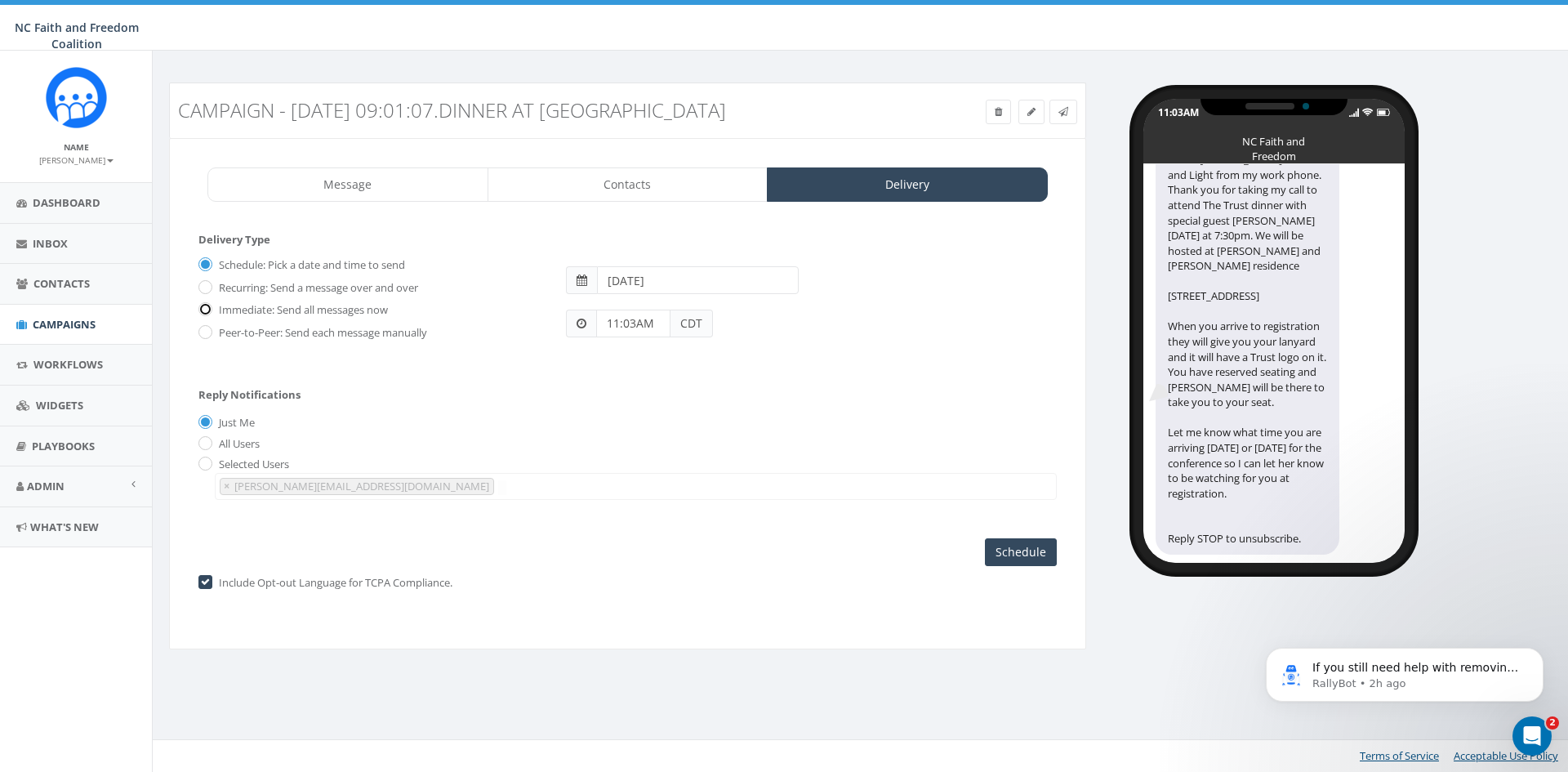
click at [205, 312] on input "Immediate: Send all messages now" at bounding box center [203, 310] width 10 height 10
radio input "true"
click at [1012, 558] on input "Send Now" at bounding box center [1018, 552] width 77 height 28
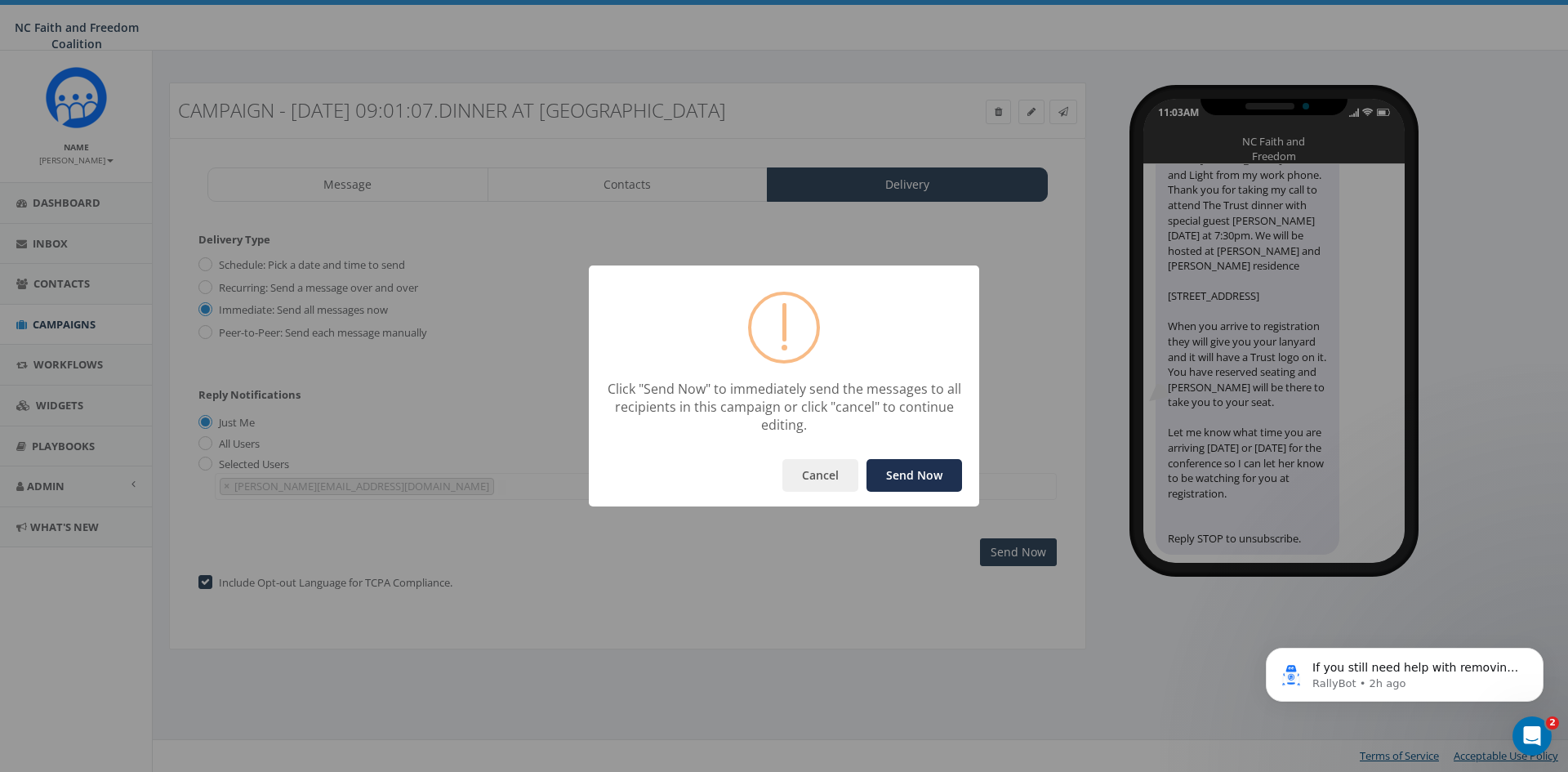
click at [900, 481] on button "Send Now" at bounding box center [914, 474] width 96 height 33
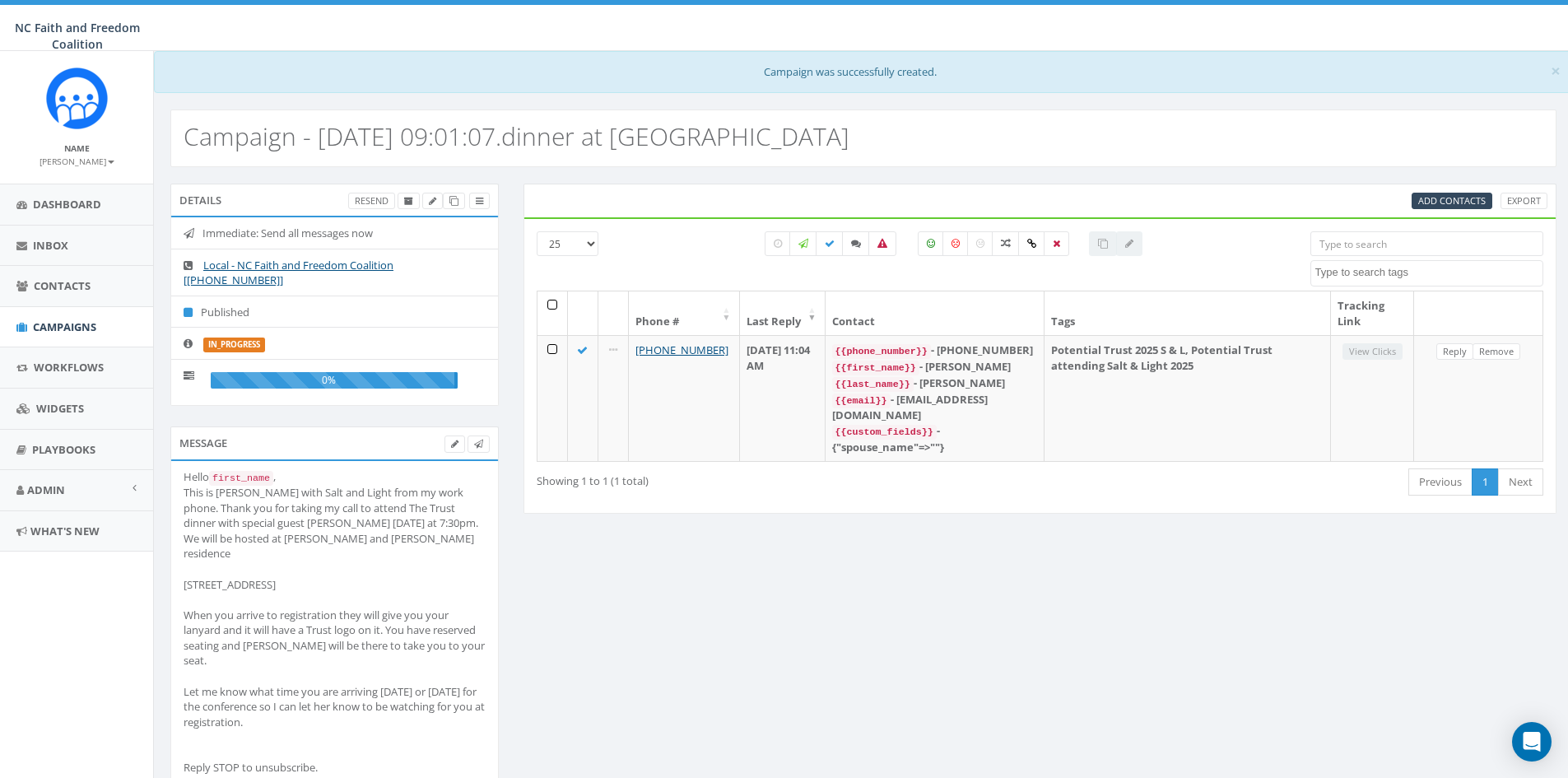
select select
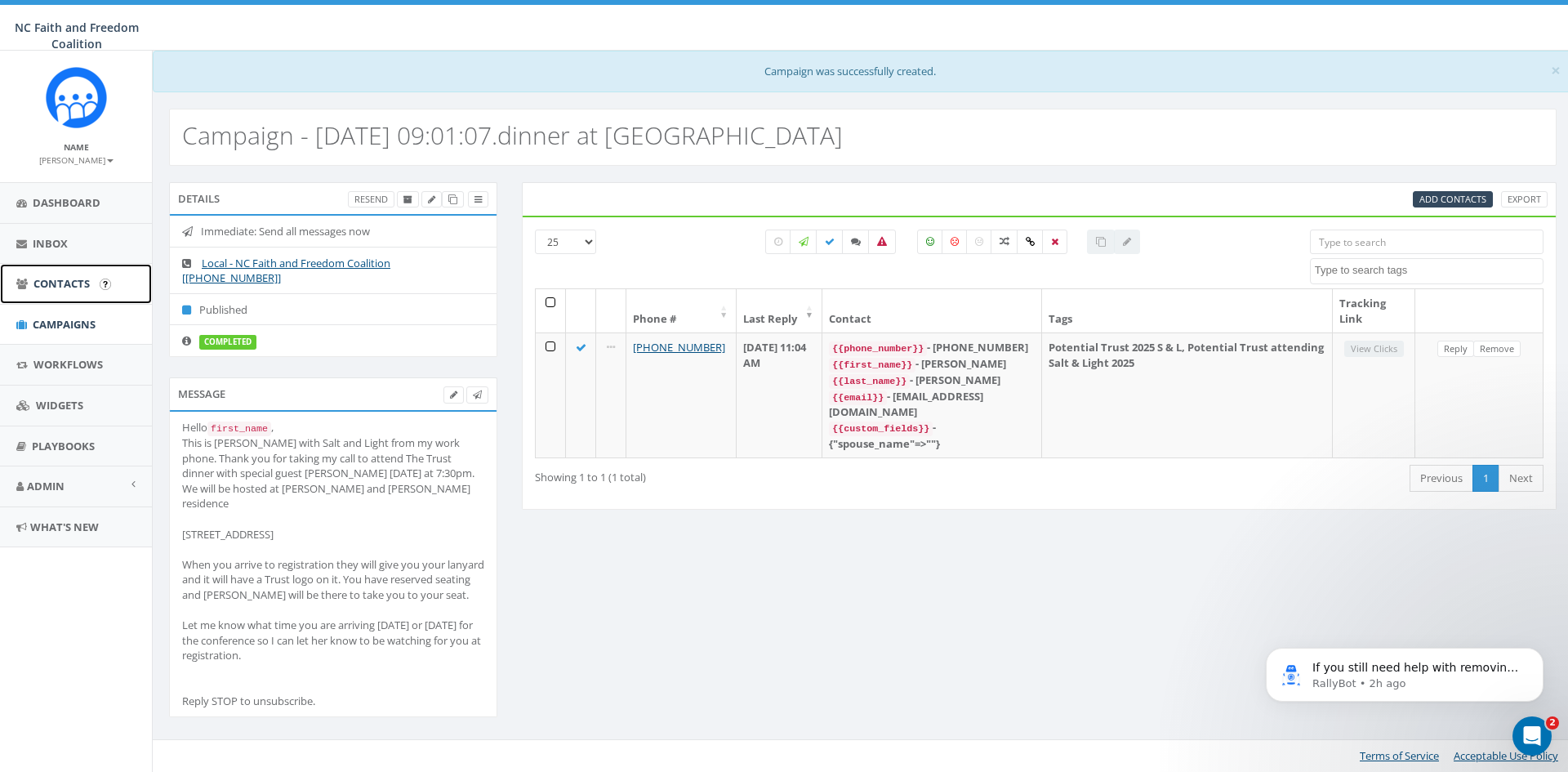
click at [77, 284] on span "Contacts" at bounding box center [61, 284] width 57 height 15
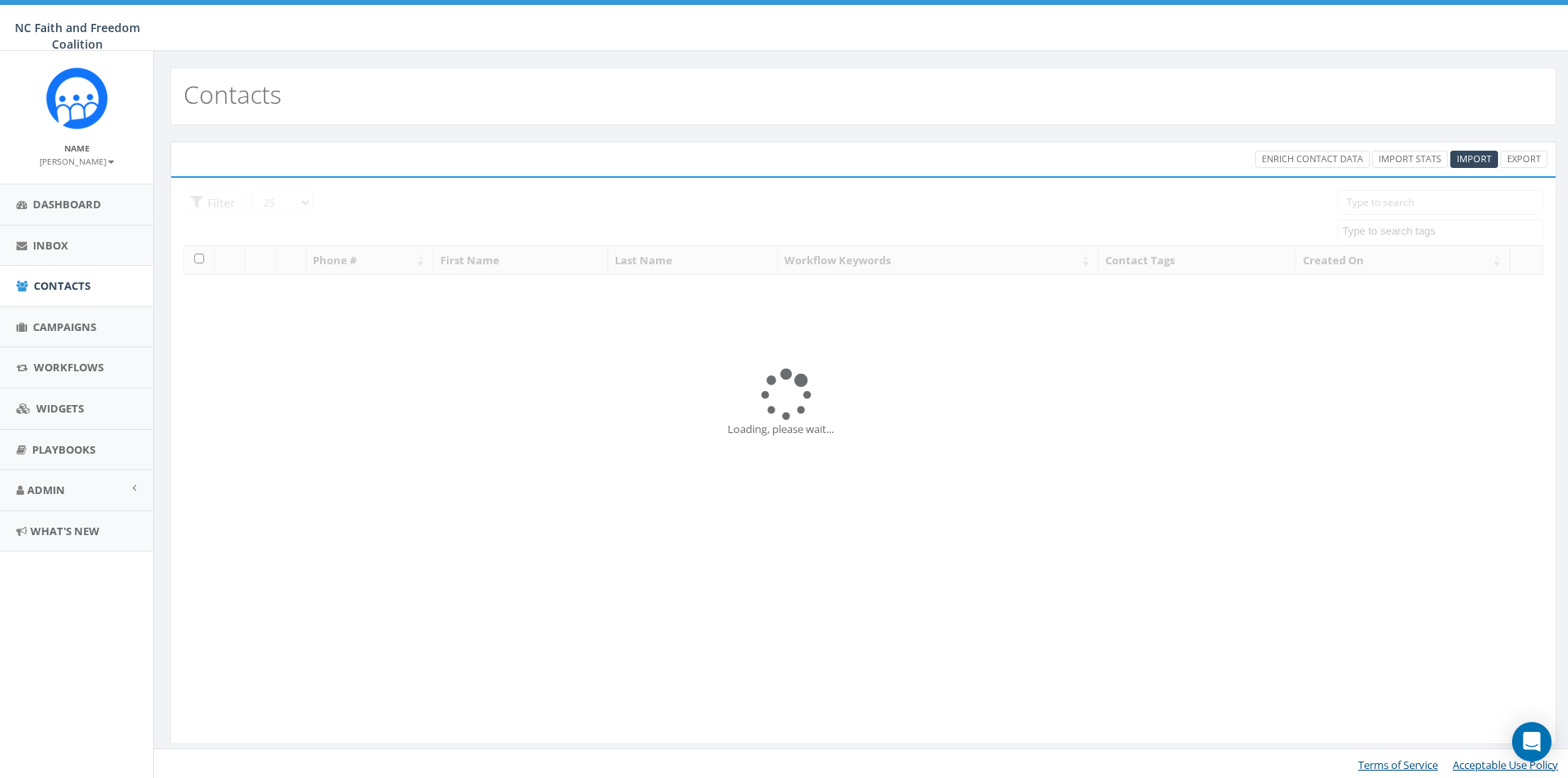
select select
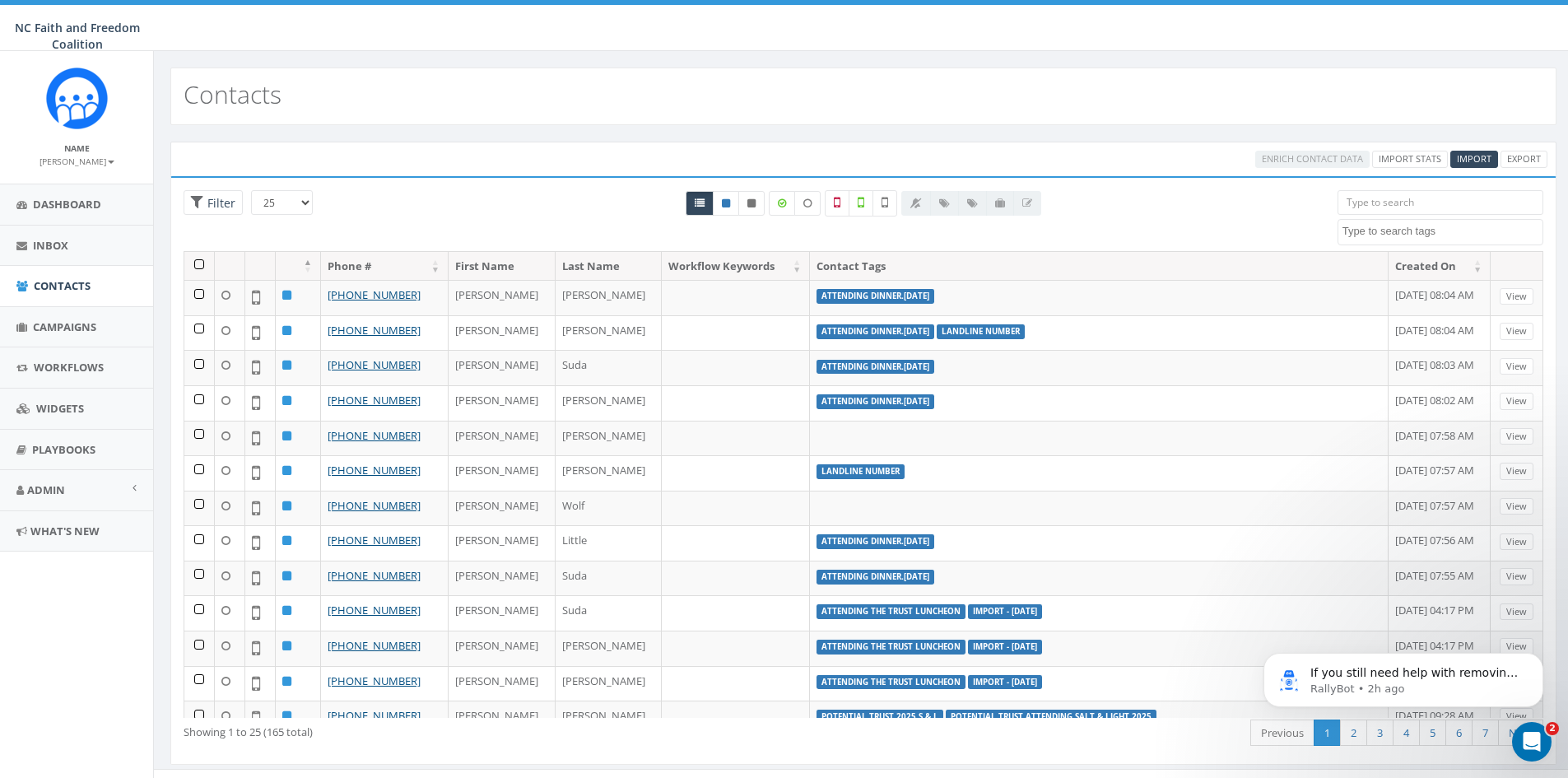
click at [1377, 201] on input "search" at bounding box center [1440, 202] width 205 height 24
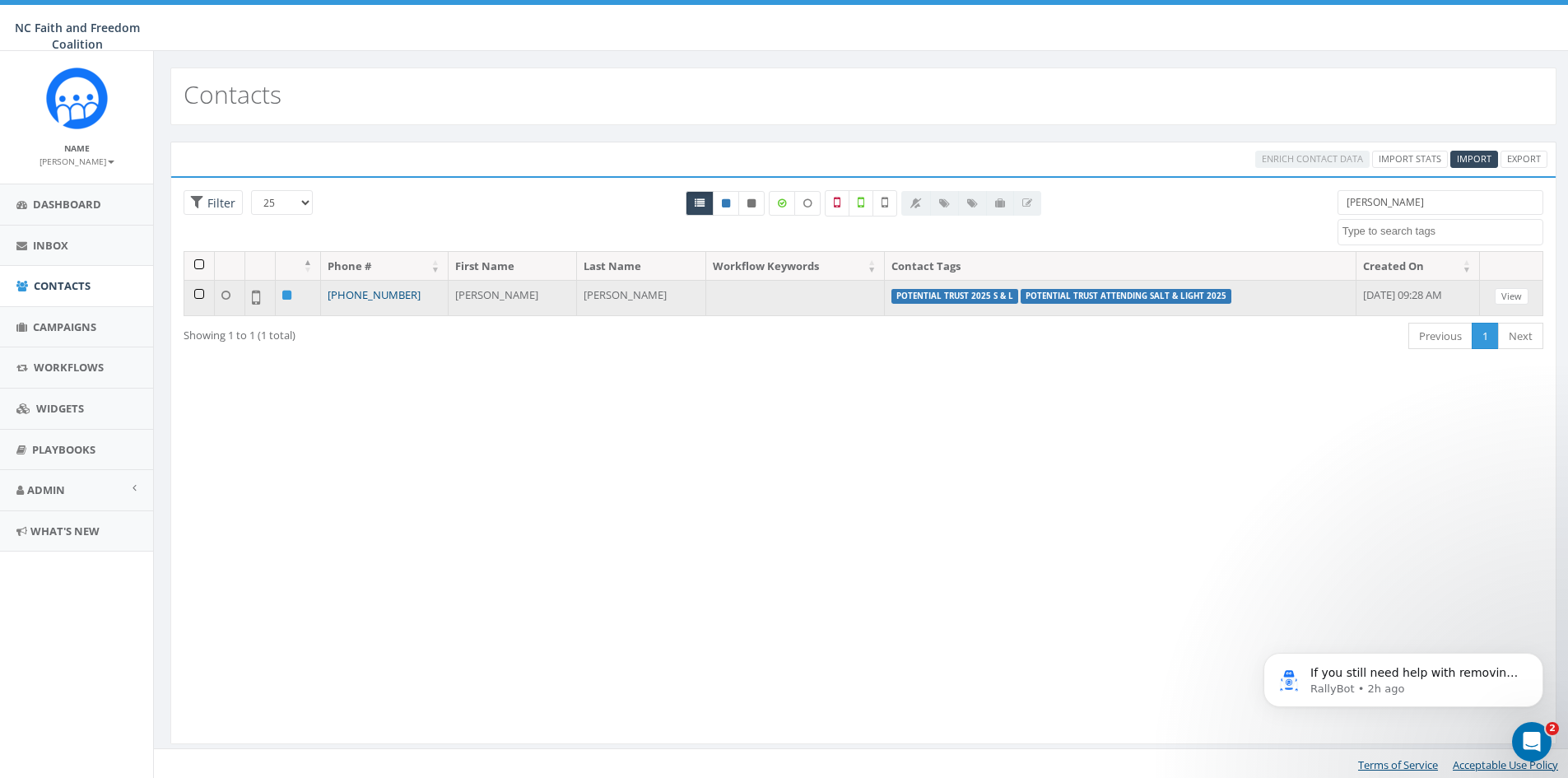
type input "[PERSON_NAME]"
click at [364, 293] on link "[PHONE_NUMBER]" at bounding box center [373, 294] width 93 height 15
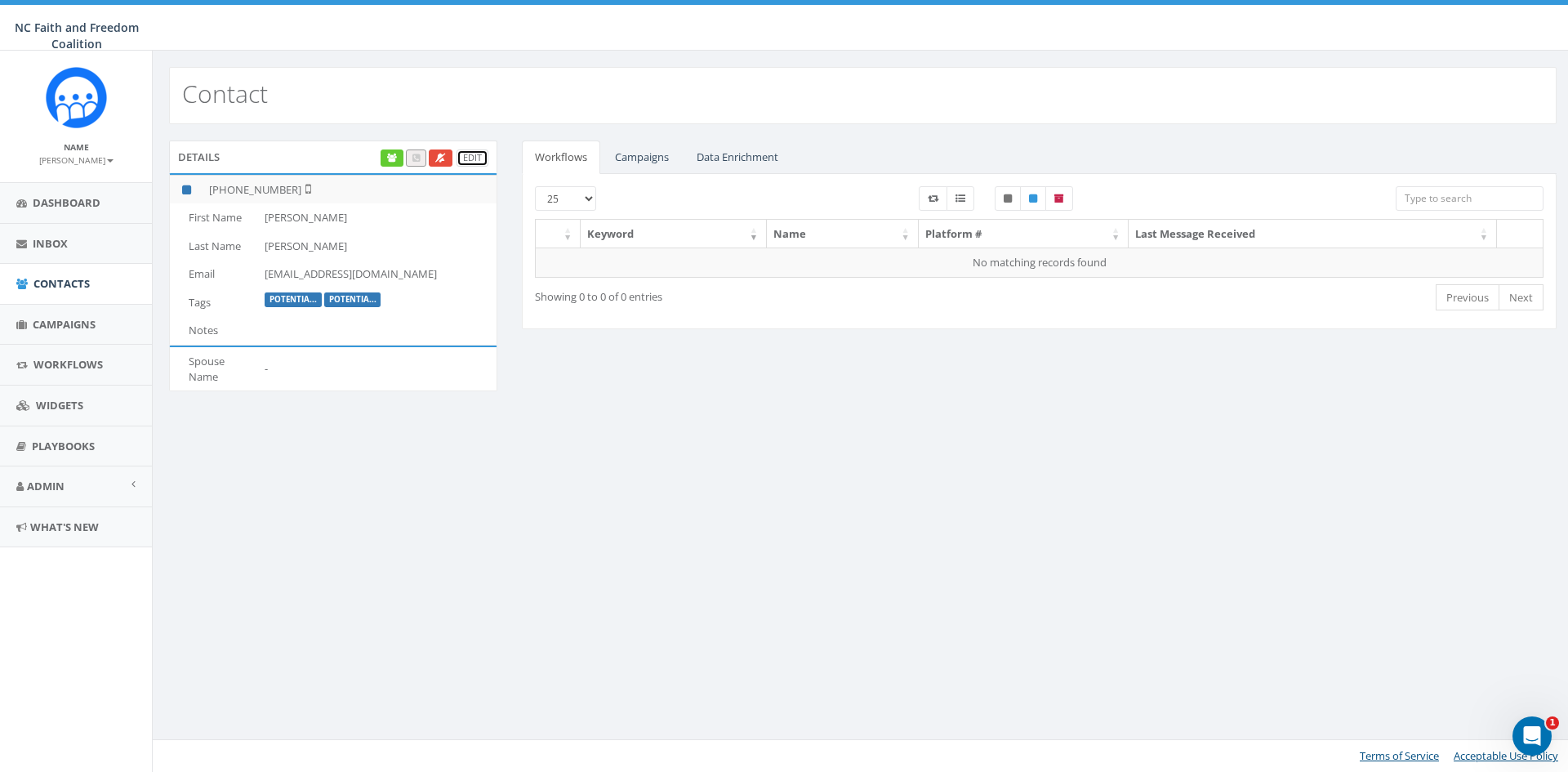
click at [477, 154] on link "Edit" at bounding box center [473, 158] width 32 height 17
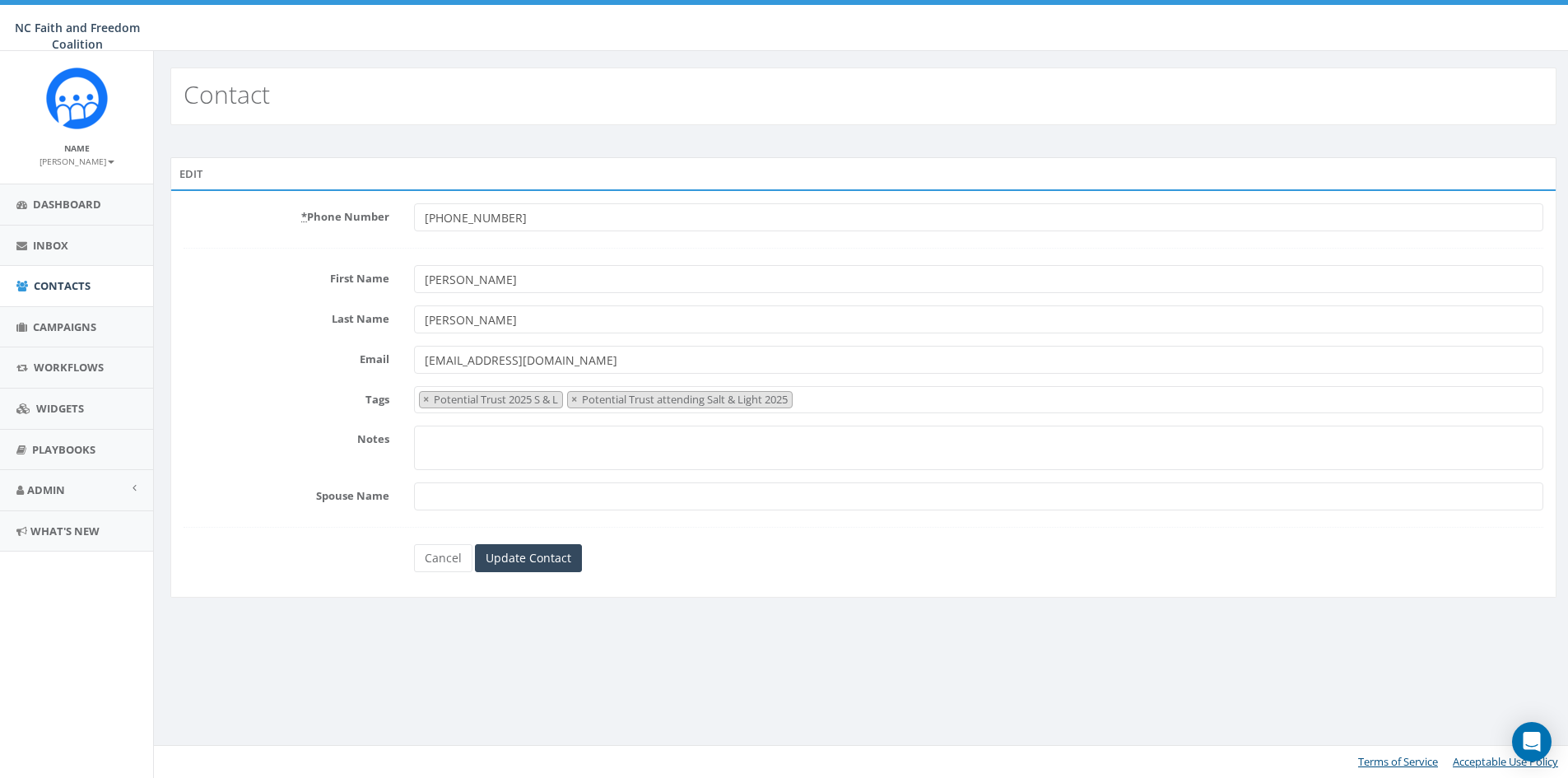
select select "Potential Trust 2025 S & L"
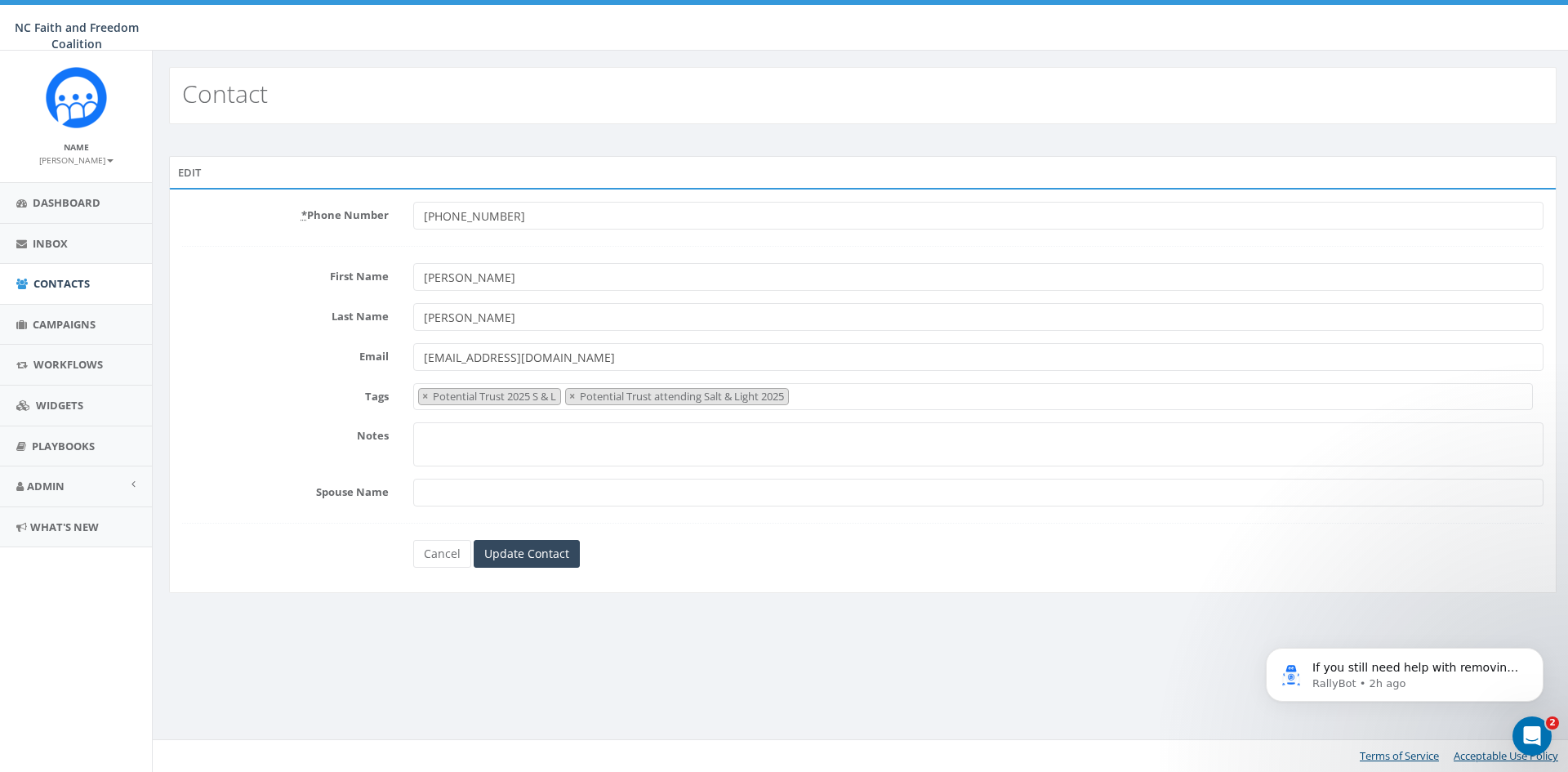
click at [818, 398] on span "× Potential Trust 2025 S & L × Potential Trust attending Salt & Light 2025" at bounding box center [973, 396] width 1120 height 27
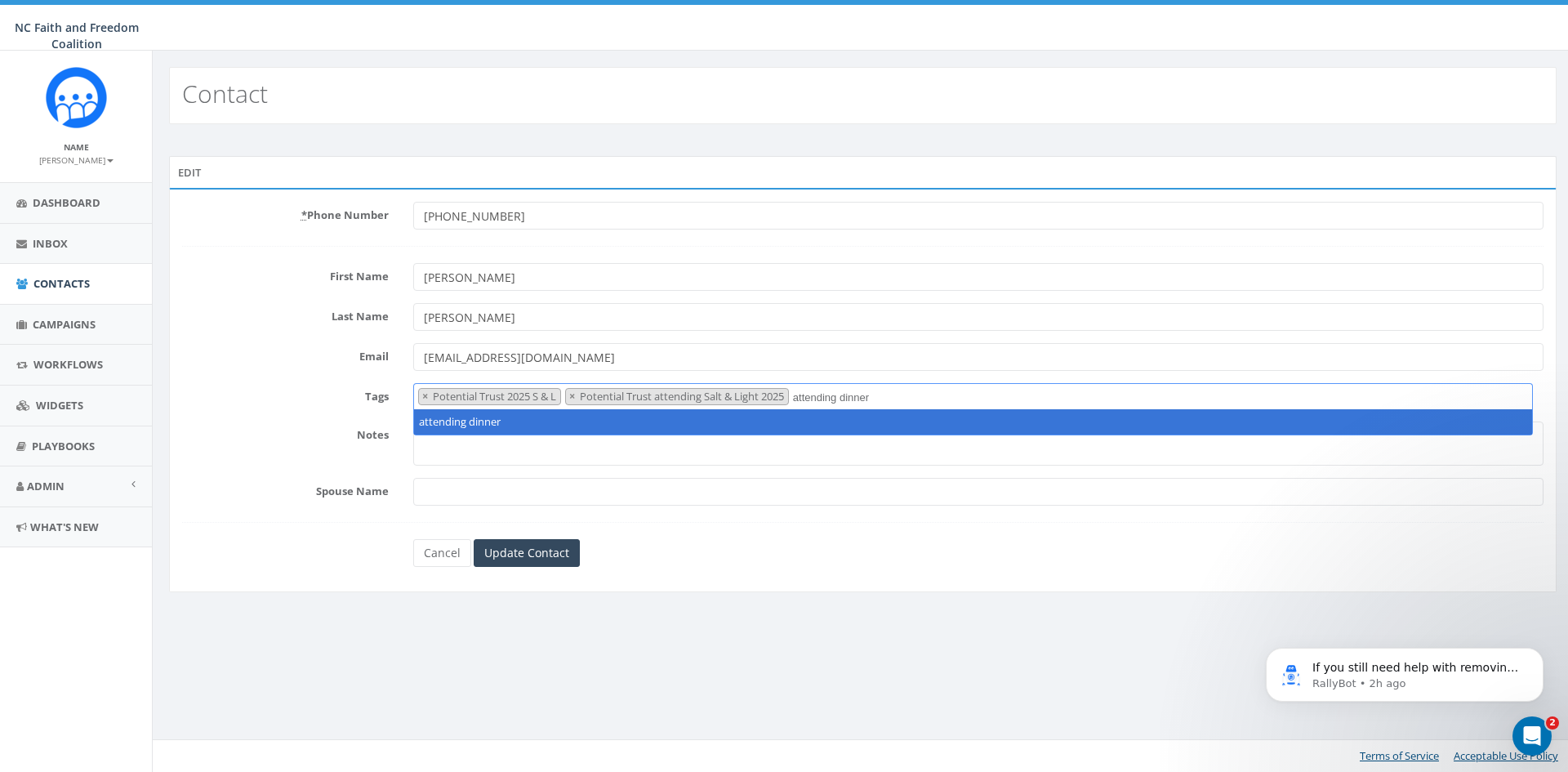
type textarea "attending dinner"
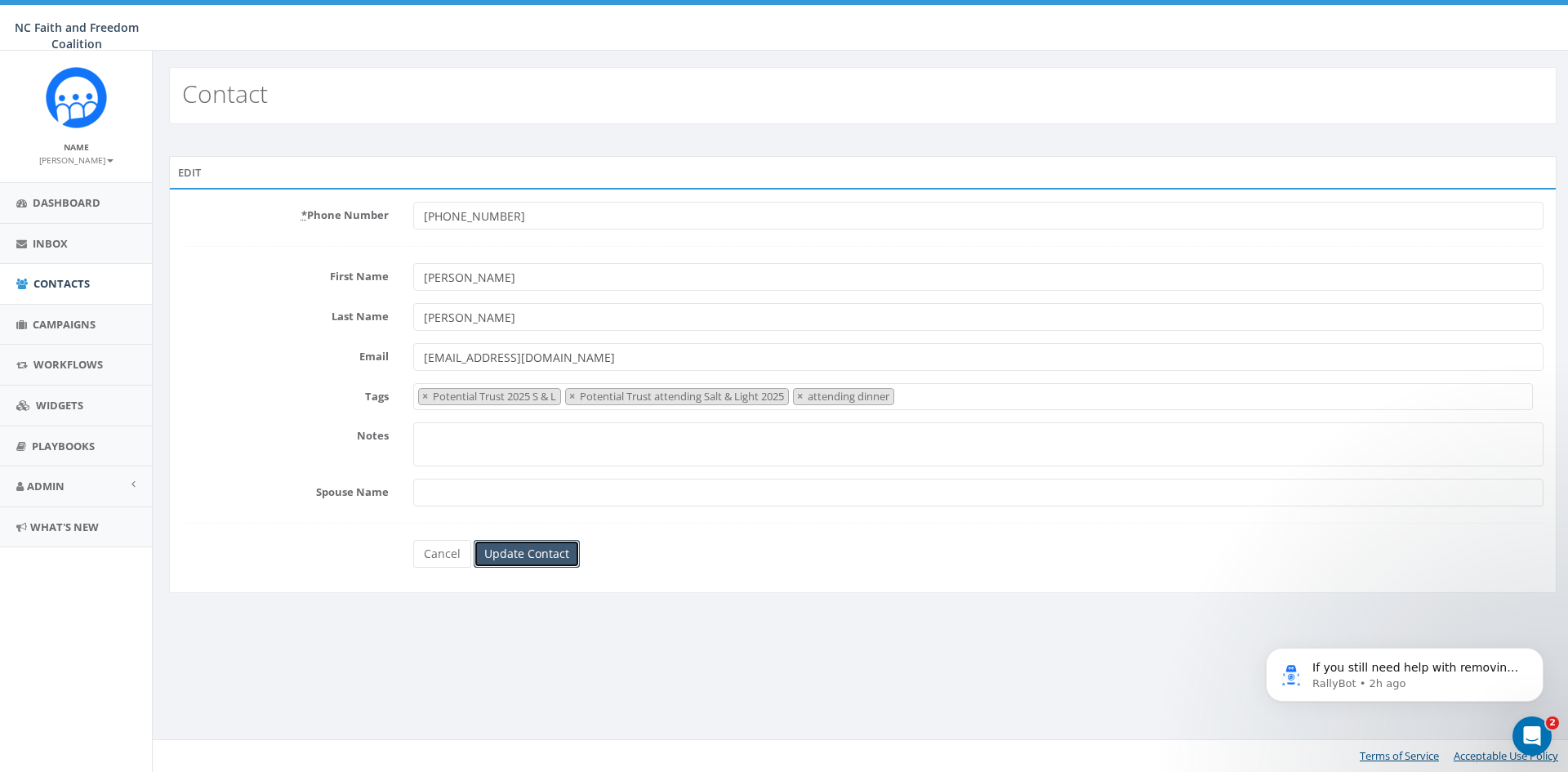
click at [511, 555] on input "Update Contact" at bounding box center [527, 553] width 106 height 28
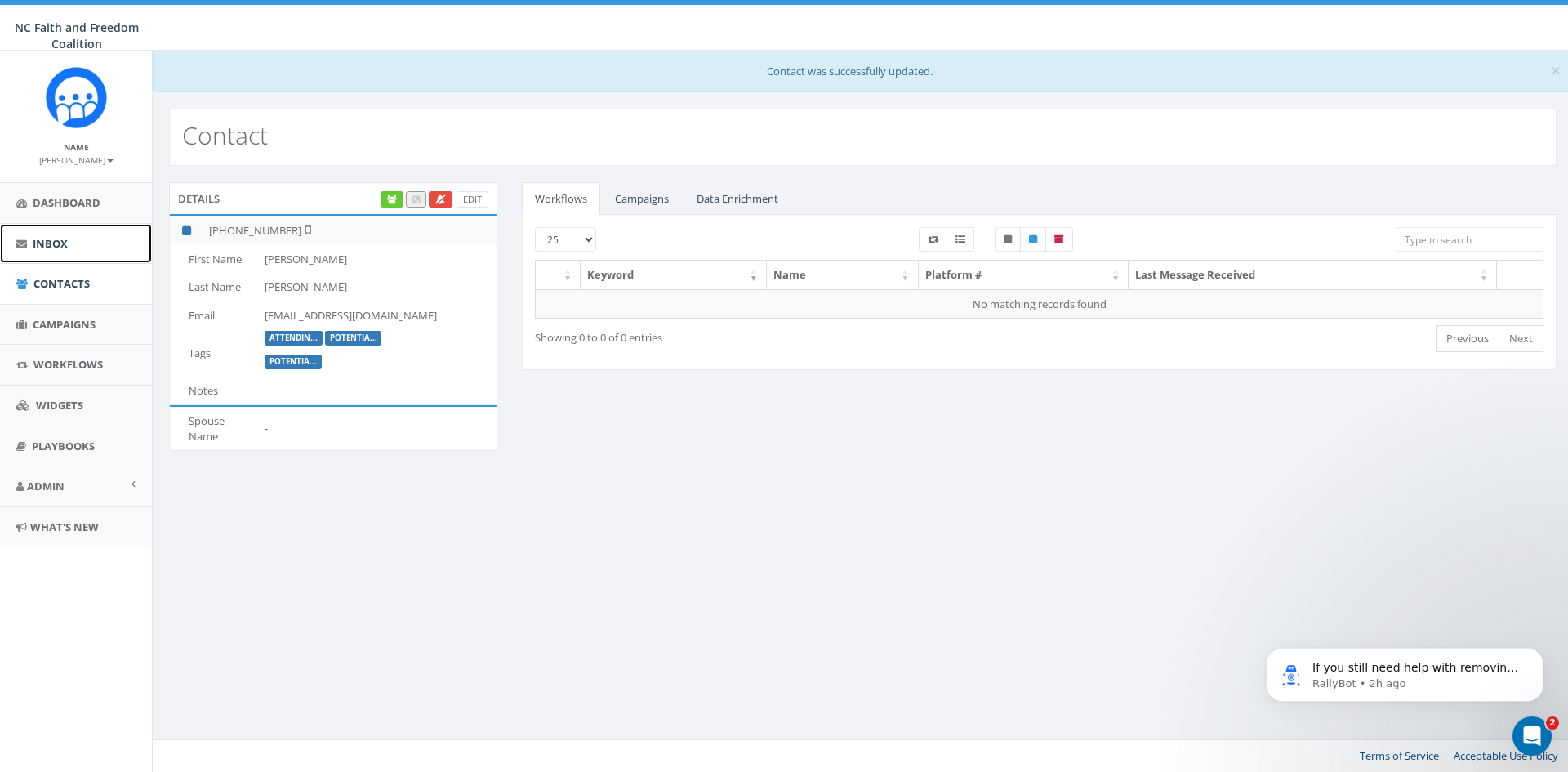
click at [70, 251] on link "Inbox" at bounding box center [75, 244] width 152 height 40
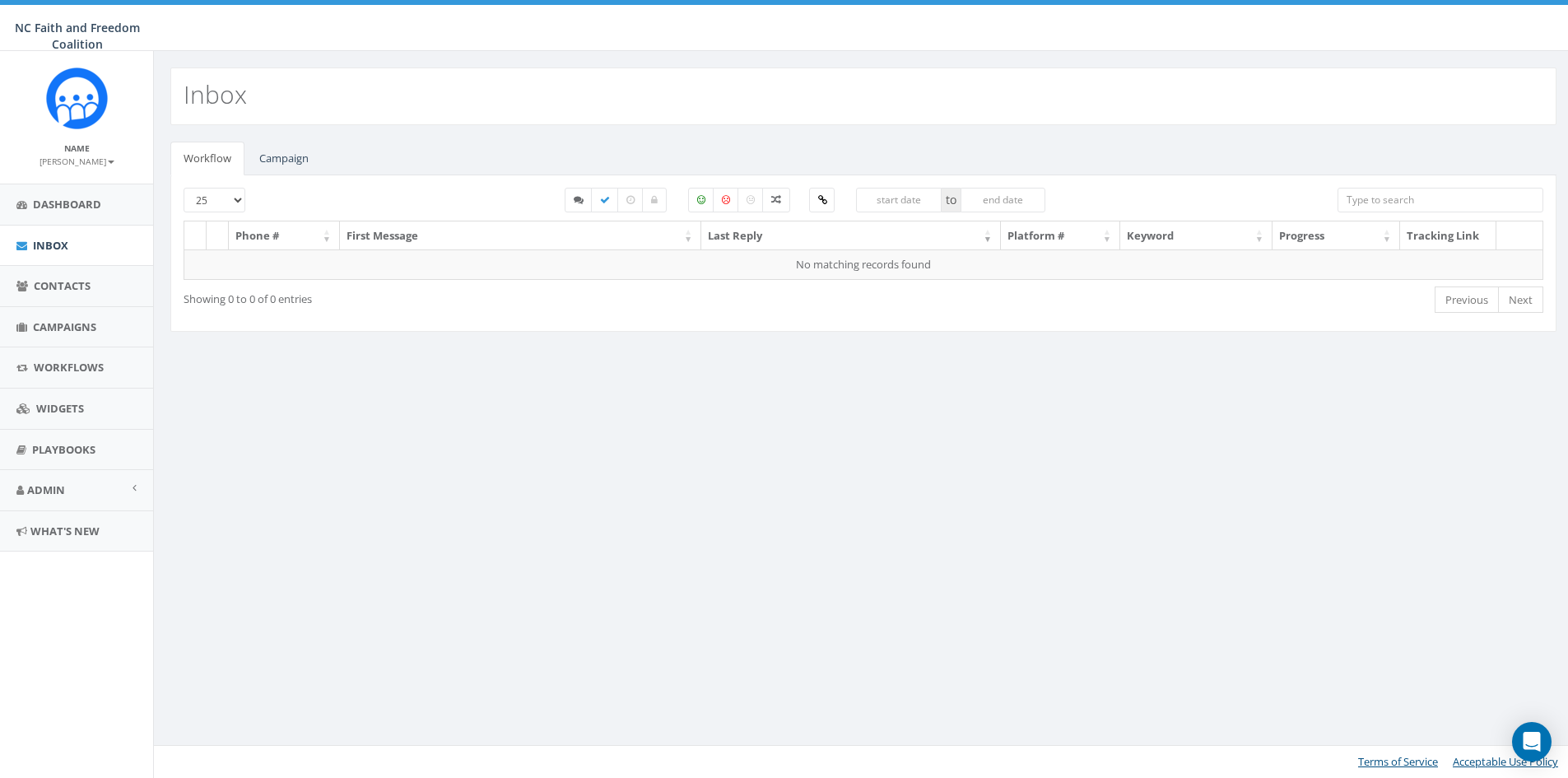
select select
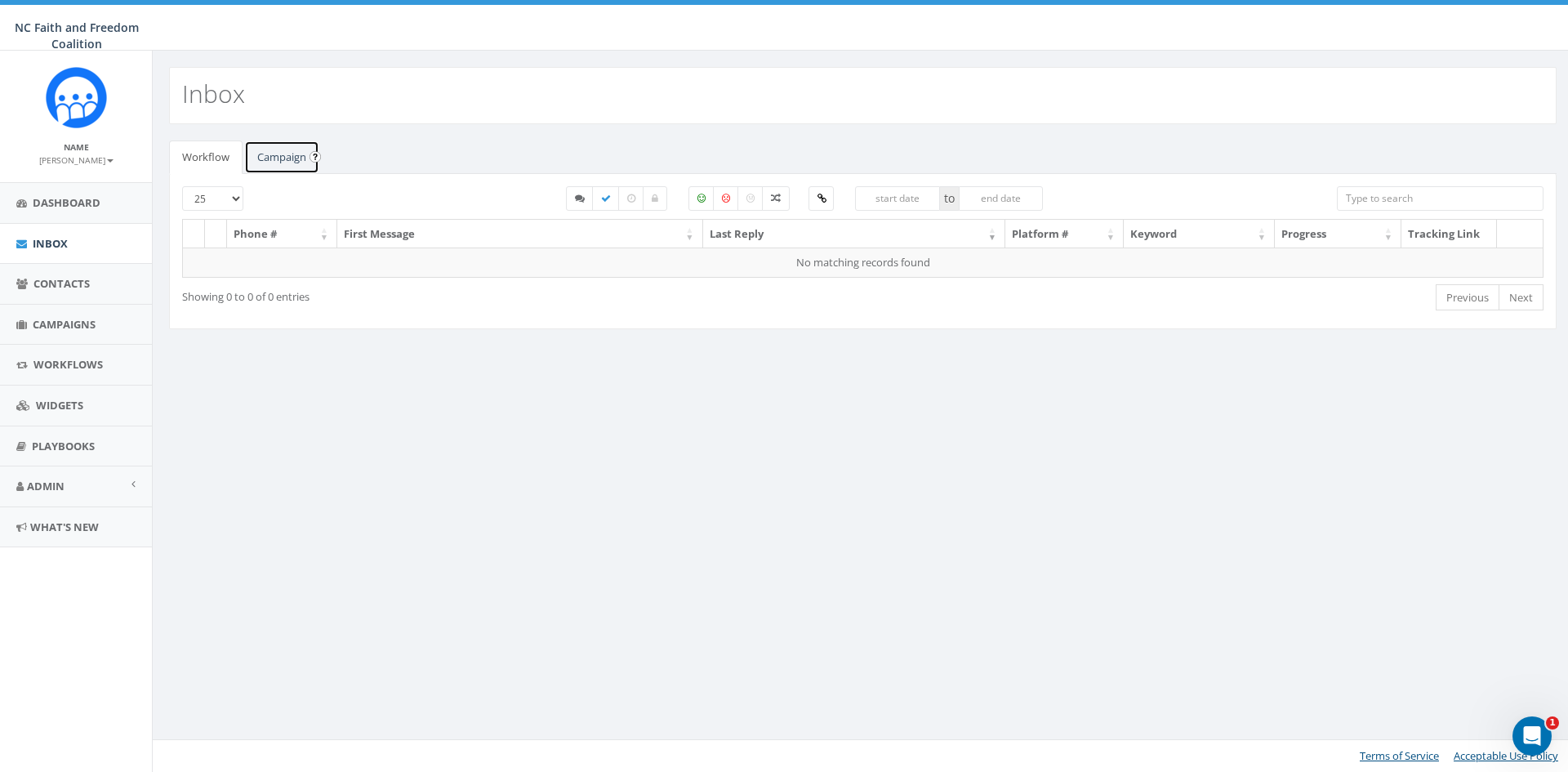
click at [270, 156] on link "Campaign" at bounding box center [281, 157] width 75 height 33
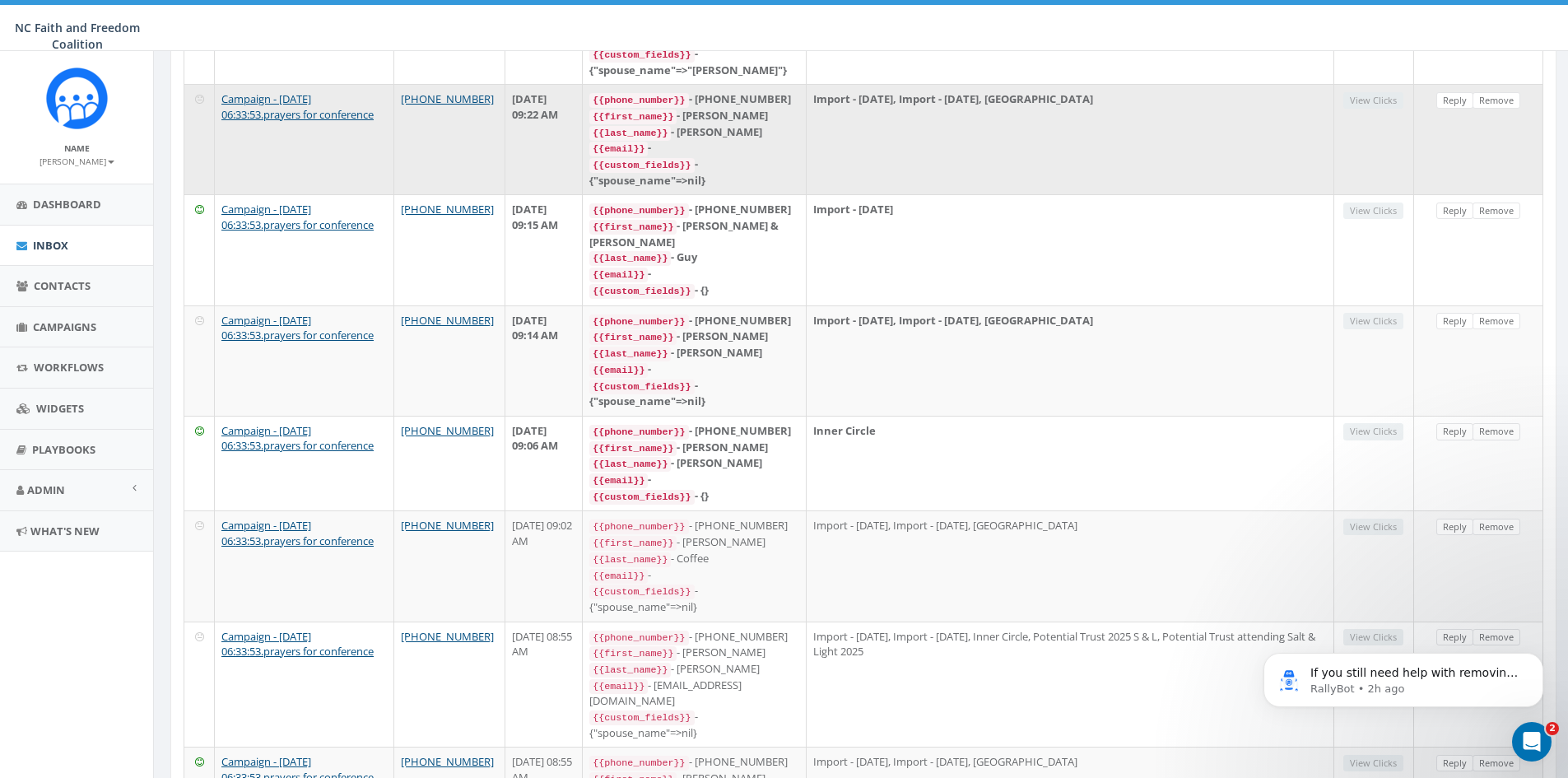
scroll to position [658, 0]
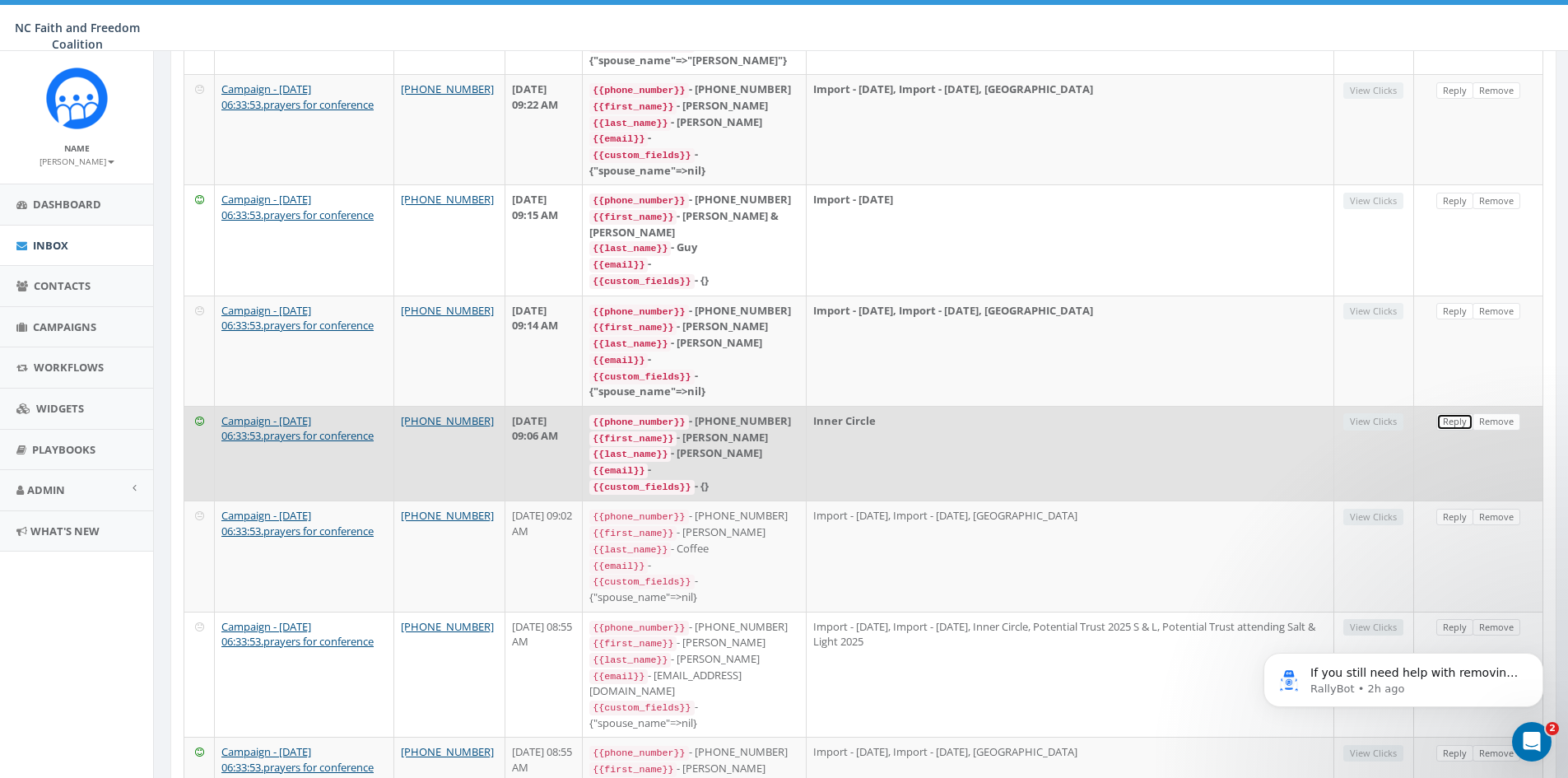
click at [1460, 413] on link "Reply" at bounding box center [1455, 422] width 38 height 17
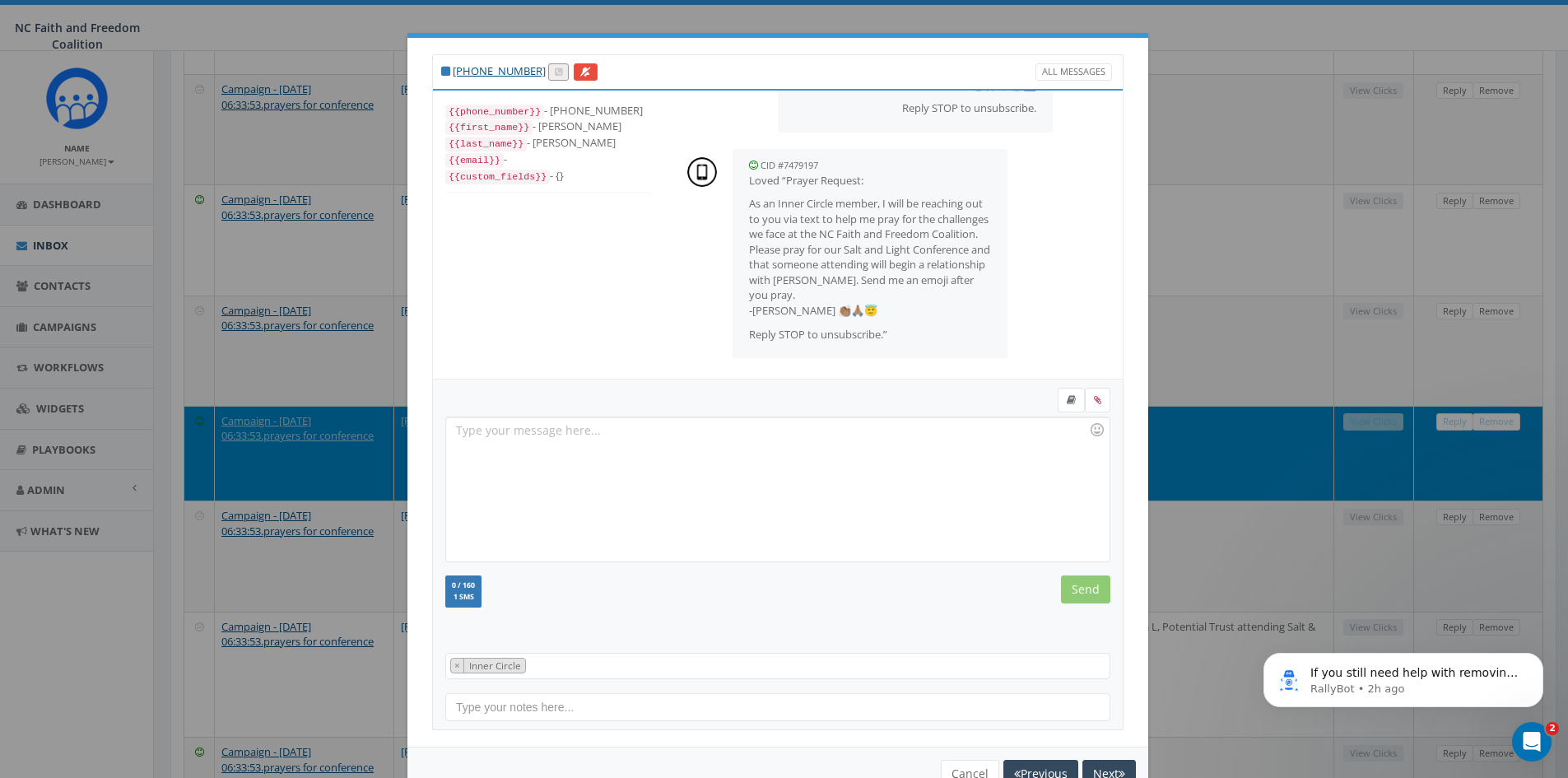
scroll to position [187, 0]
click at [967, 771] on button "Cancel" at bounding box center [970, 773] width 58 height 28
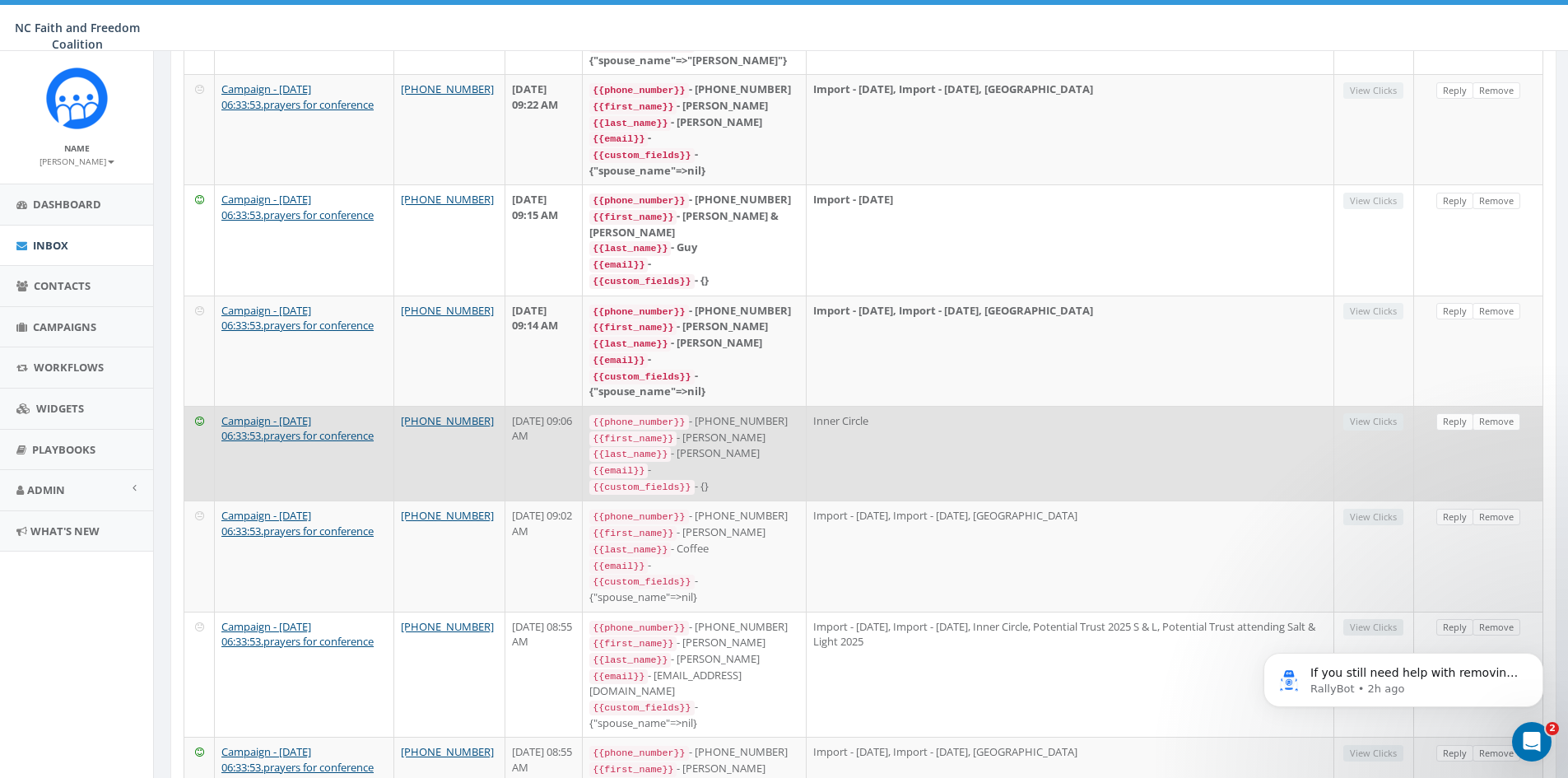
scroll to position [0, 0]
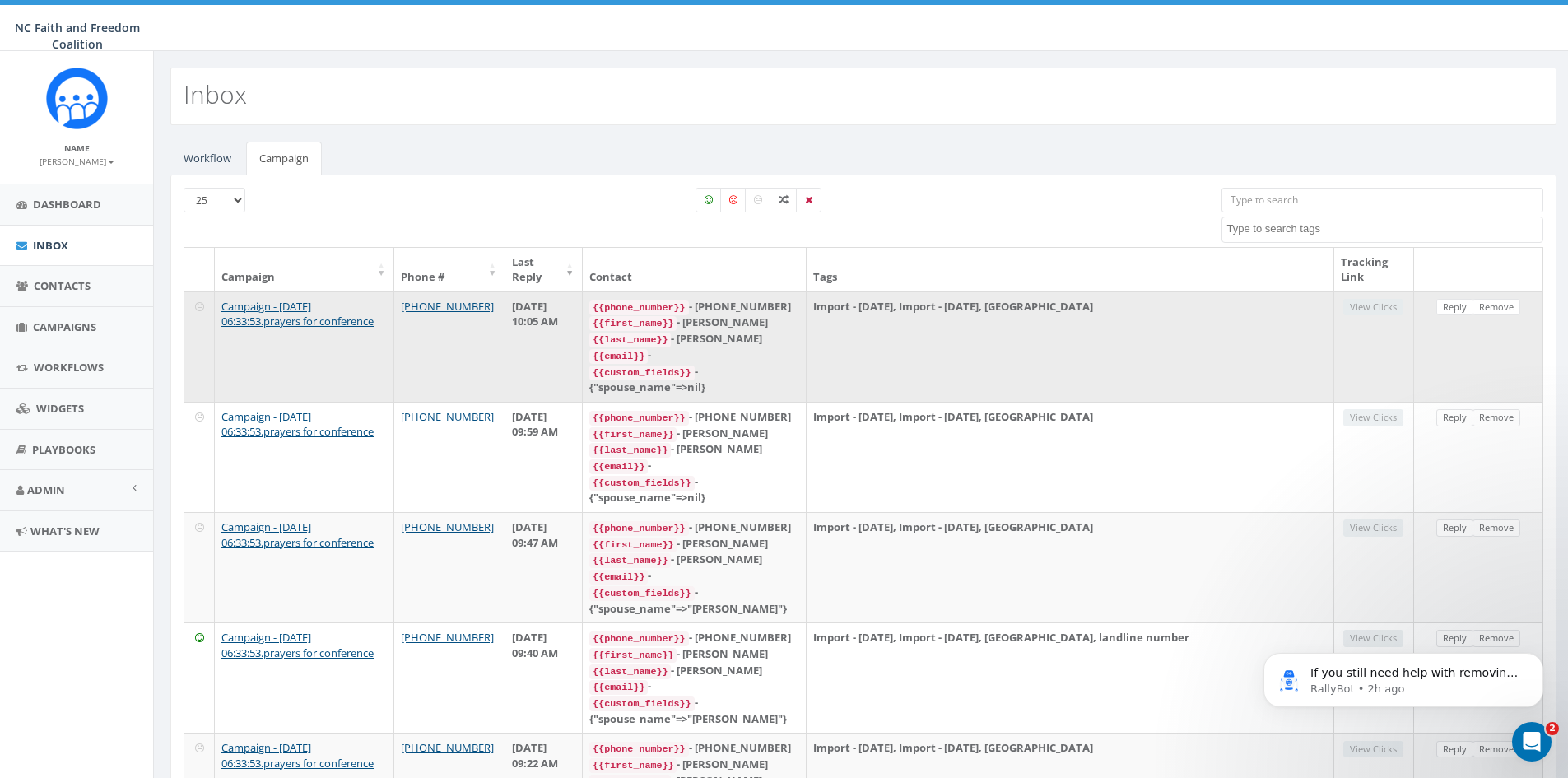
click at [783, 347] on div "{{email}} -" at bounding box center [695, 355] width 210 height 17
click at [1449, 307] on link "Reply" at bounding box center [1455, 307] width 38 height 17
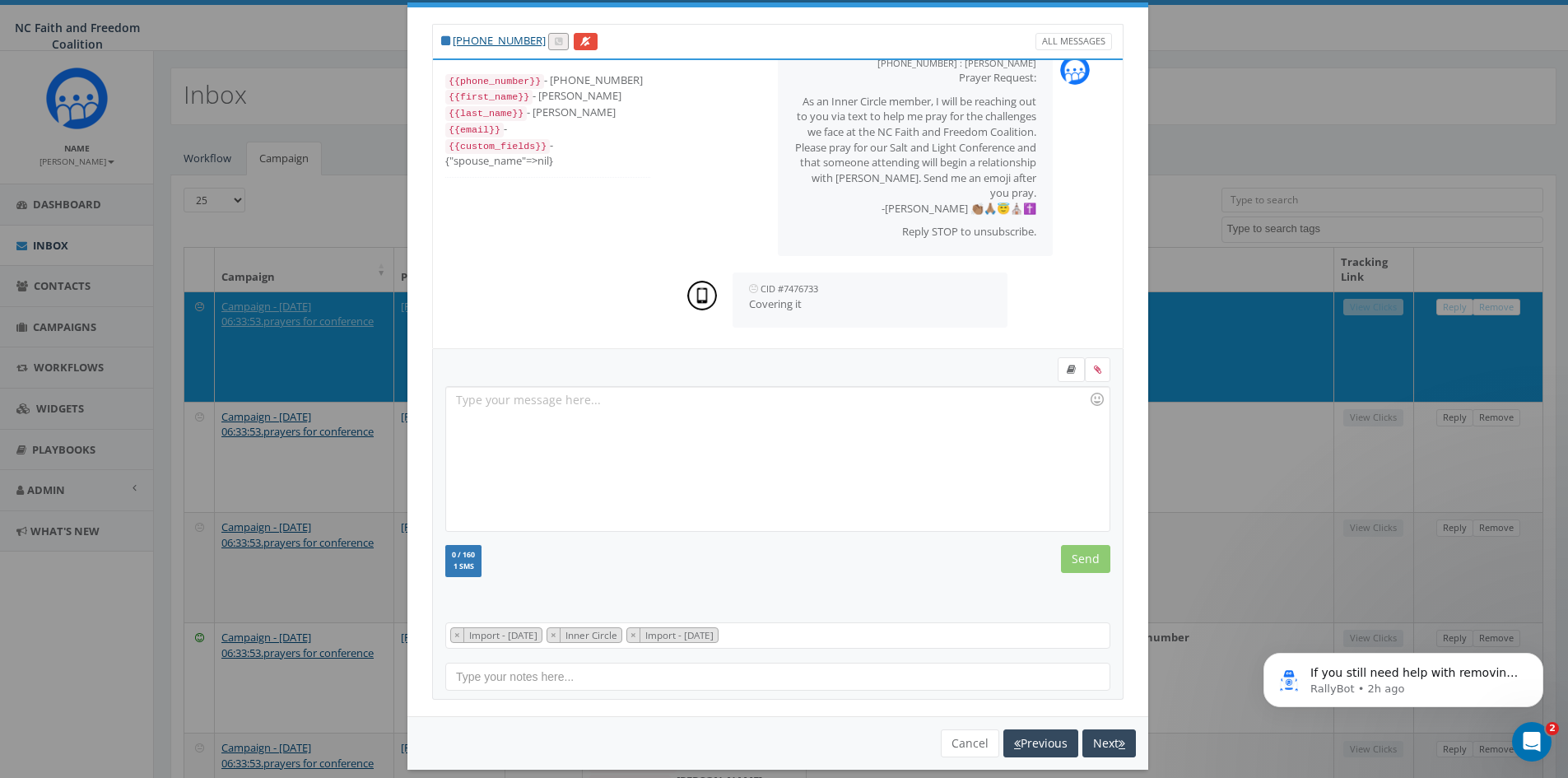
scroll to position [47, 0]
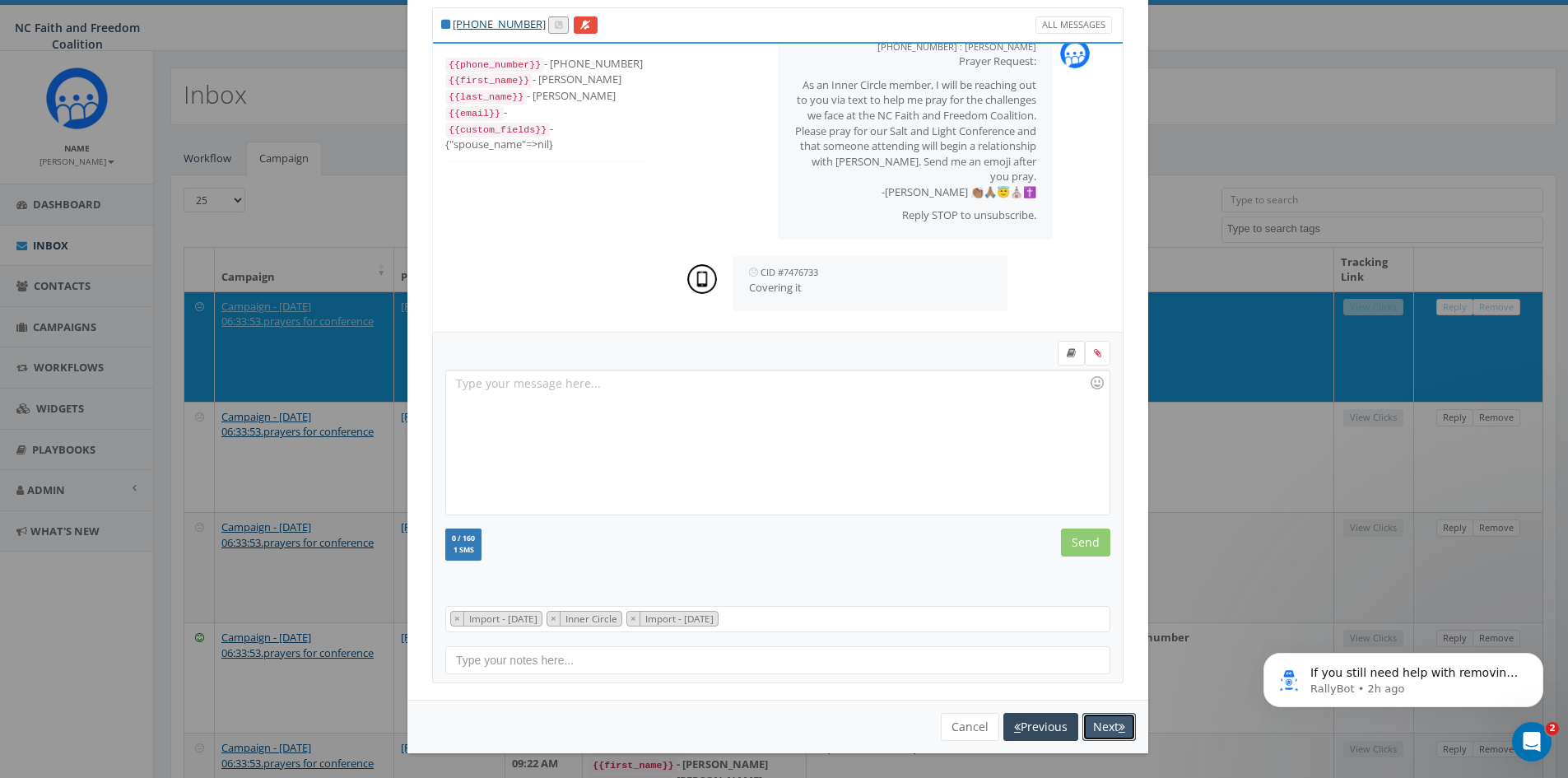
click at [1104, 720] on button "Next" at bounding box center [1108, 726] width 53 height 28
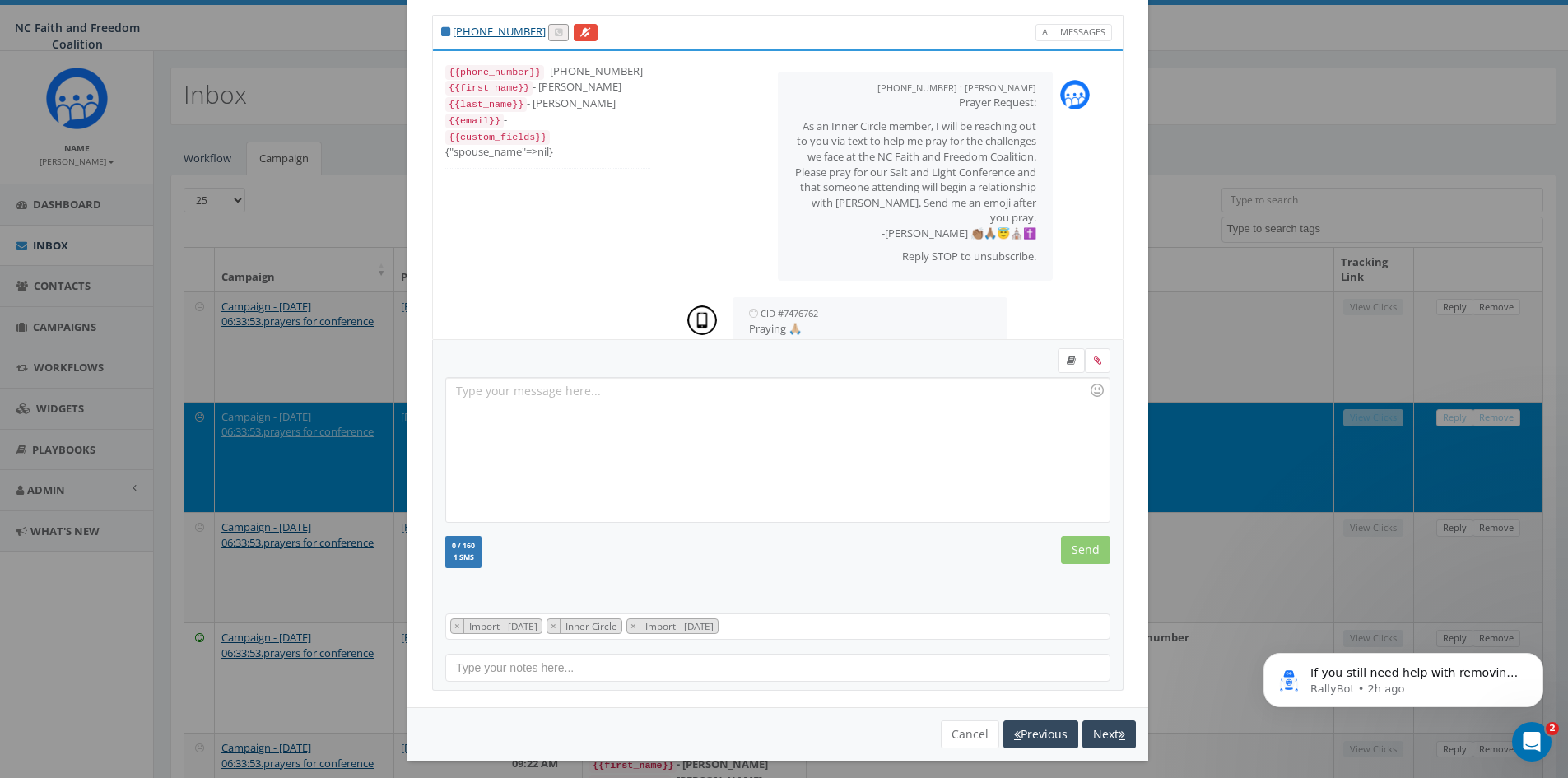
scroll to position [34, 0]
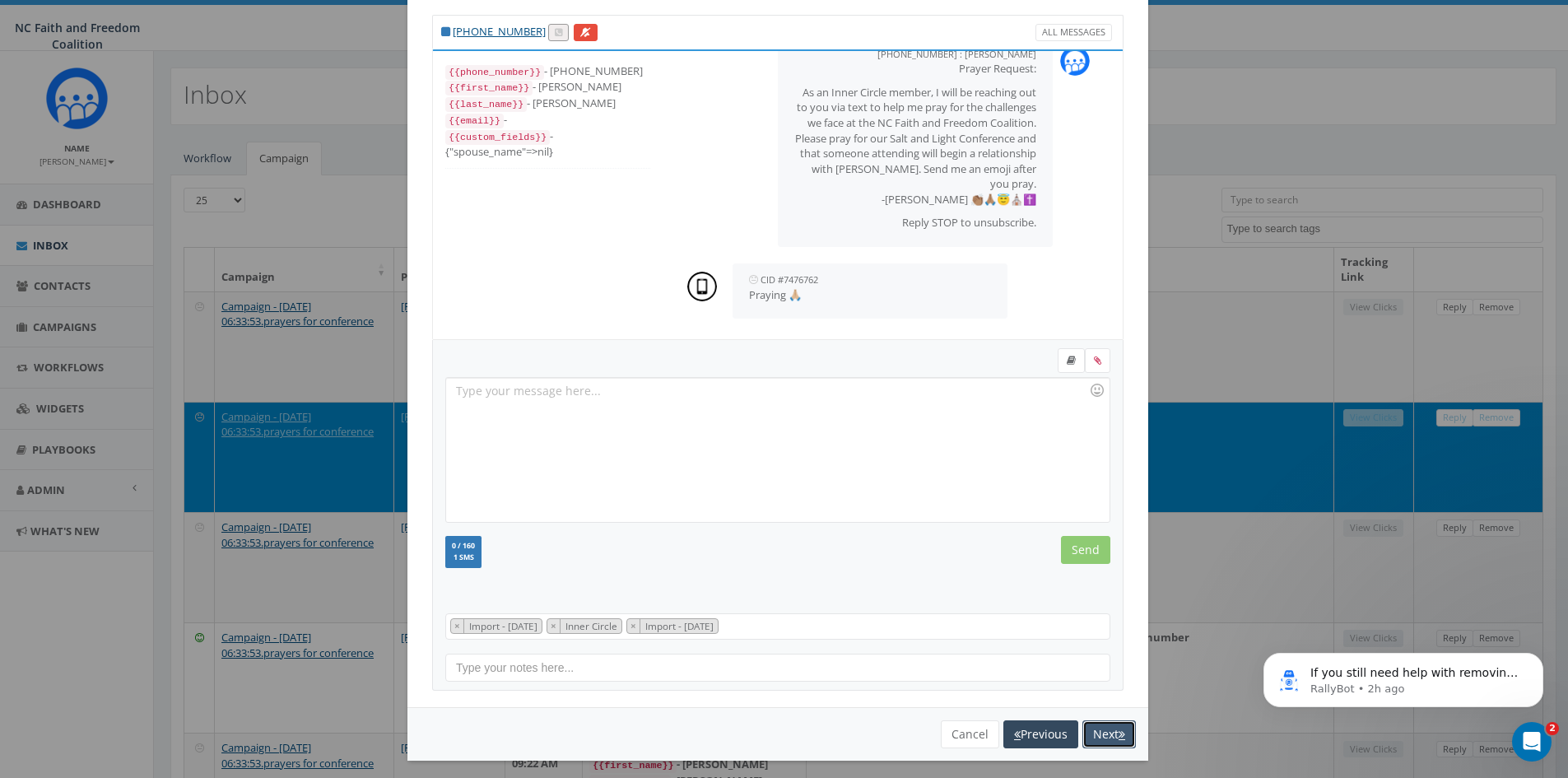
click at [1087, 729] on button "Next" at bounding box center [1108, 734] width 53 height 28
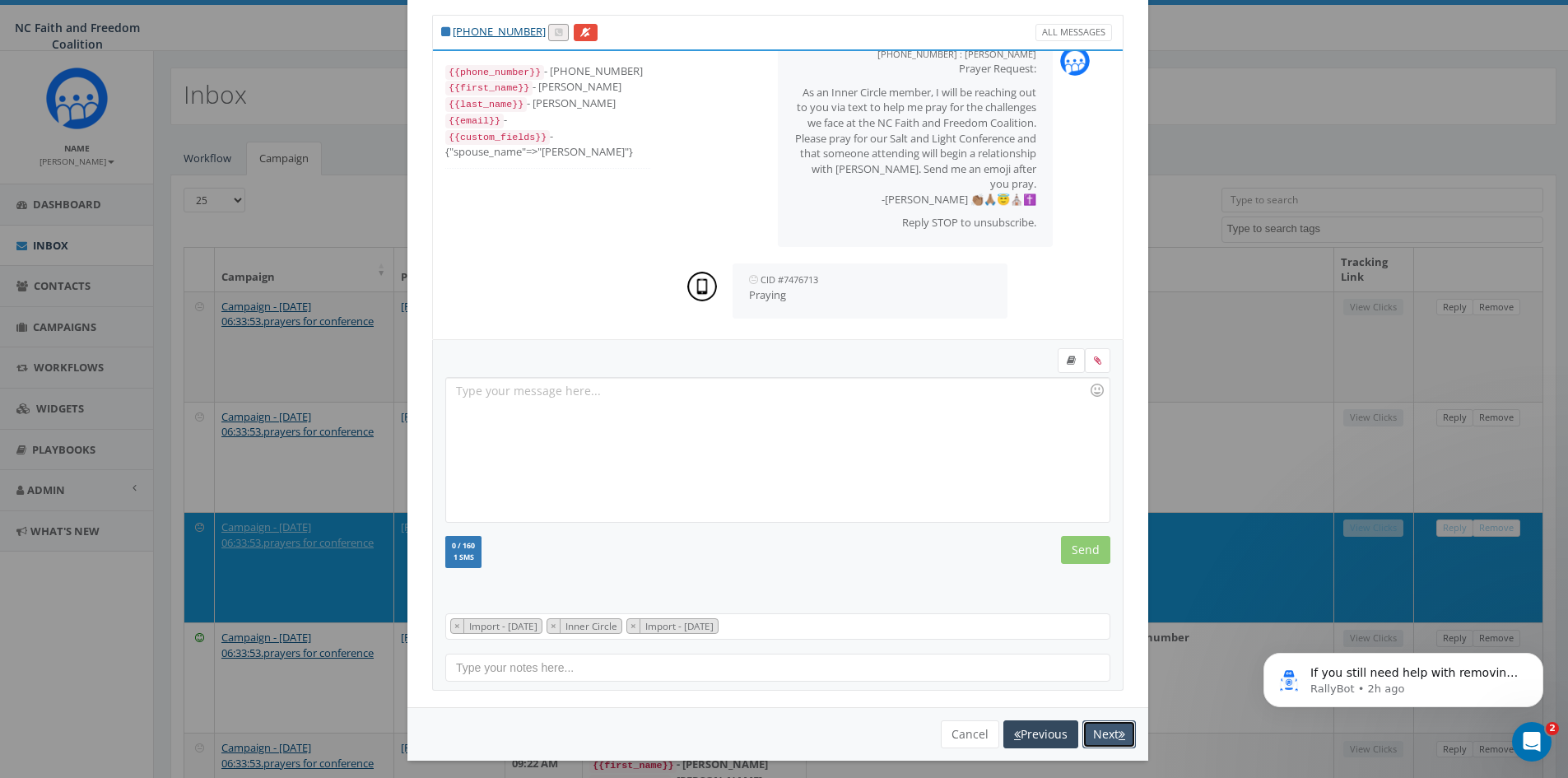
click at [1087, 729] on button "Next" at bounding box center [1108, 734] width 53 height 28
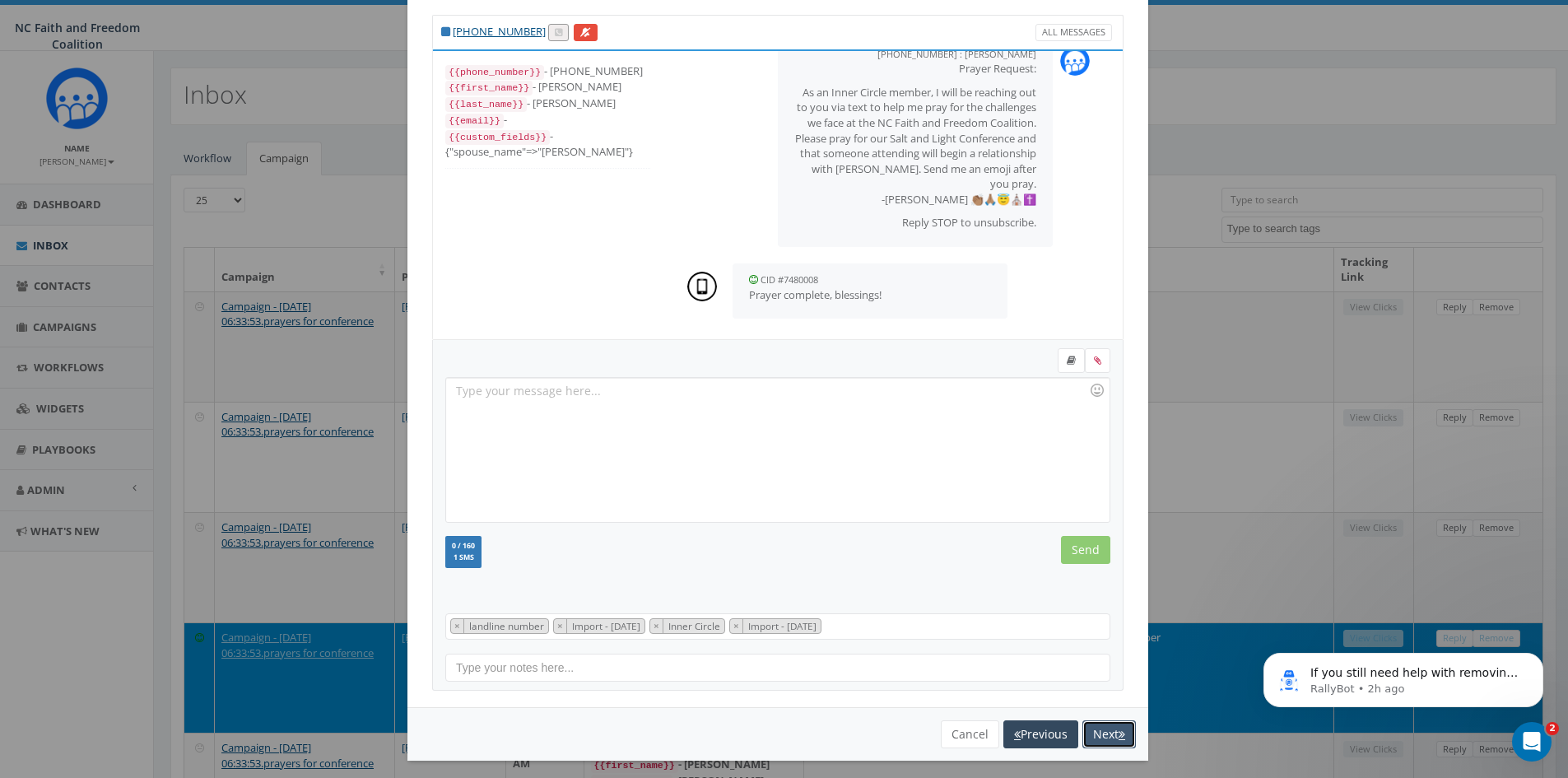
click at [1087, 729] on button "Next" at bounding box center [1108, 734] width 53 height 28
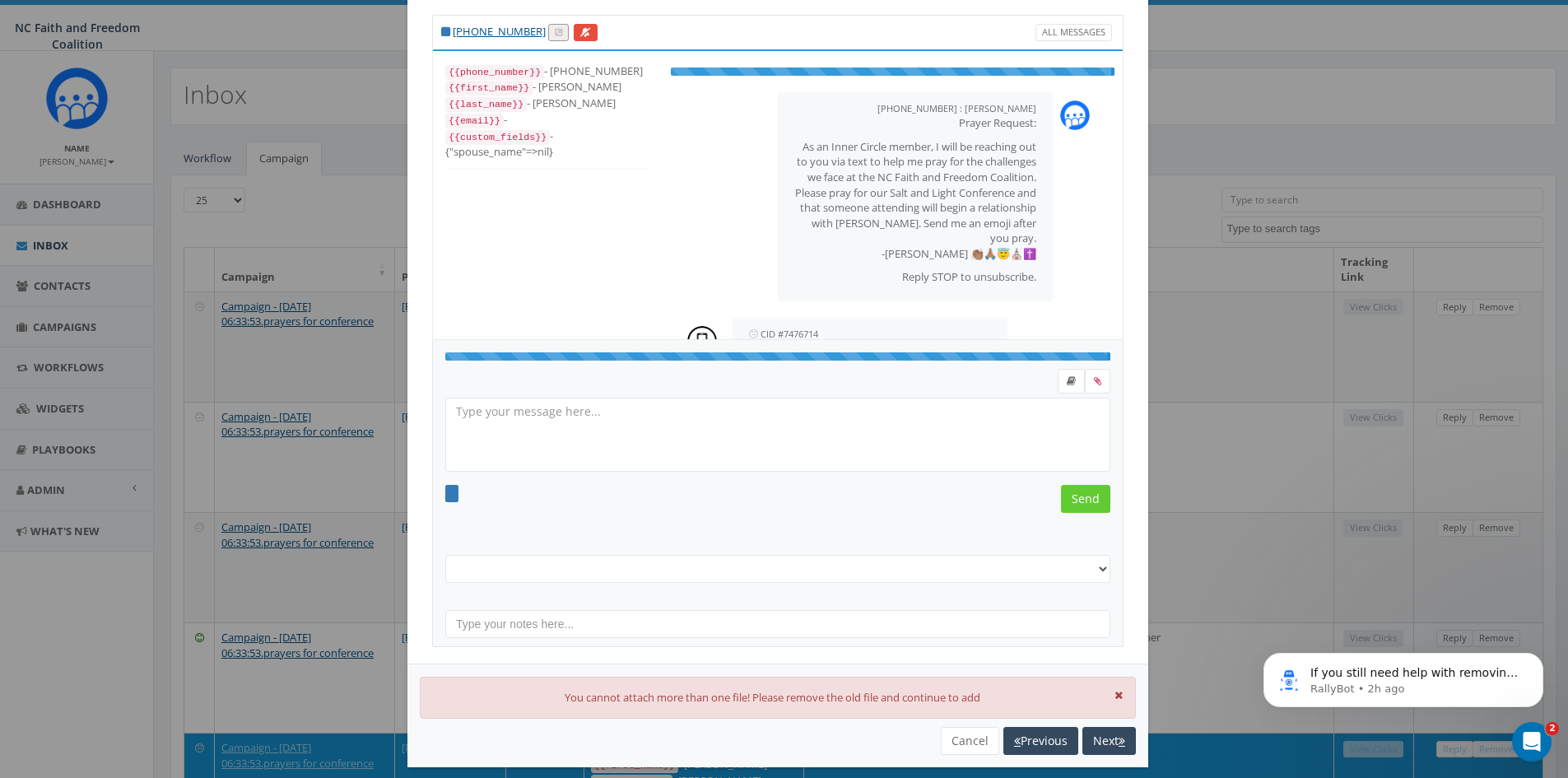
scroll to position [33, 0]
select select "Import - [DATE]"
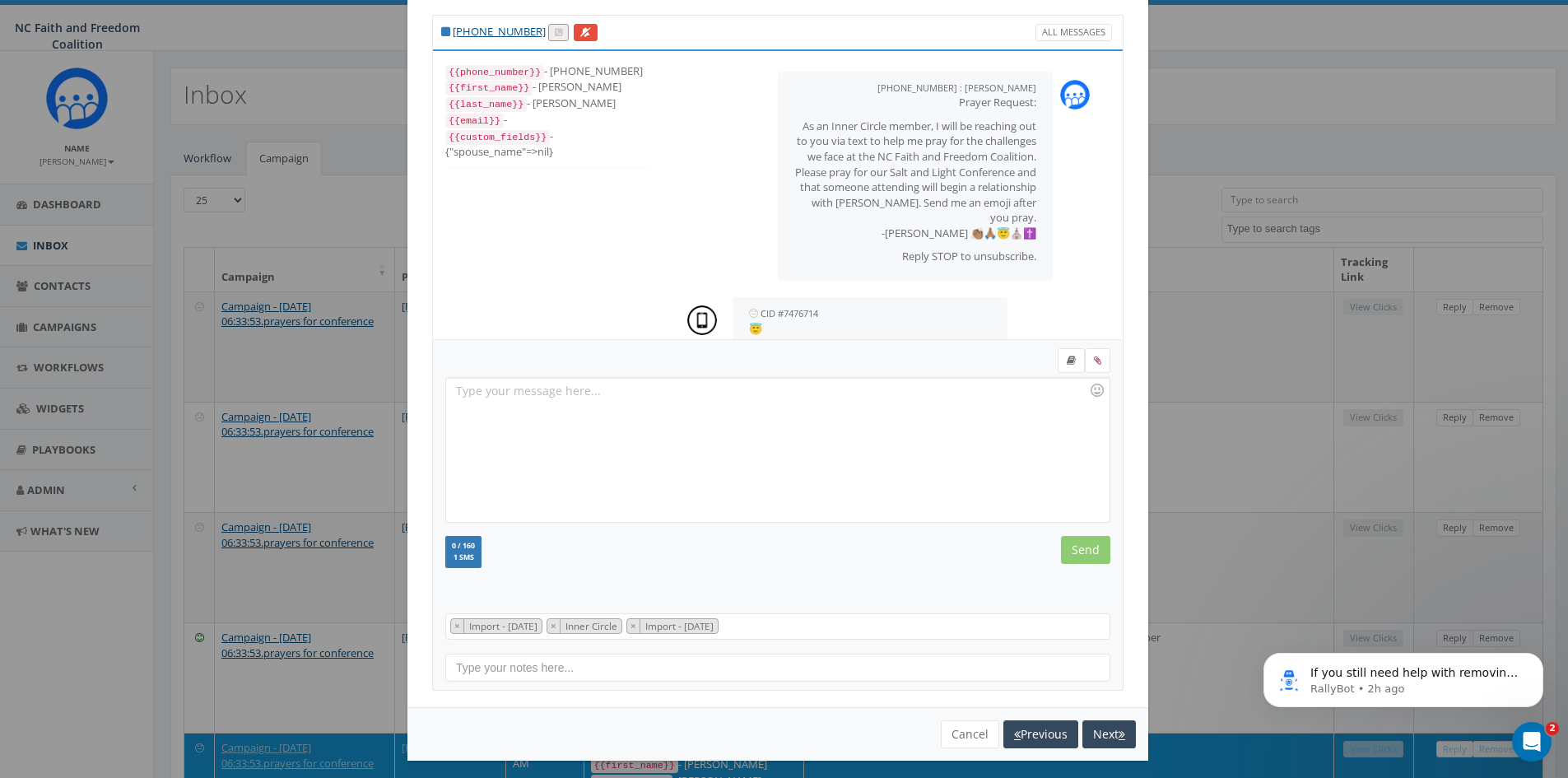
scroll to position [34, 0]
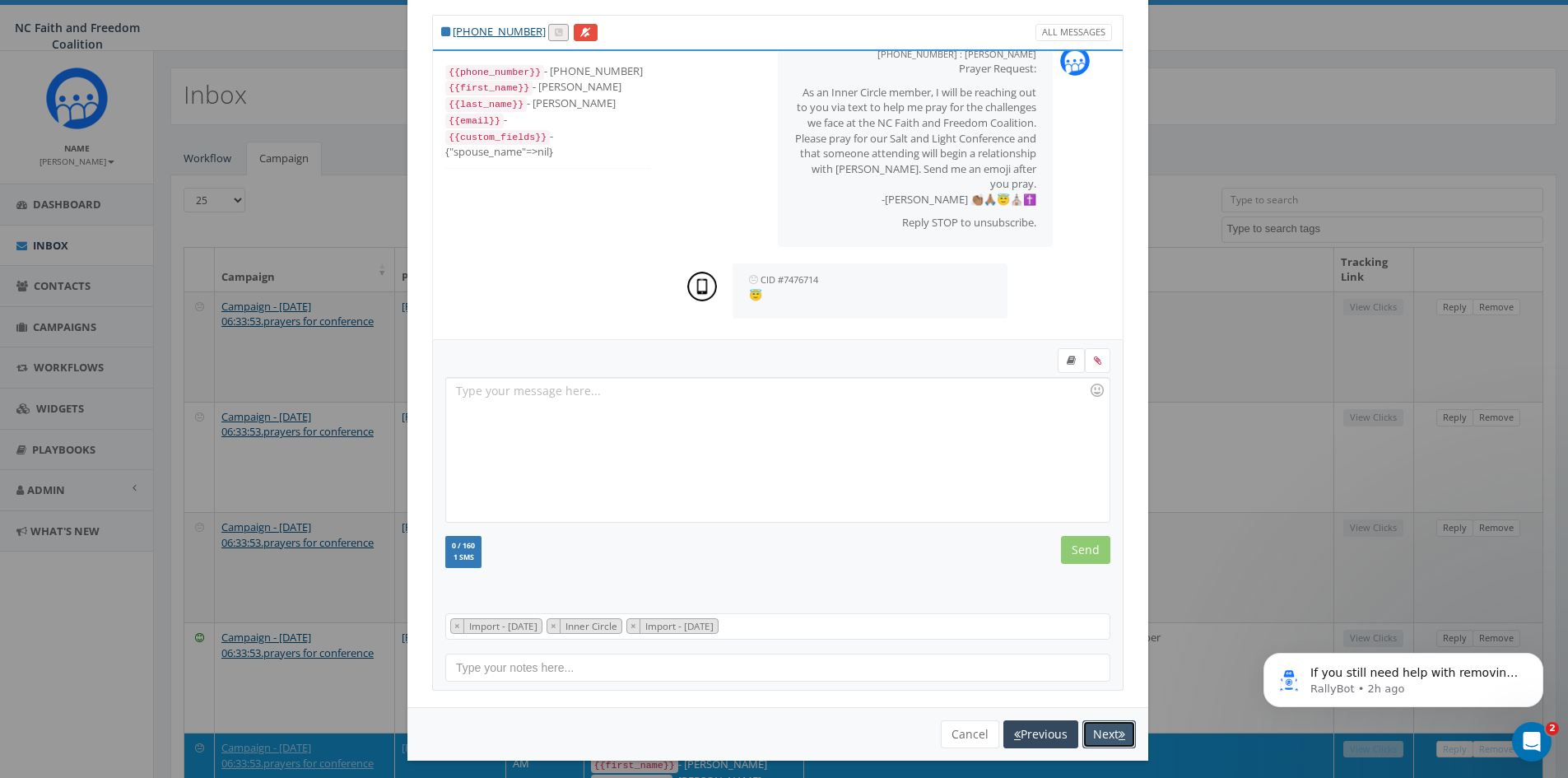
click at [1088, 728] on button "Next" at bounding box center [1108, 734] width 53 height 28
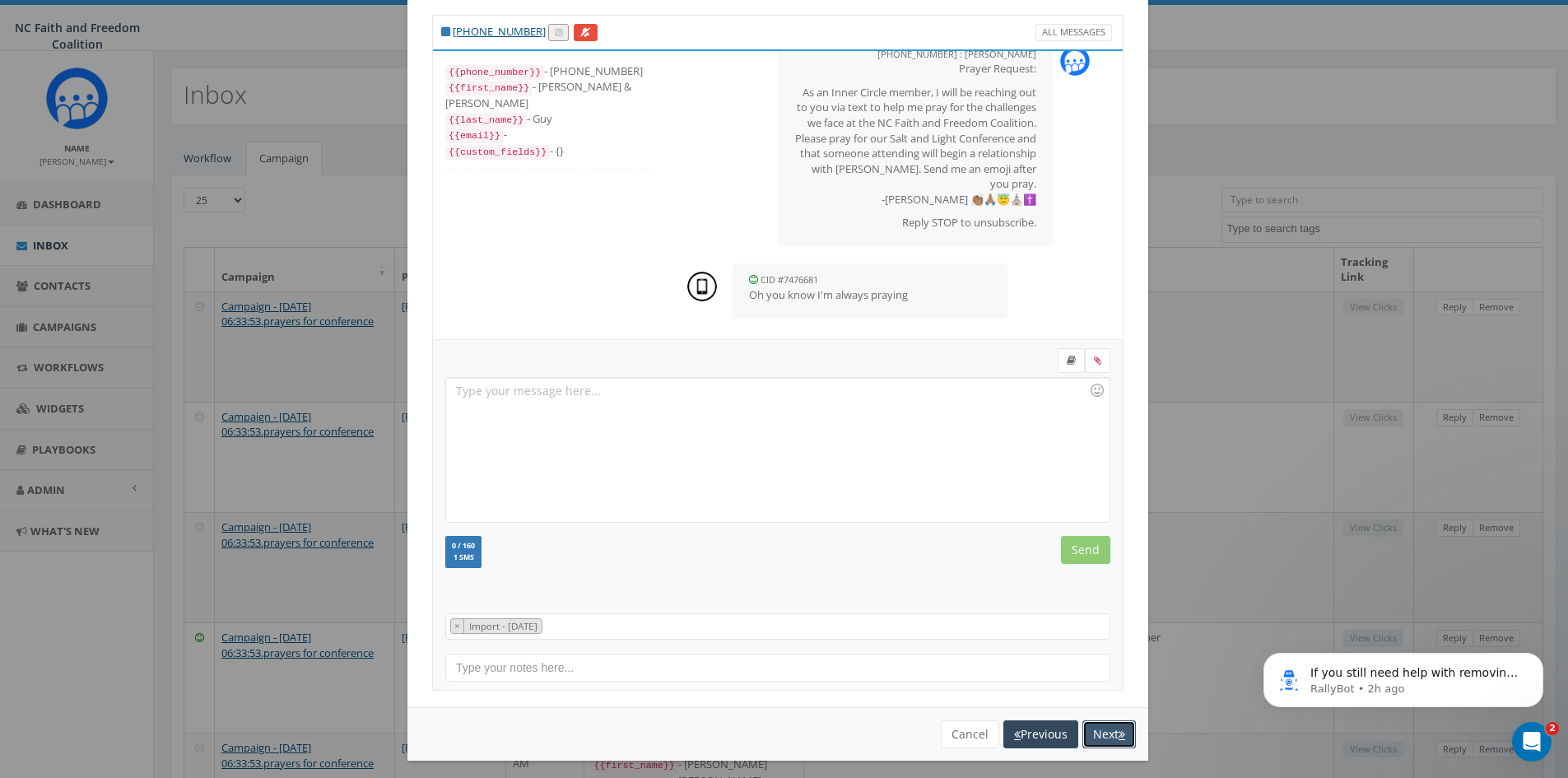
click at [1088, 728] on button "Next" at bounding box center [1108, 734] width 53 height 28
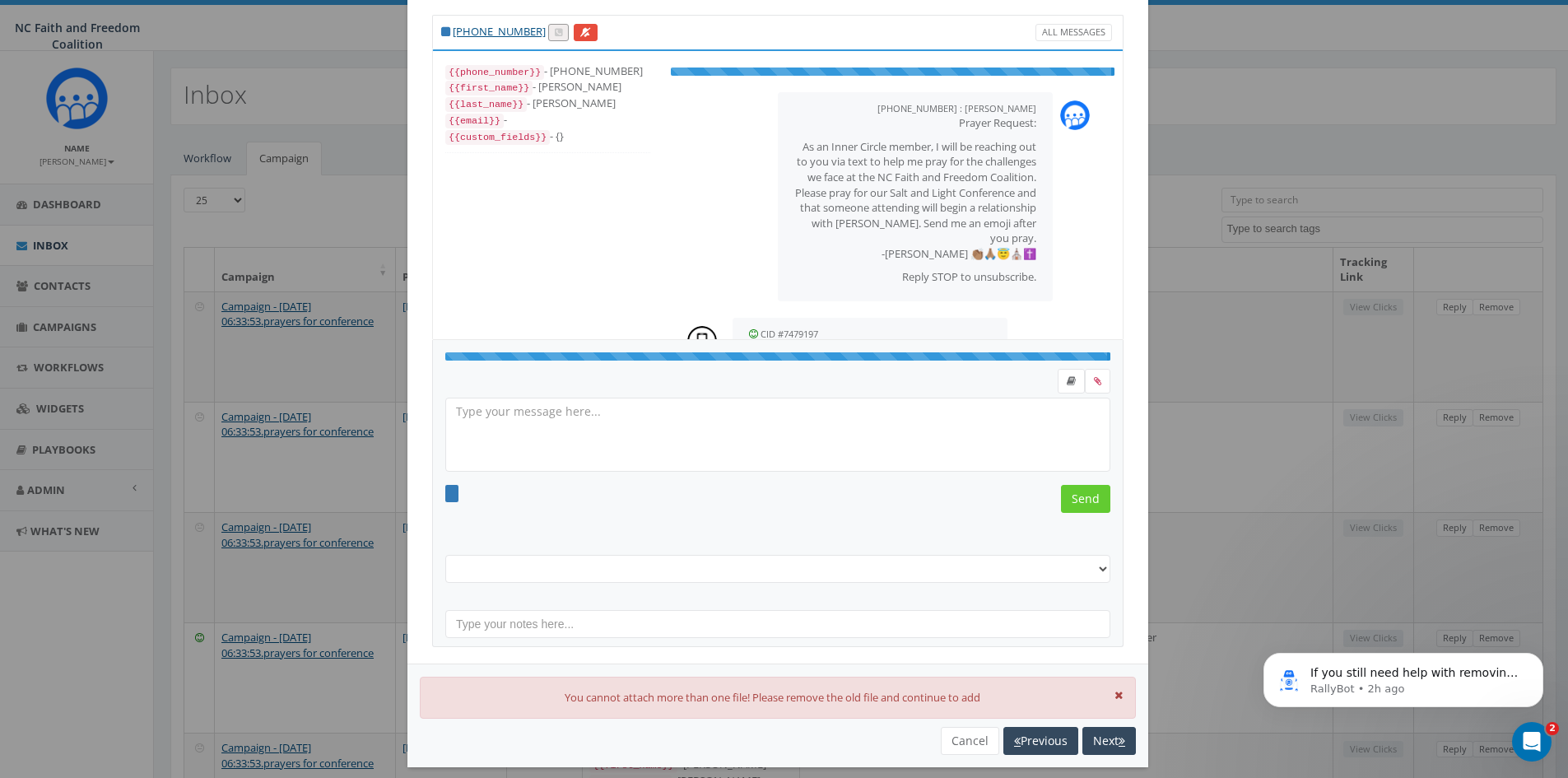
select select "Inner Circle"
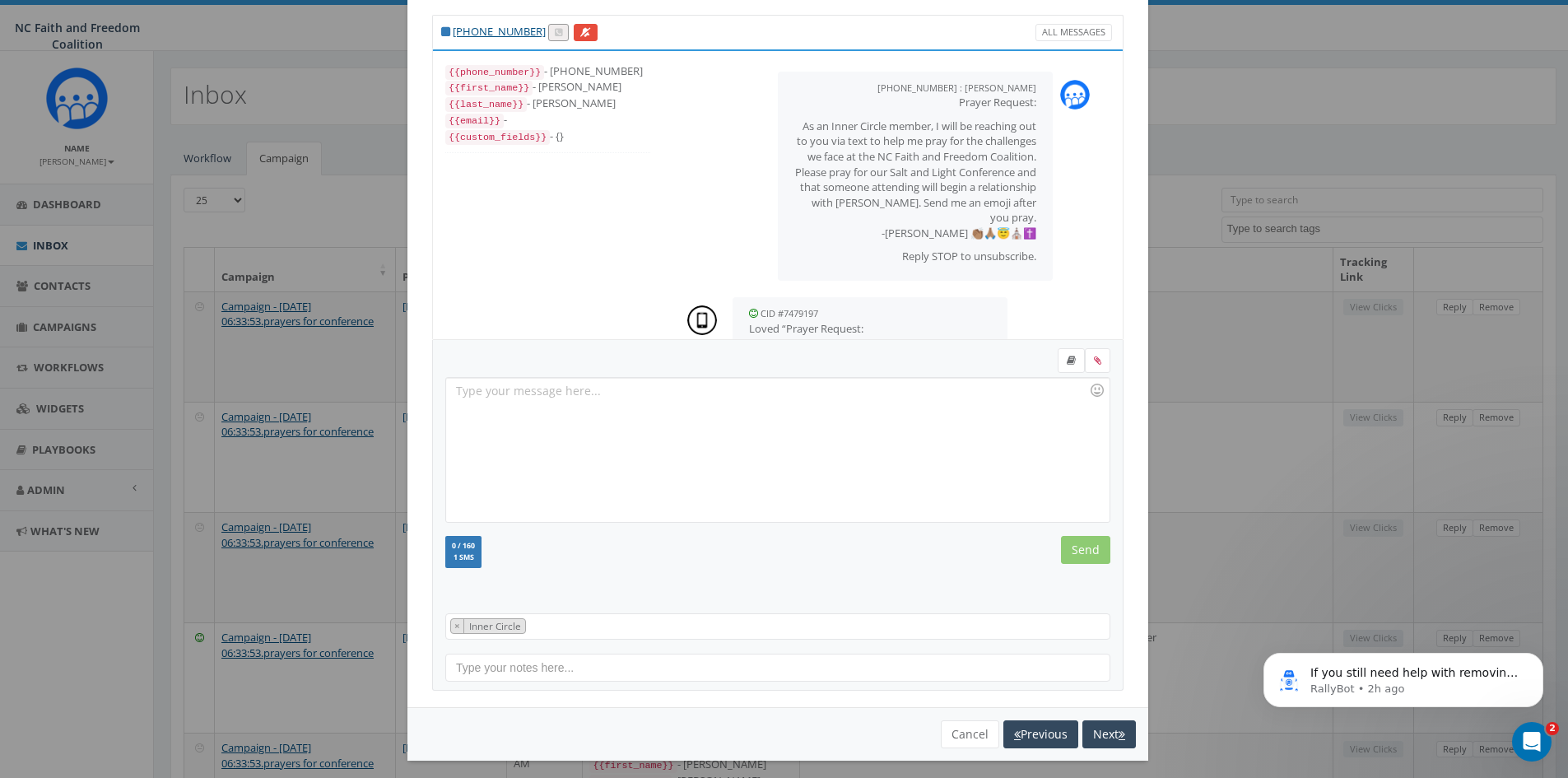
scroll to position [187, 0]
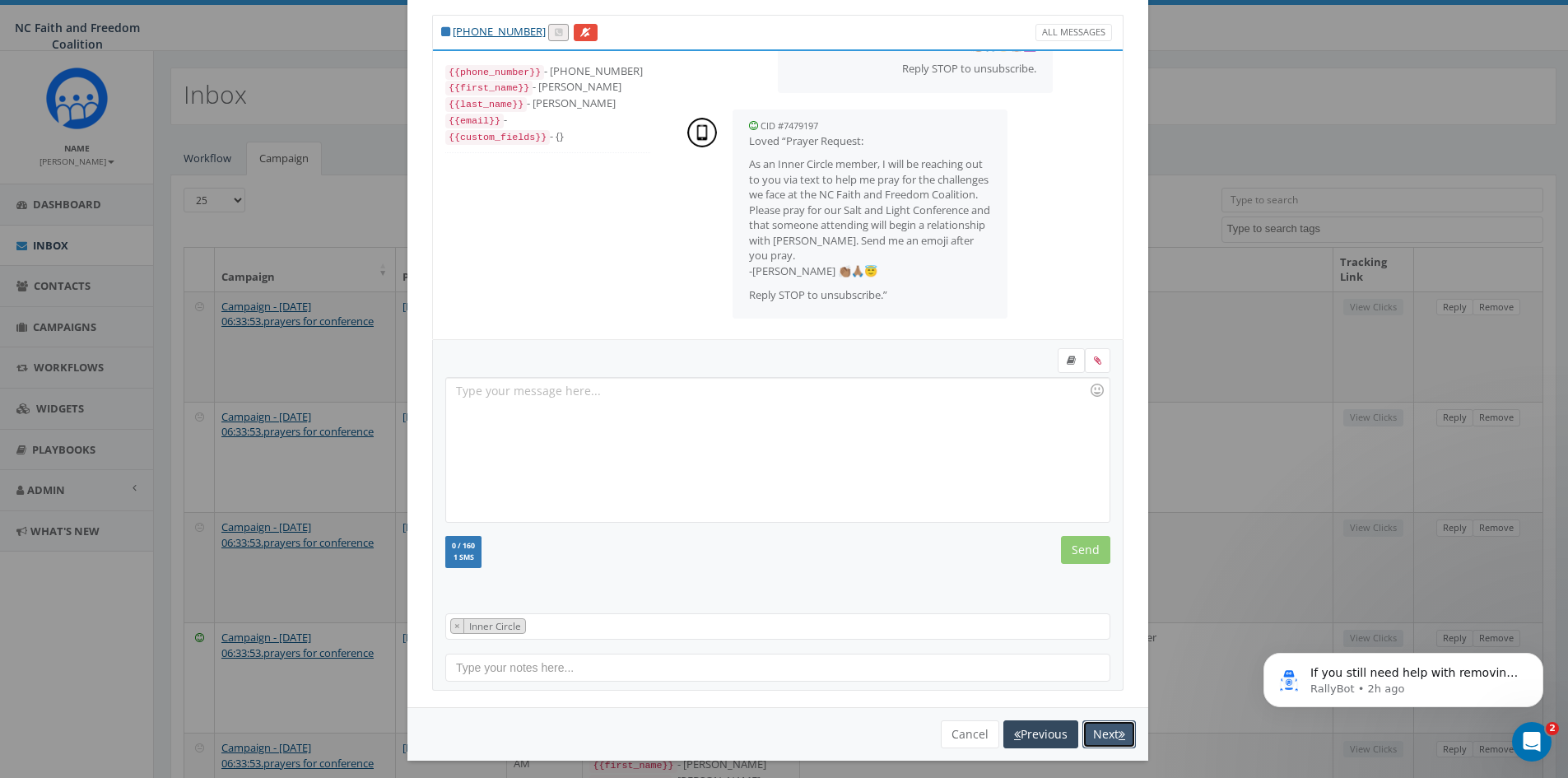
click at [1088, 728] on button "Next" at bounding box center [1108, 734] width 53 height 28
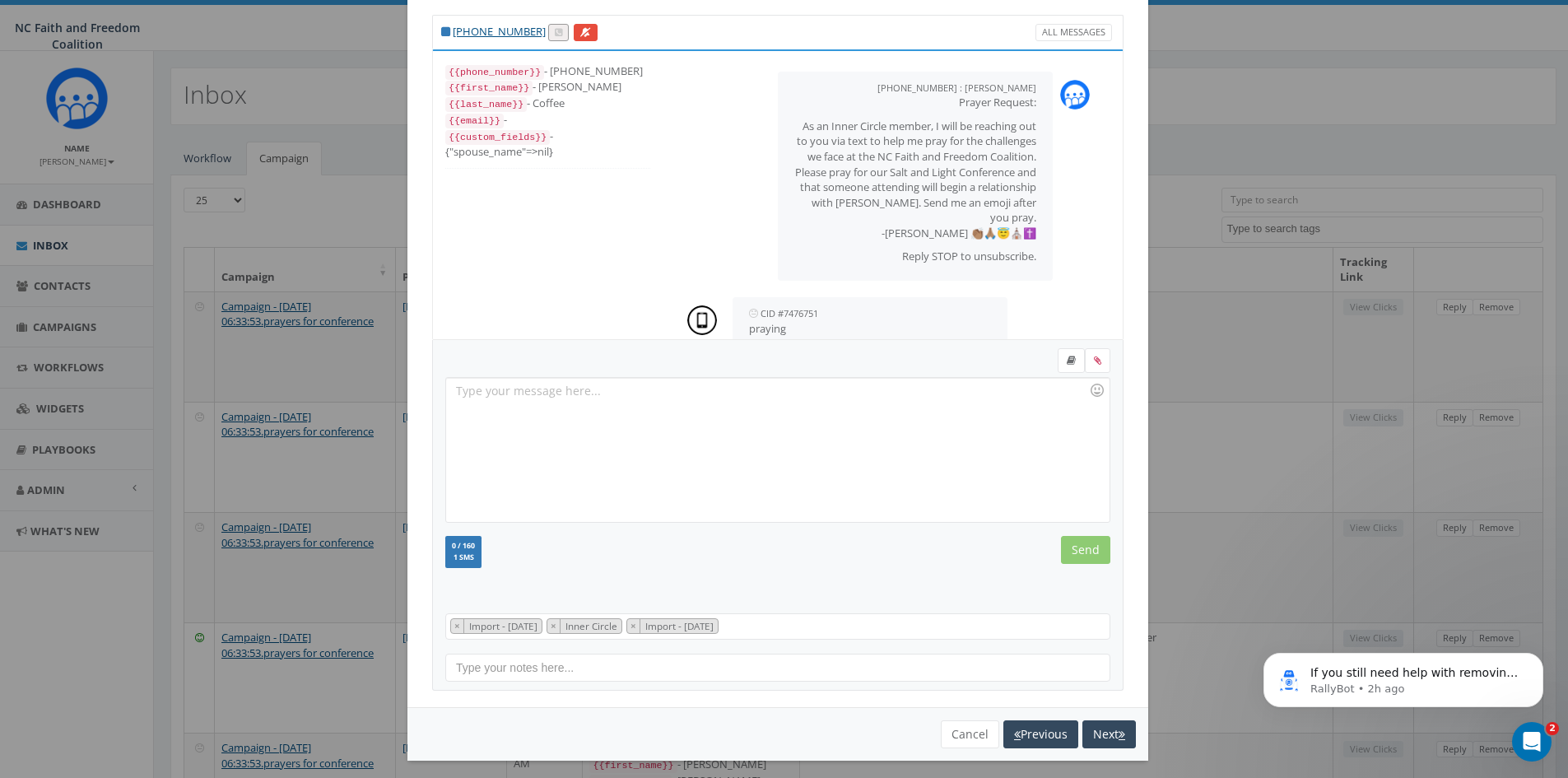
scroll to position [34, 0]
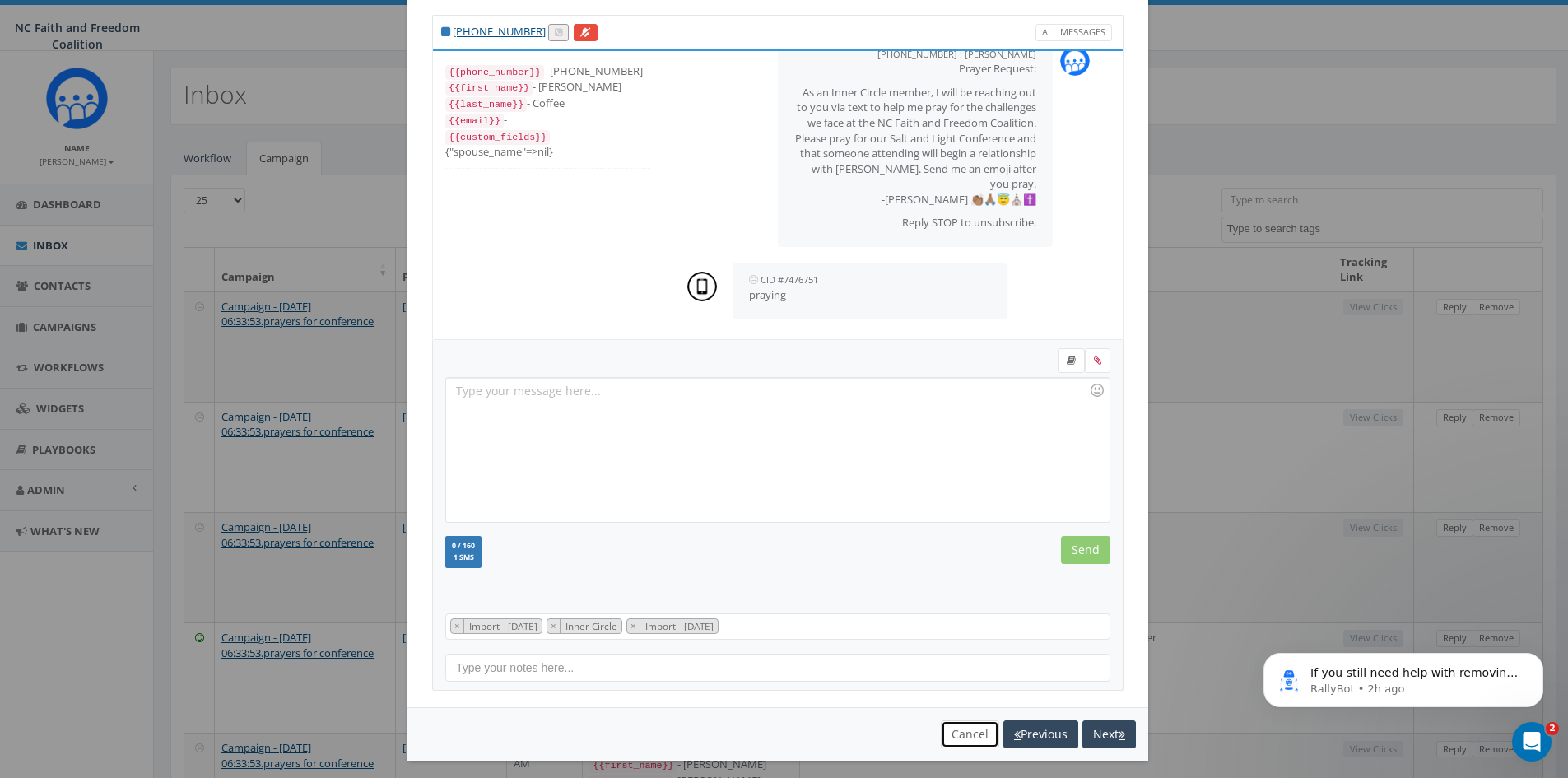
click at [946, 730] on button "Cancel" at bounding box center [970, 734] width 58 height 28
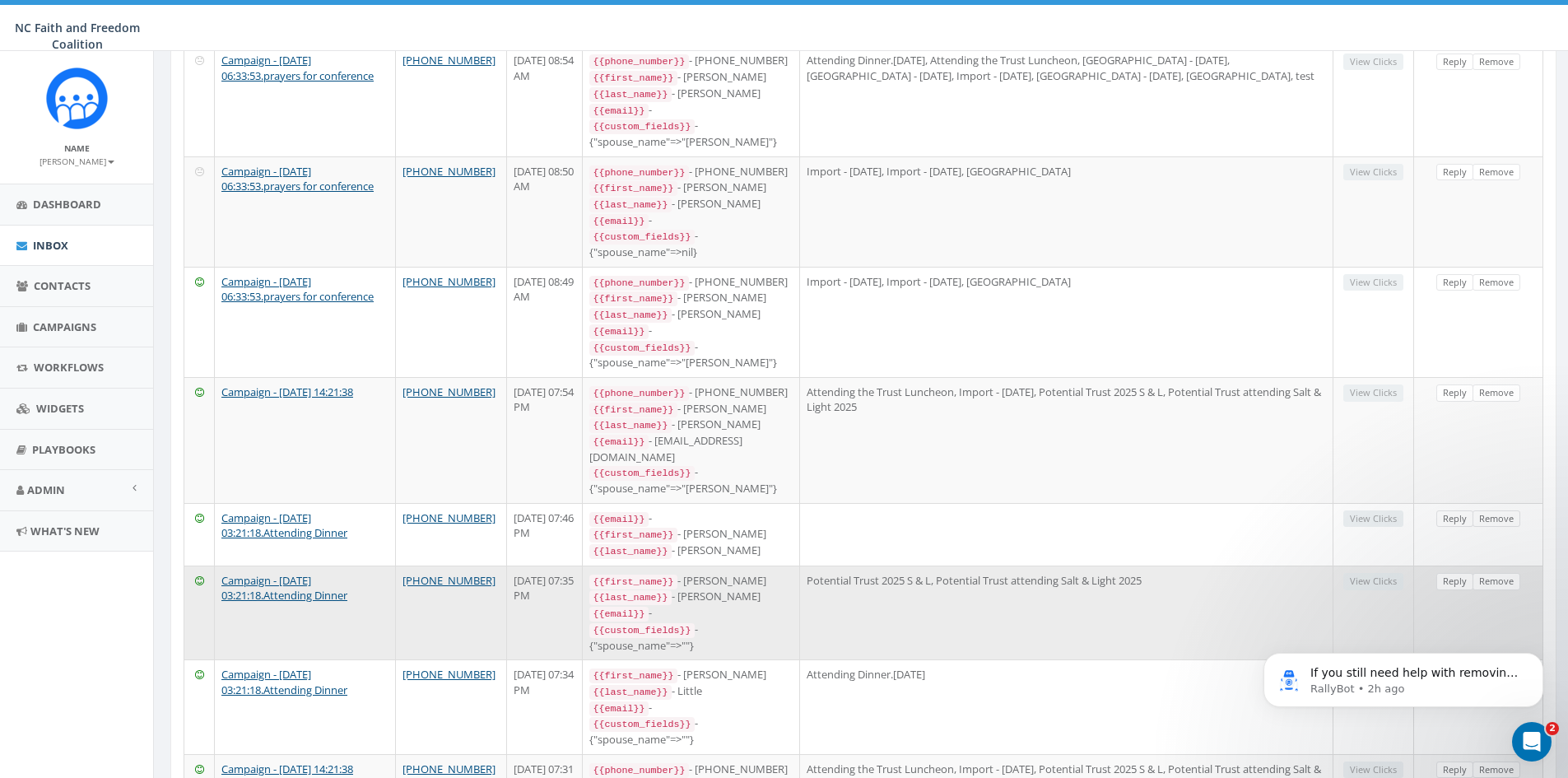
scroll to position [1384, 0]
